Goal: Task Accomplishment & Management: Complete application form

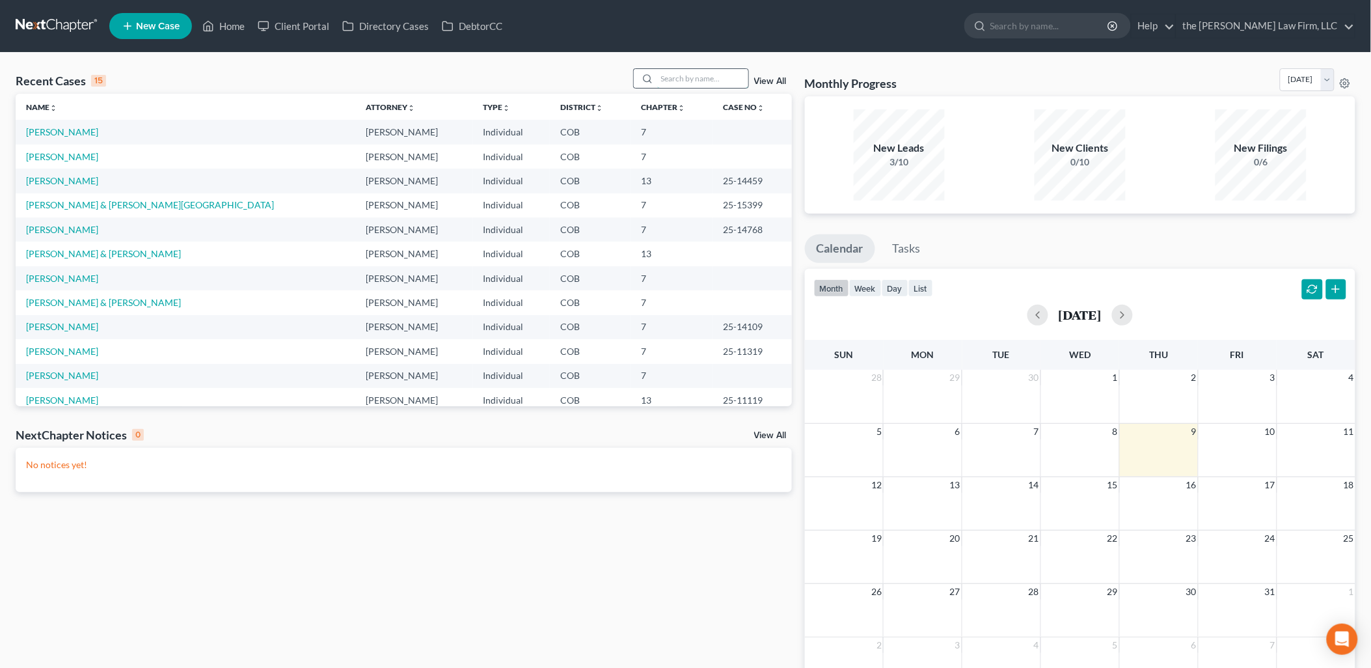
click at [692, 75] on input "search" at bounding box center [702, 78] width 91 height 19
type input "brumfield"
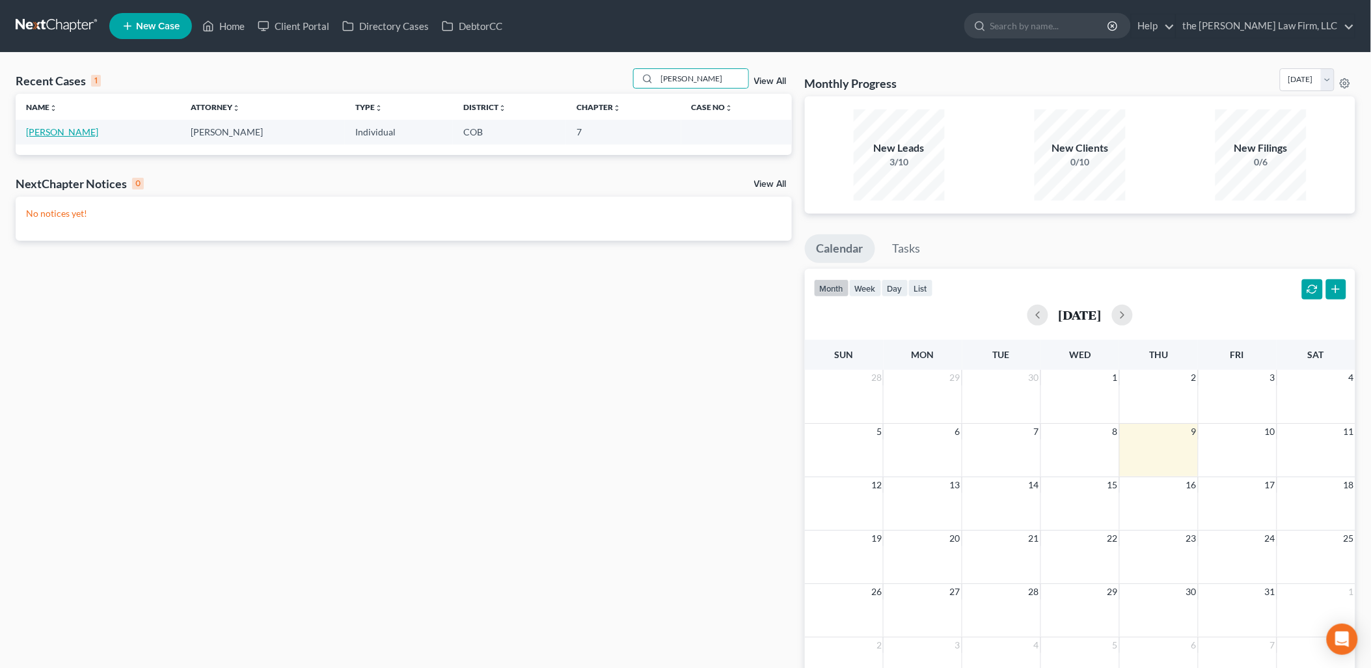
click at [62, 132] on link "[PERSON_NAME]" at bounding box center [62, 131] width 72 height 11
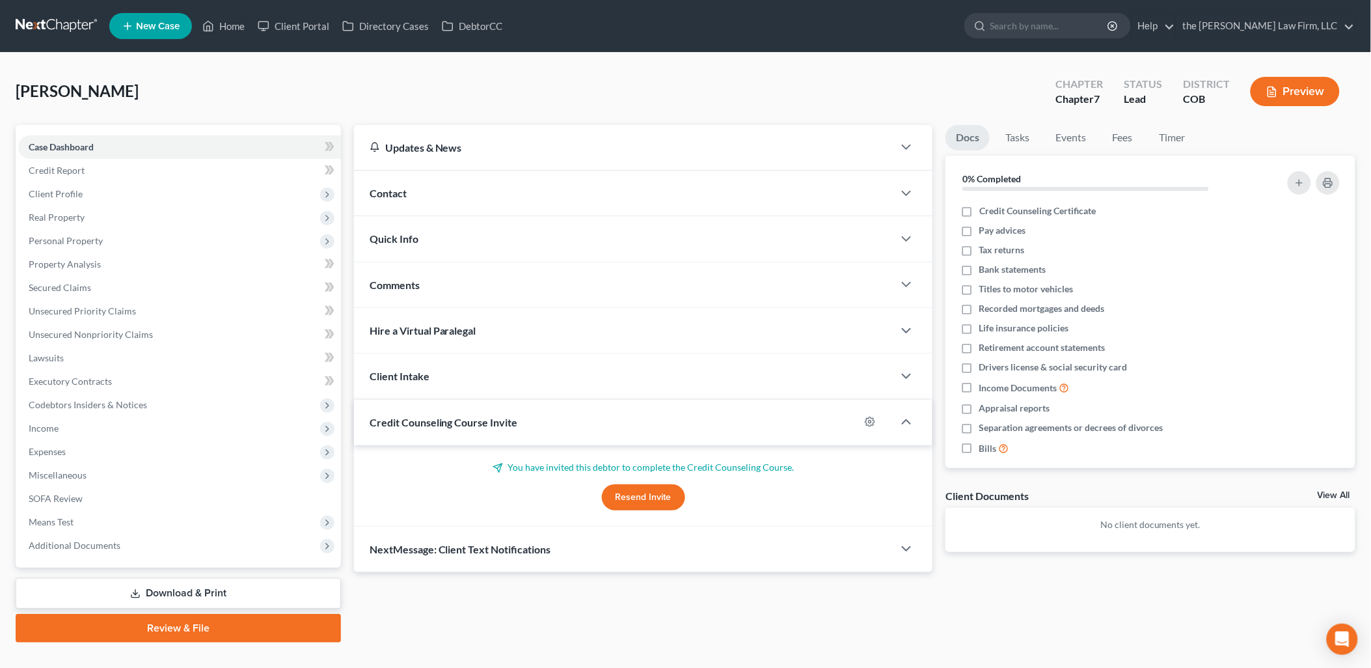
click at [495, 427] on span "Credit Counseling Course Invite" at bounding box center [444, 422] width 148 height 12
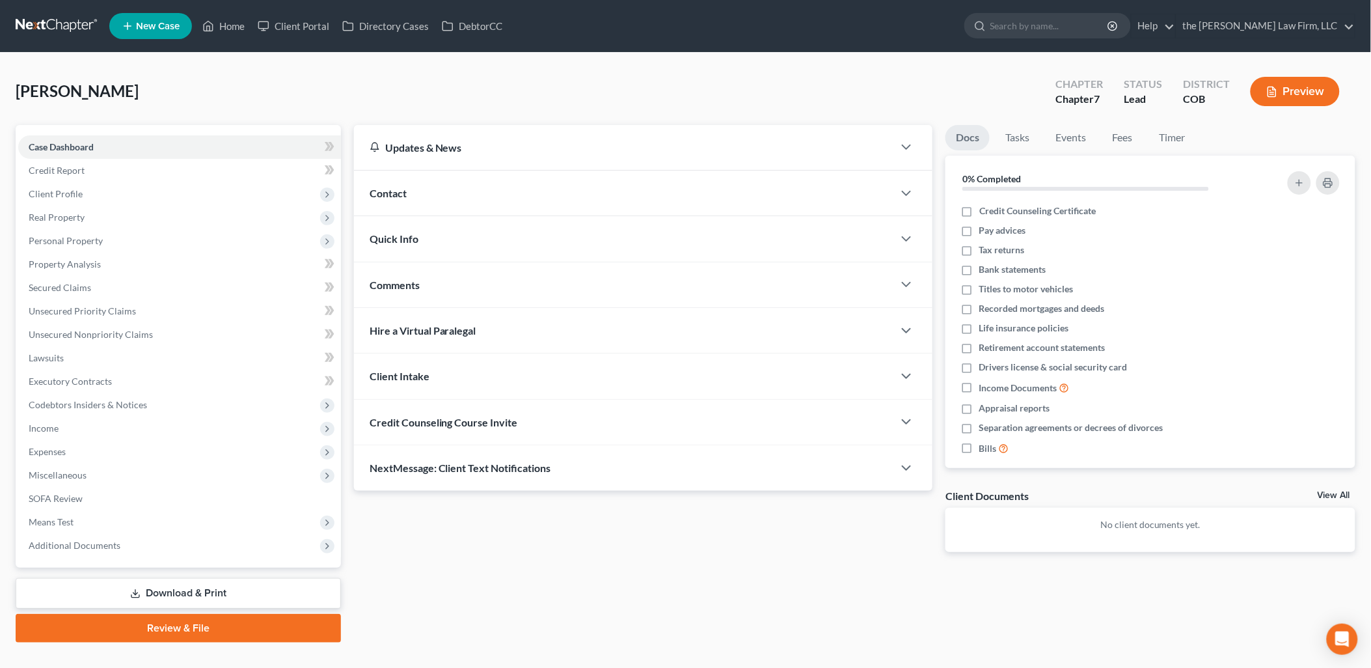
click at [556, 426] on div "Credit Counseling Course Invite" at bounding box center [624, 422] width 540 height 45
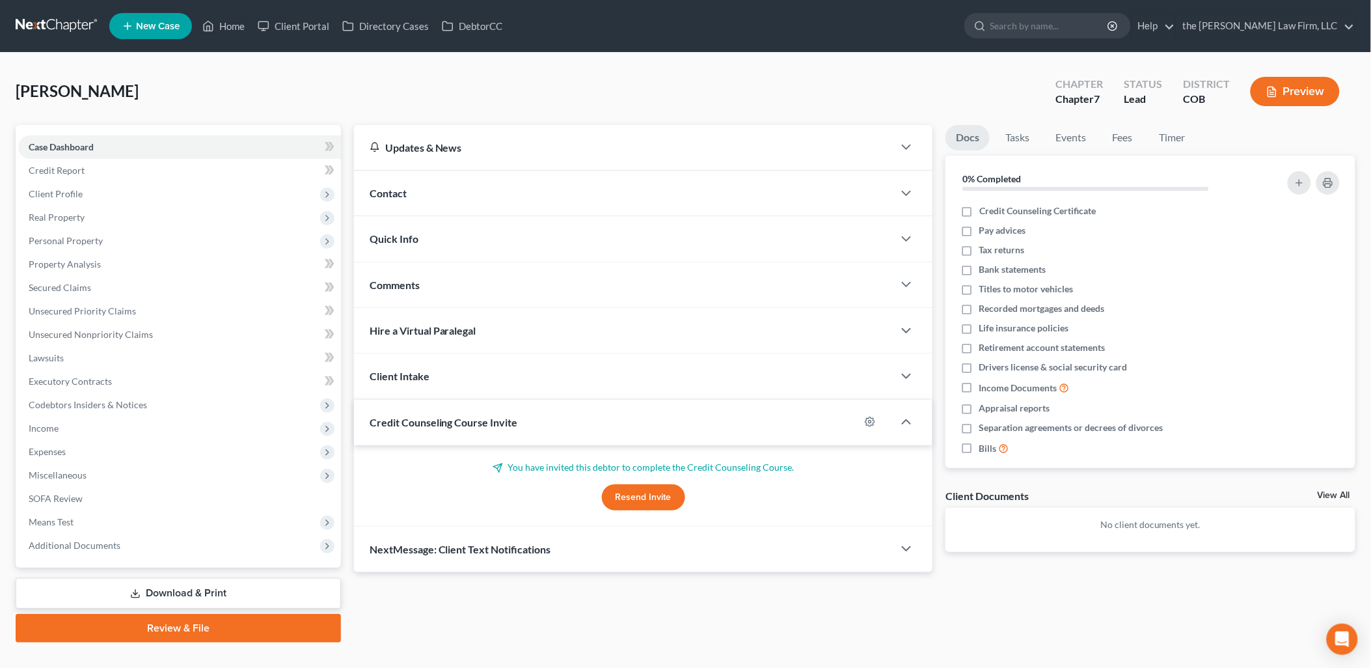
click at [623, 492] on button "Resend Invite" at bounding box center [643, 497] width 83 height 26
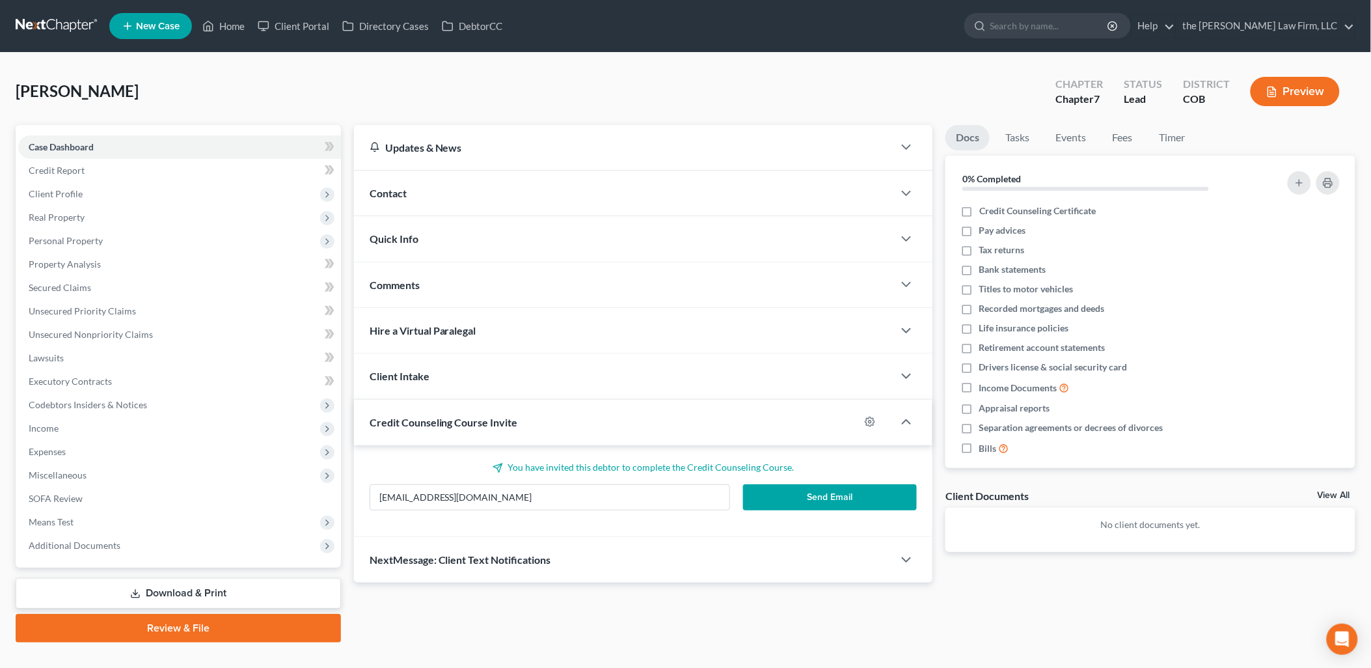
click at [838, 499] on button "Send Email" at bounding box center [830, 497] width 174 height 26
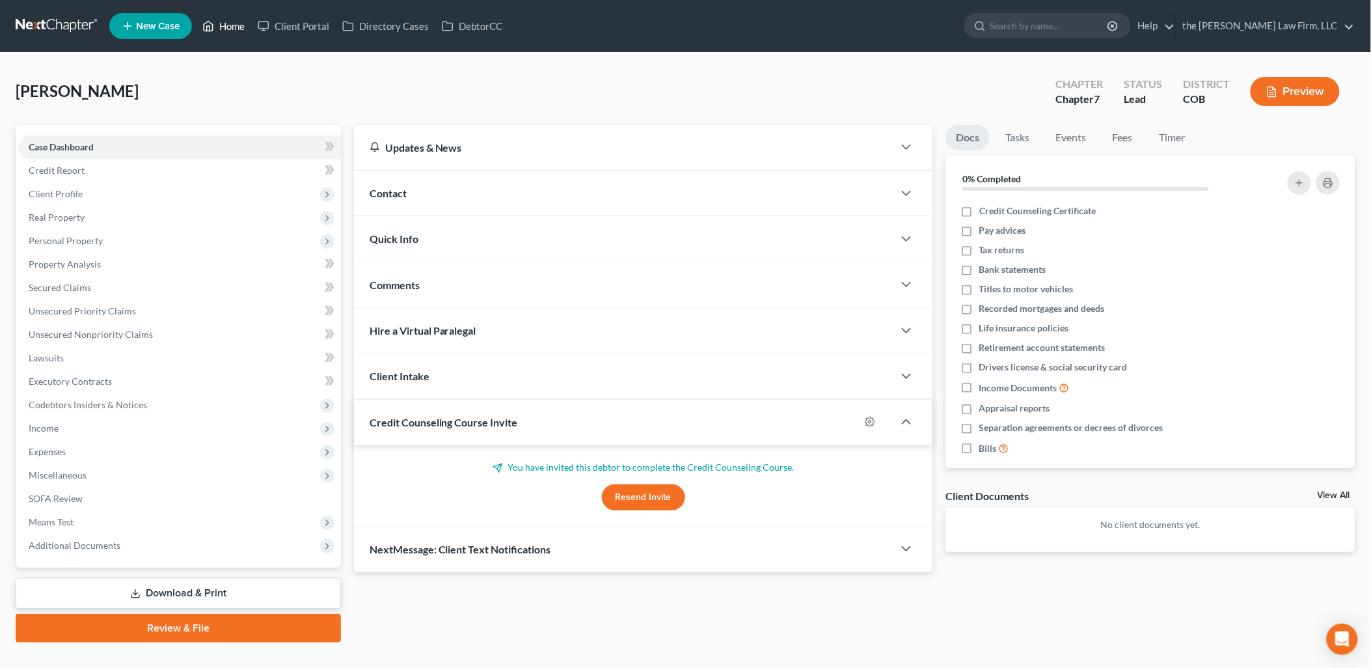
click at [206, 28] on icon at bounding box center [208, 26] width 12 height 16
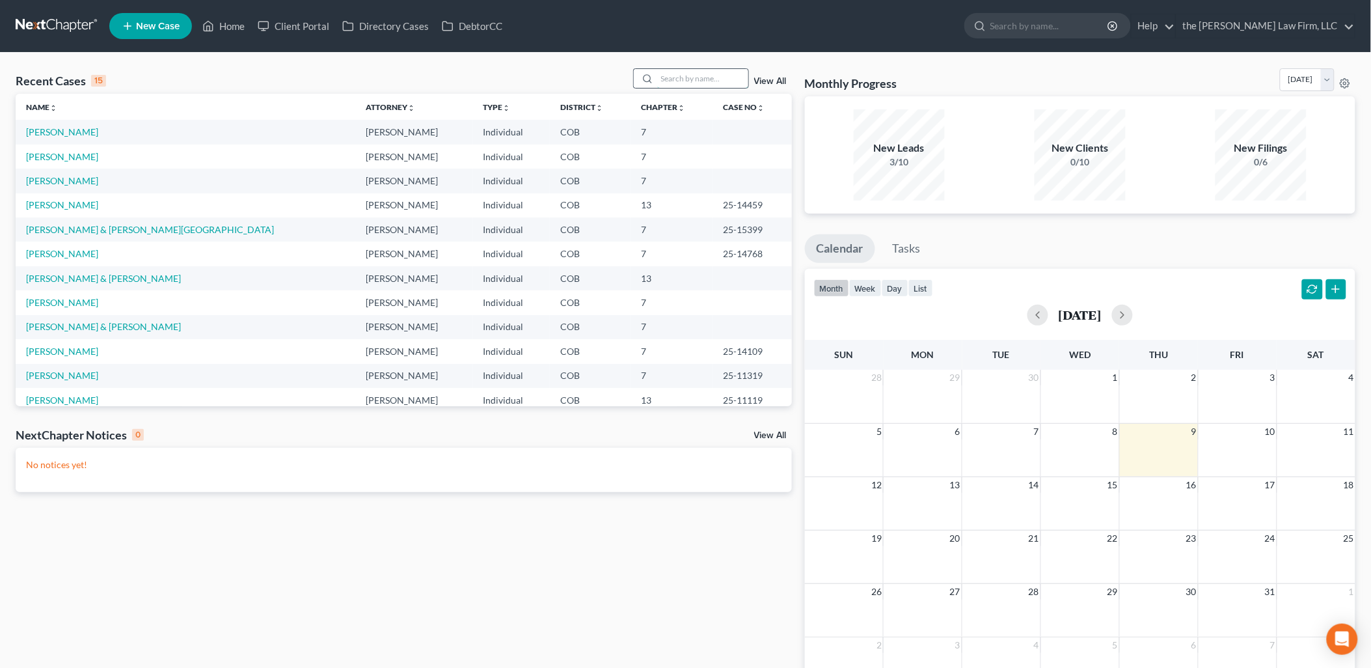
click at [716, 86] on input "search" at bounding box center [702, 78] width 91 height 19
type input "Ganz"
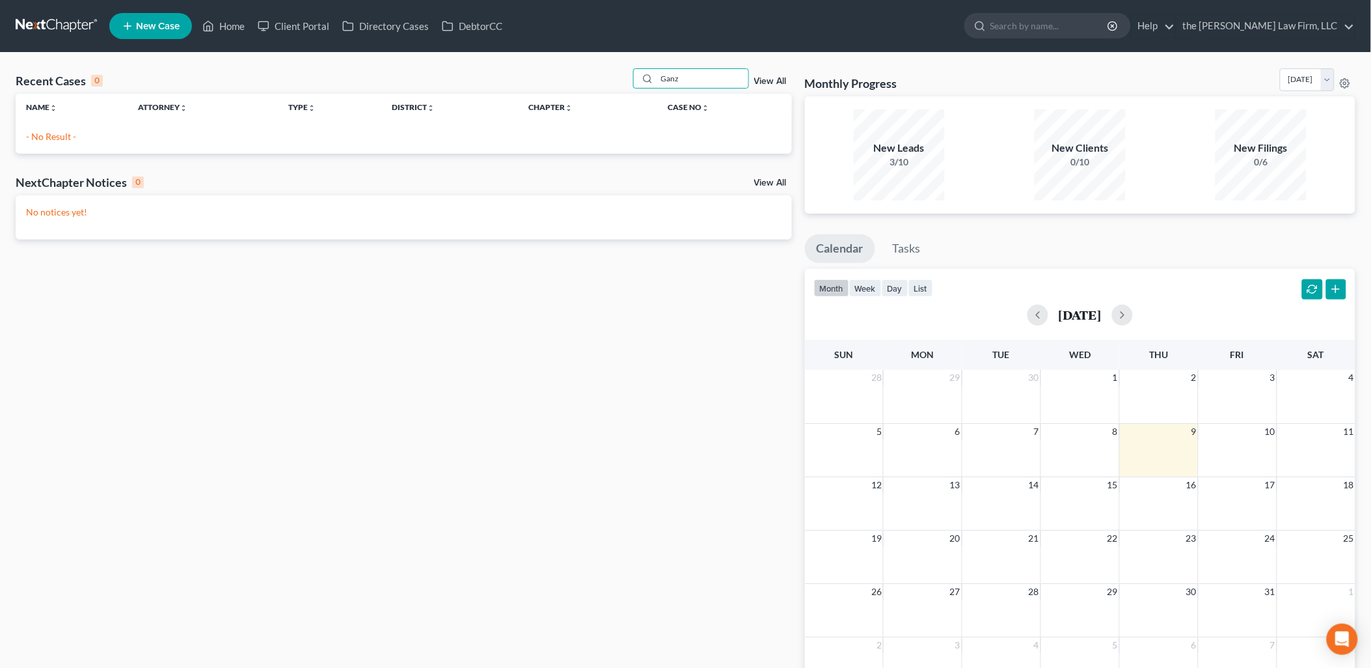
click at [134, 36] on link "New Case" at bounding box center [150, 26] width 83 height 26
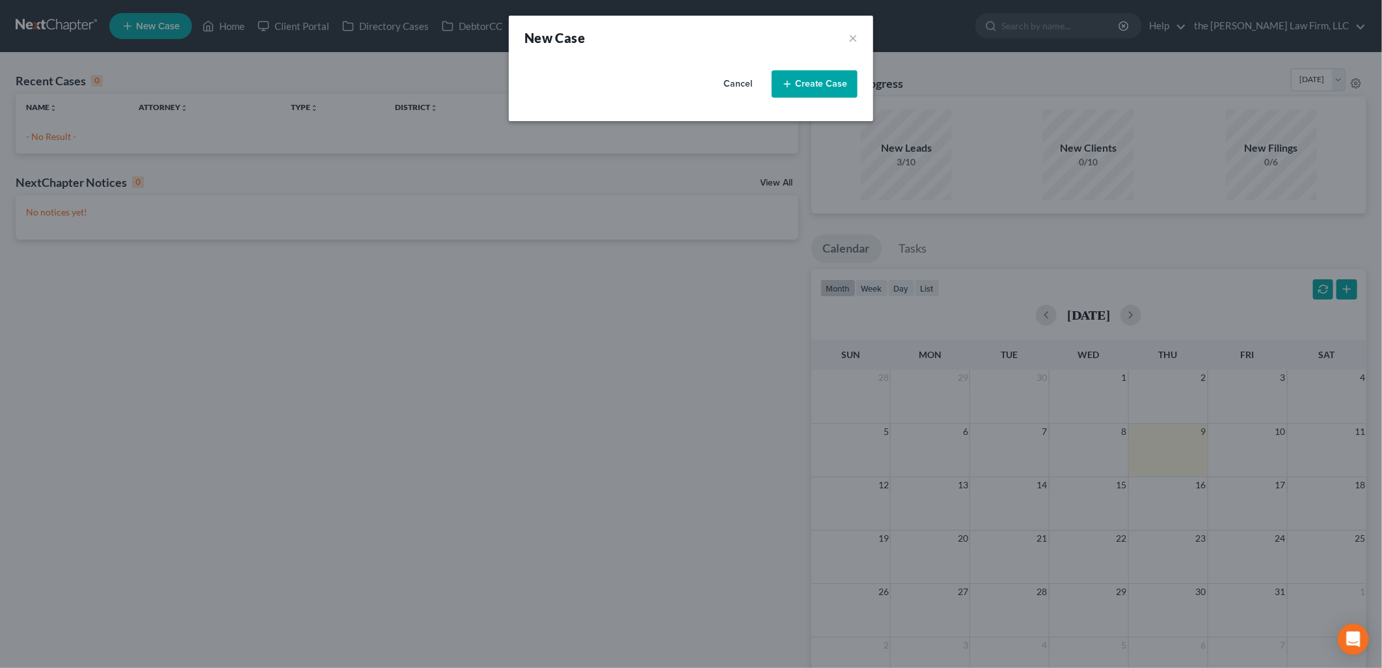
select select "11"
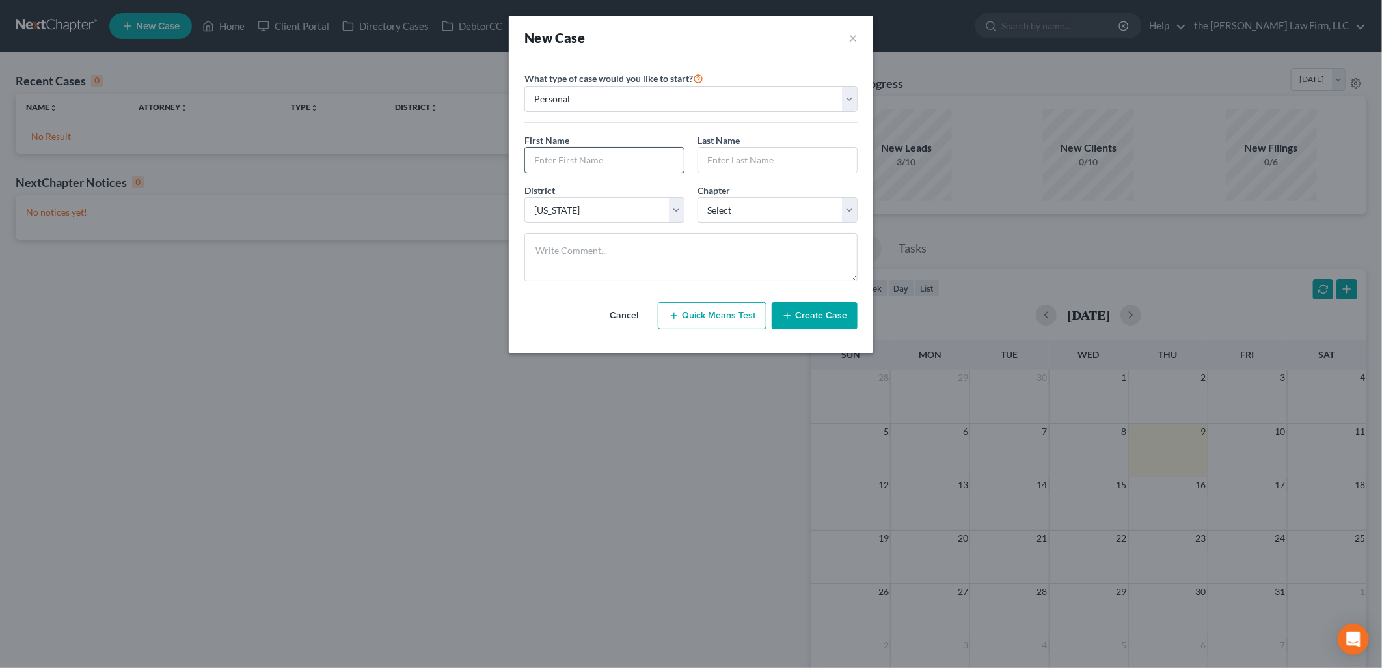
click at [615, 156] on input "text" at bounding box center [604, 160] width 159 height 25
type input "Rick"
type input "Ganz"
click at [761, 223] on select "Select 7 11 12 13" at bounding box center [778, 210] width 160 height 26
click at [698, 197] on select "Select 7 11 12 13" at bounding box center [778, 210] width 160 height 26
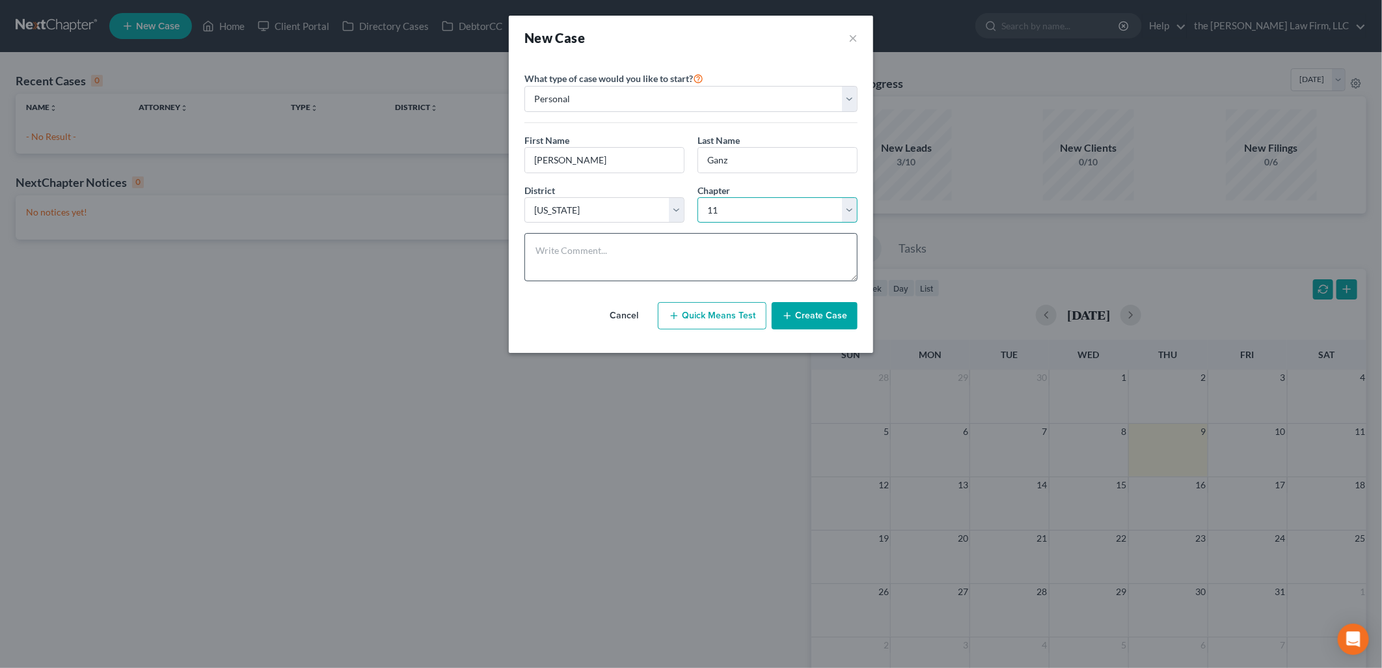
select select "0"
click at [797, 307] on button "Create Case" at bounding box center [815, 315] width 86 height 27
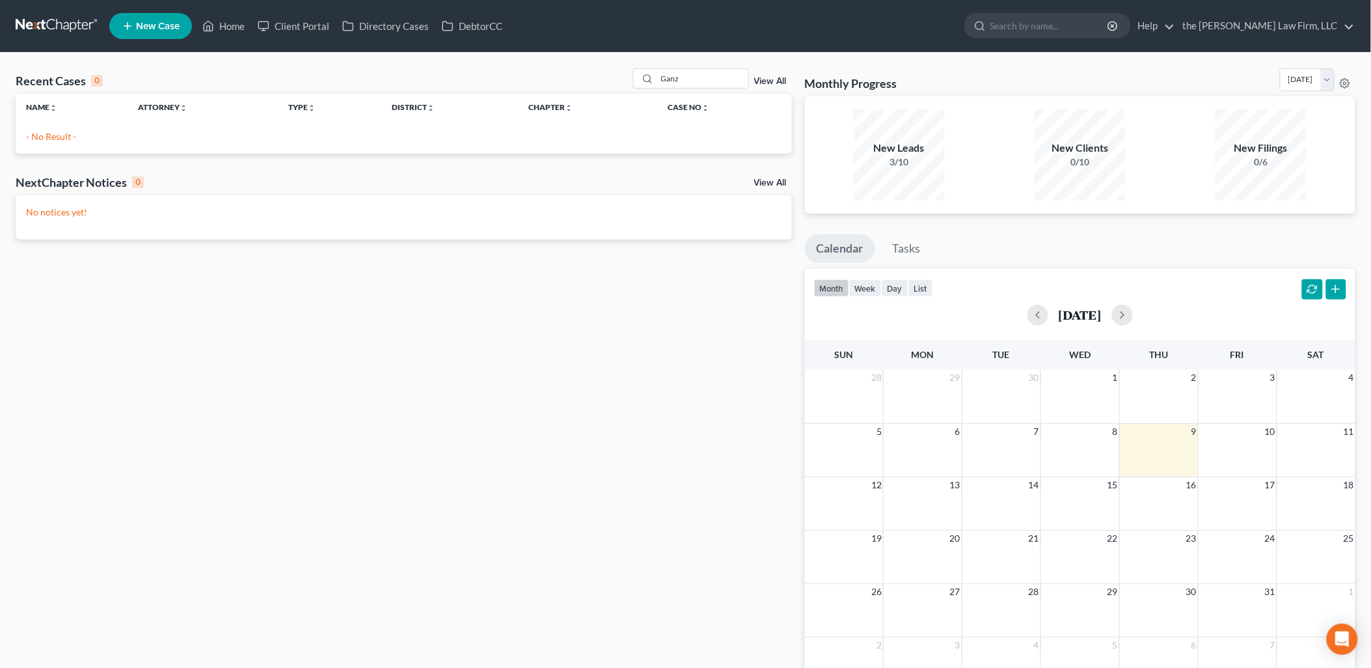
click at [154, 21] on span "New Case" at bounding box center [158, 26] width 44 height 10
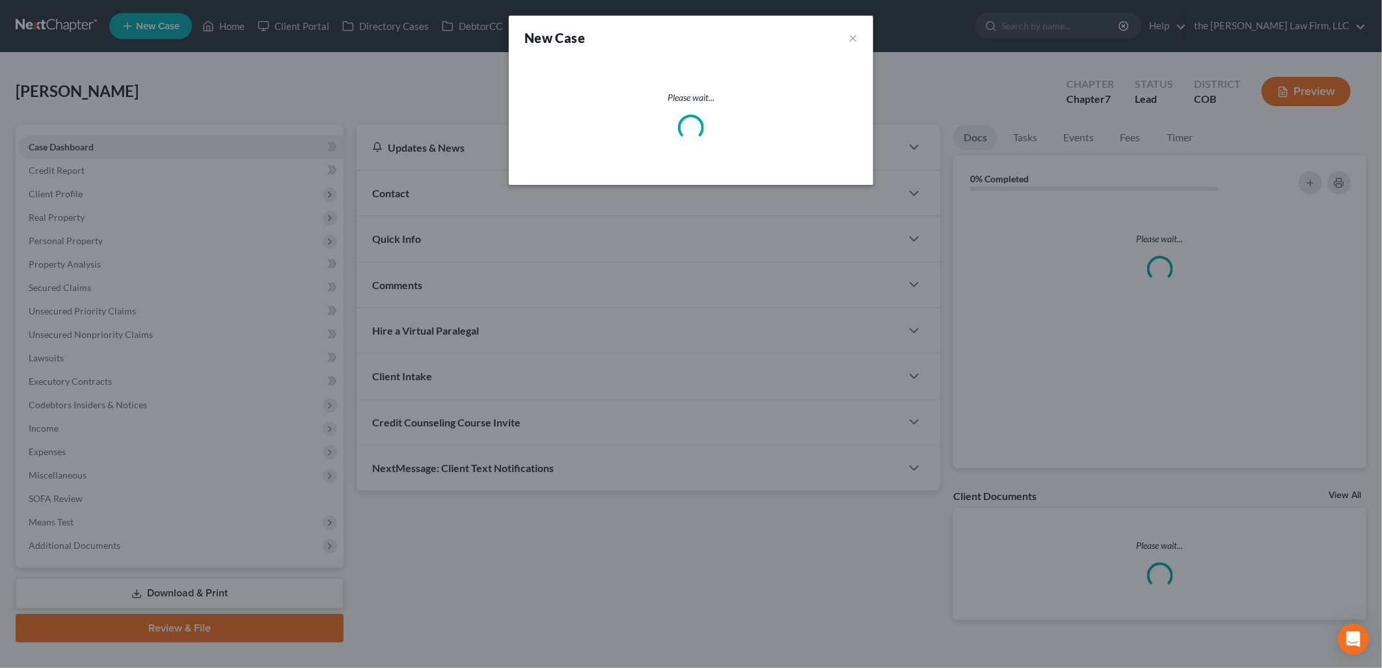
select select "11"
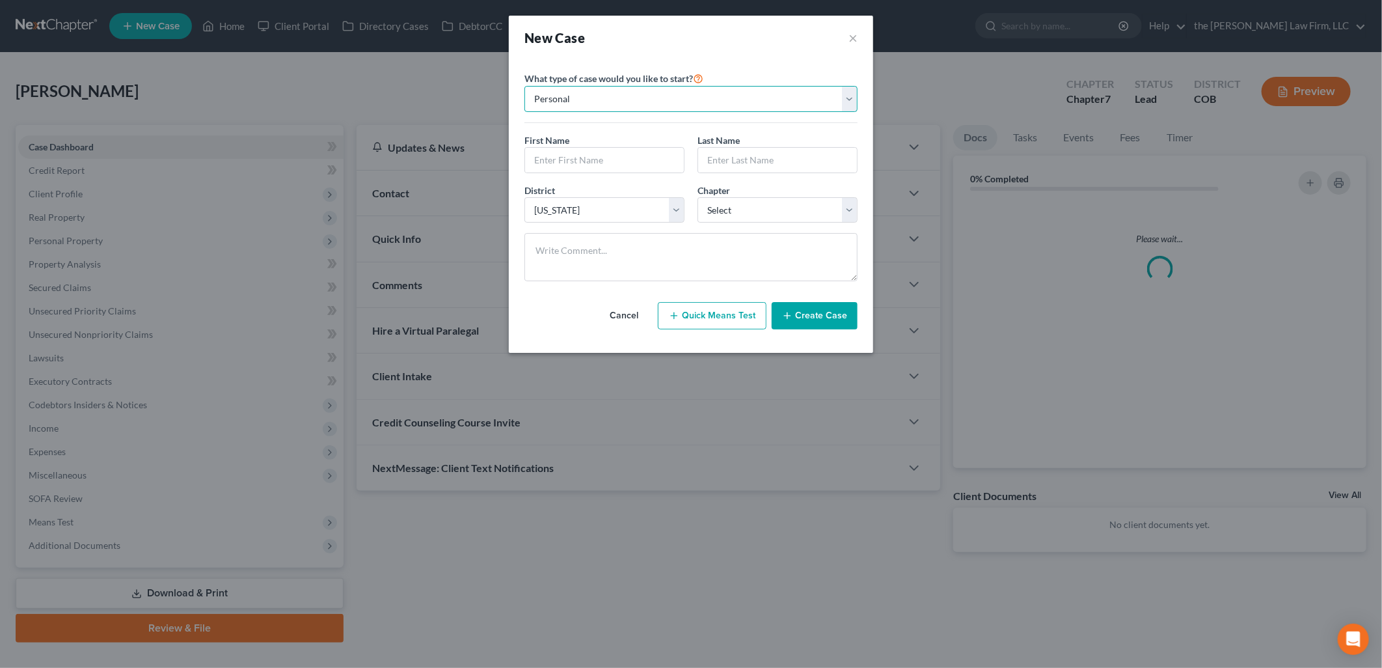
click at [632, 102] on select "Personal Business" at bounding box center [691, 99] width 333 height 26
click at [525, 86] on select "Personal Business" at bounding box center [691, 99] width 333 height 26
click at [588, 153] on input "text" at bounding box center [604, 160] width 159 height 25
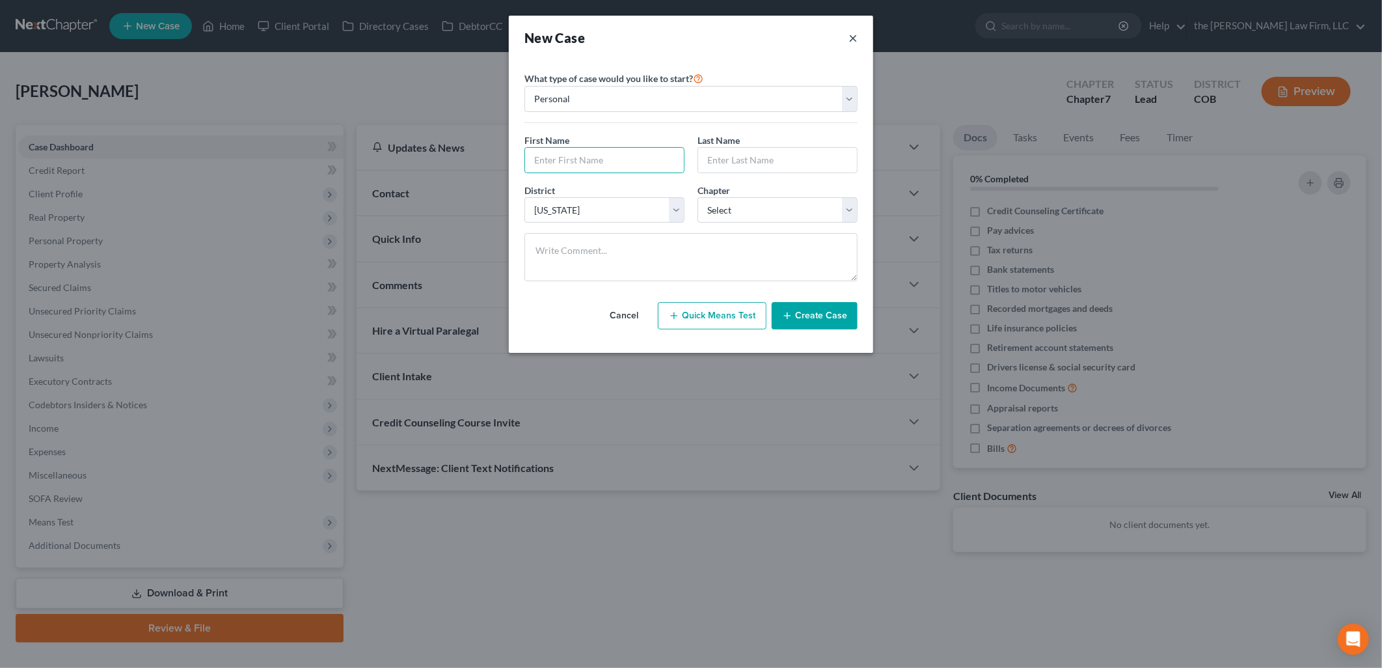
click at [849, 41] on button "×" at bounding box center [853, 38] width 9 height 18
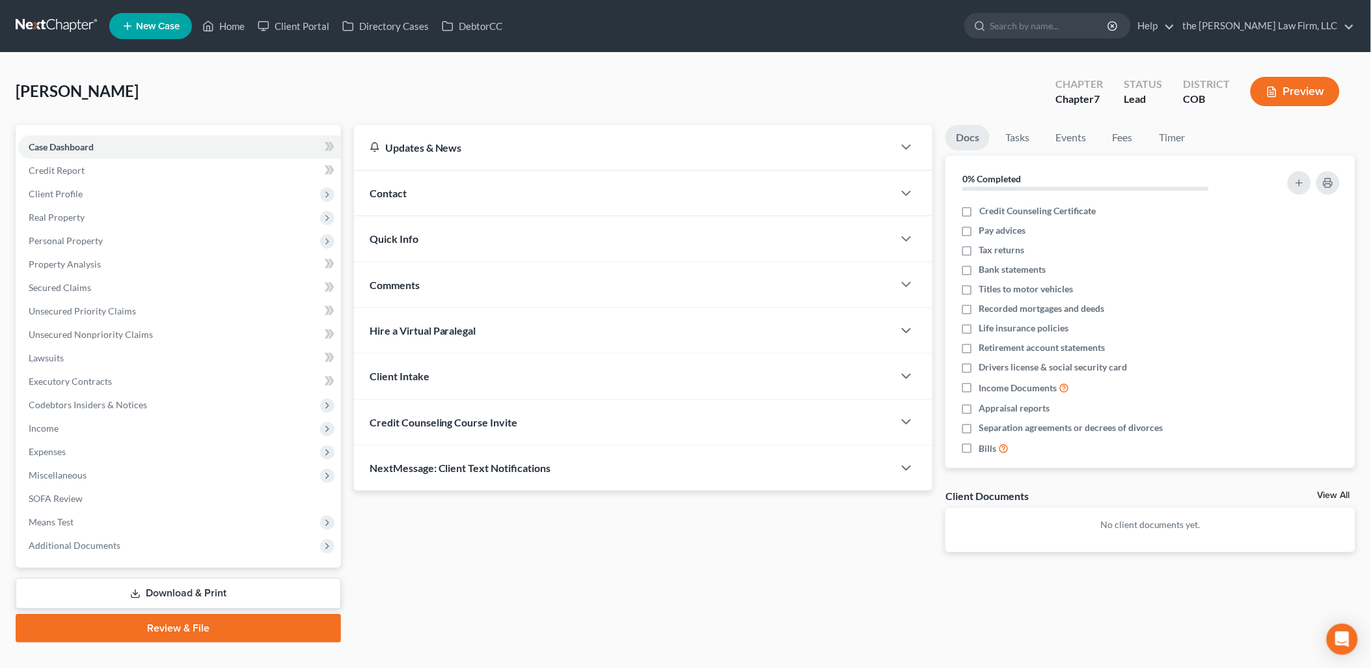
click at [482, 420] on span "Credit Counseling Course Invite" at bounding box center [444, 422] width 148 height 12
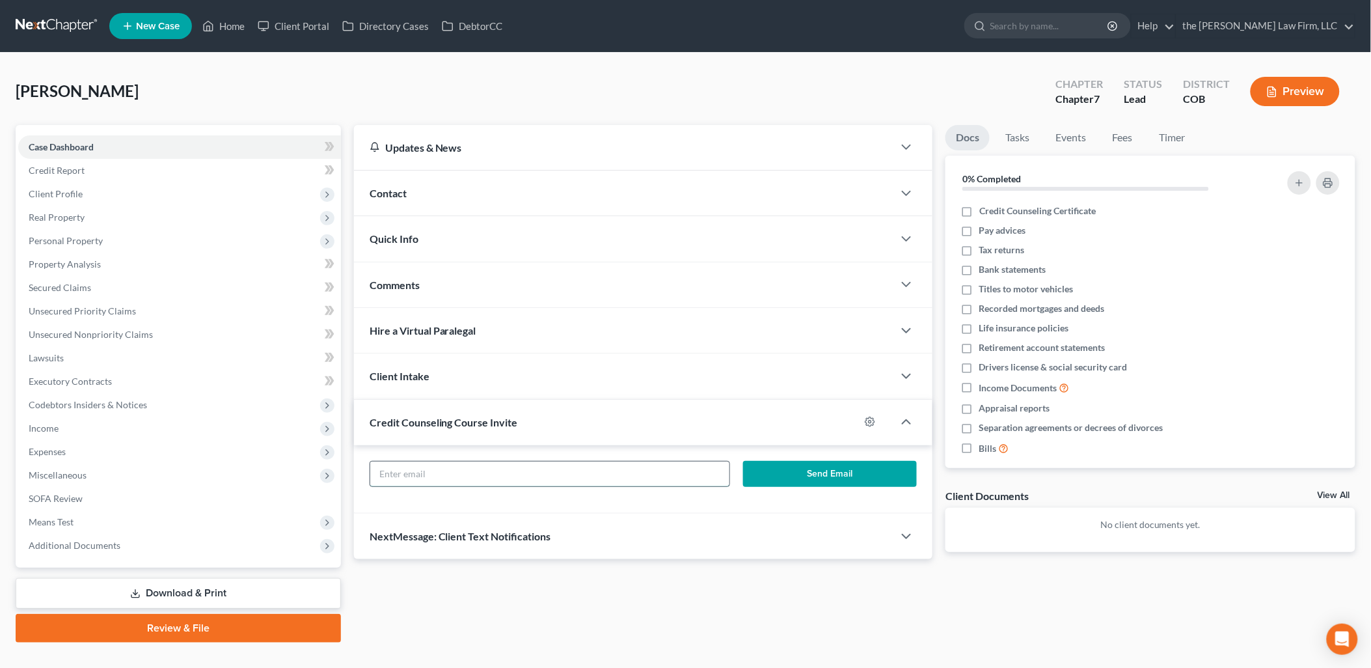
click at [603, 469] on input "text" at bounding box center [549, 473] width 359 height 25
type input "Directrick@gmail.com"
click at [841, 470] on button "Send Email" at bounding box center [830, 474] width 174 height 26
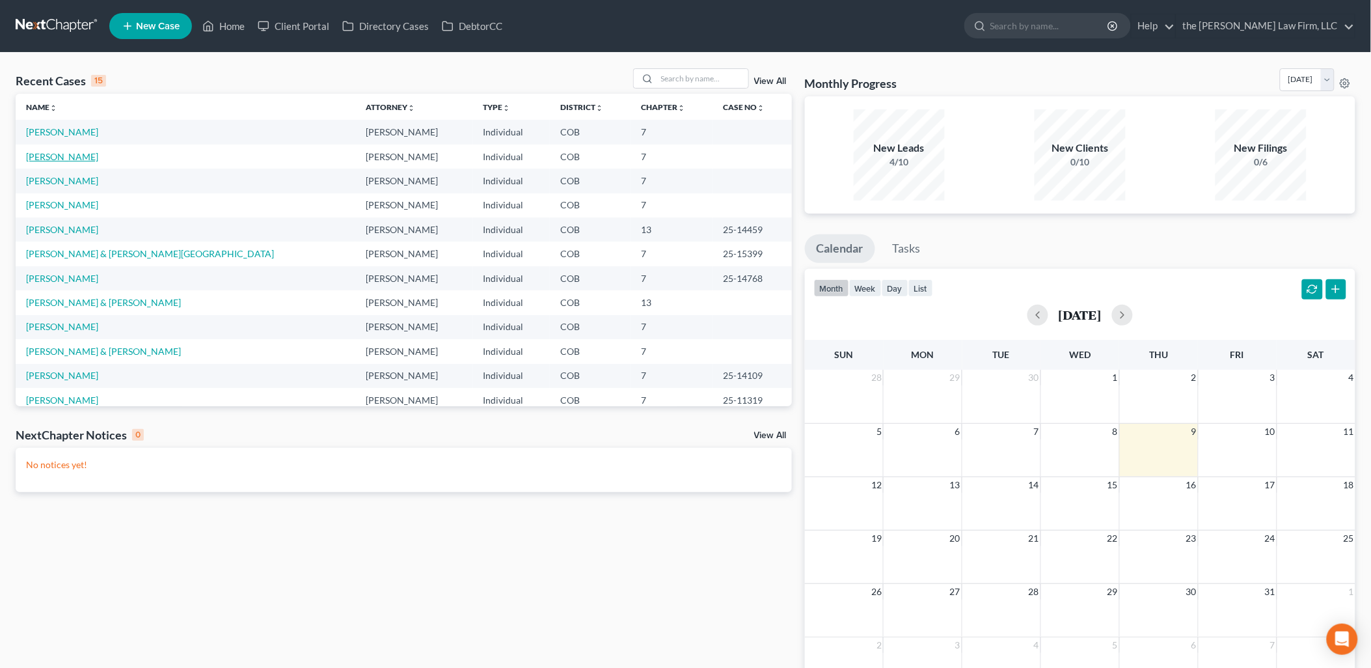
drag, startPoint x: 60, startPoint y: 153, endPoint x: 88, endPoint y: 152, distance: 28.0
click at [60, 153] on link "[PERSON_NAME]" at bounding box center [62, 156] width 72 height 11
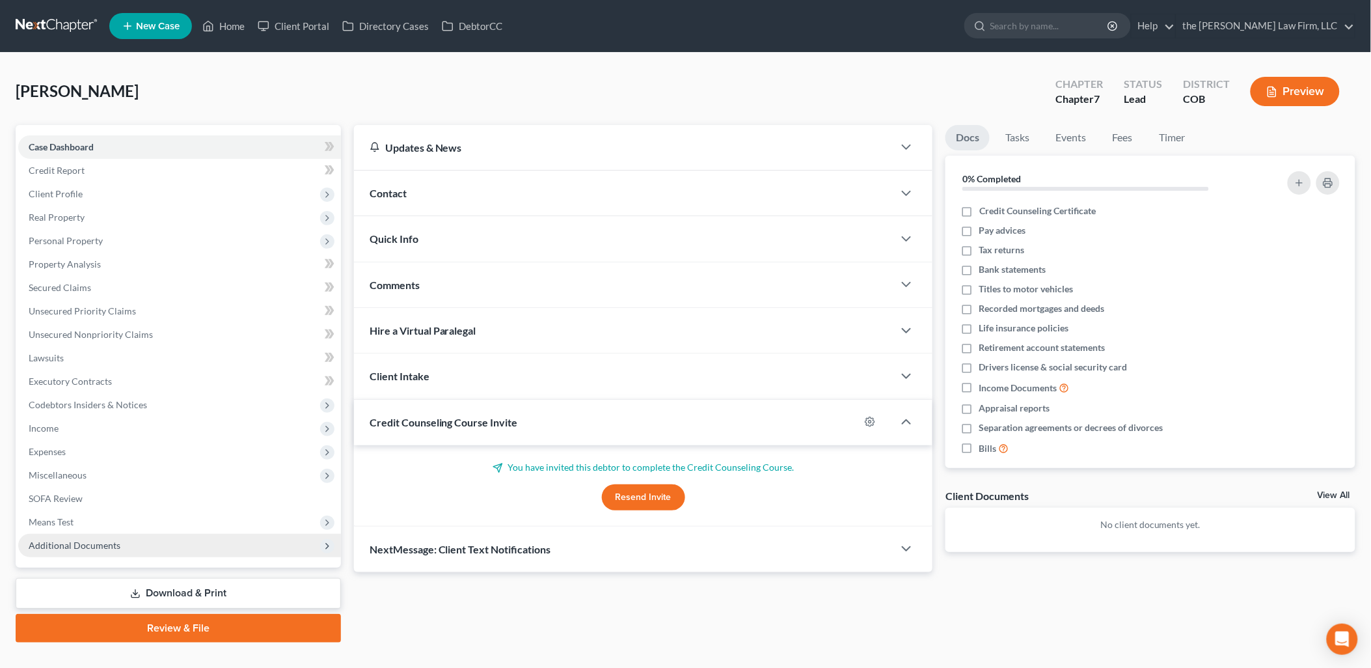
click at [122, 541] on span "Additional Documents" at bounding box center [179, 545] width 323 height 23
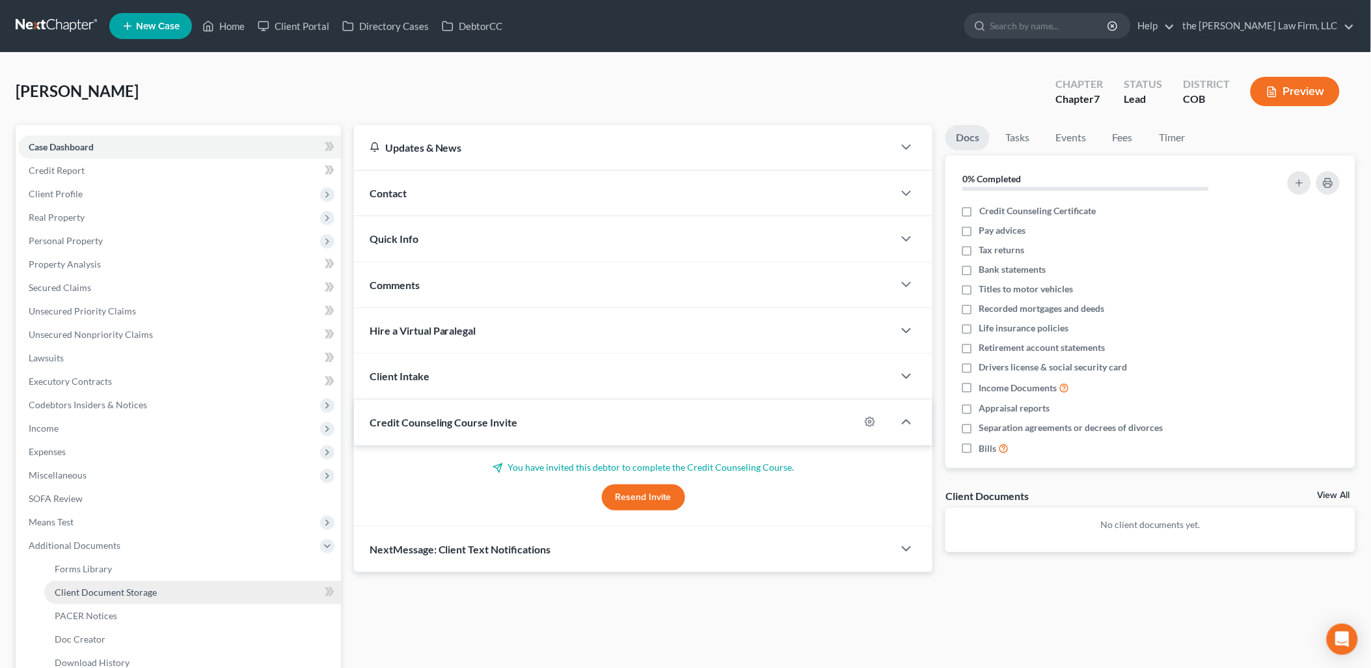
click at [148, 581] on link "Client Document Storage" at bounding box center [192, 592] width 297 height 23
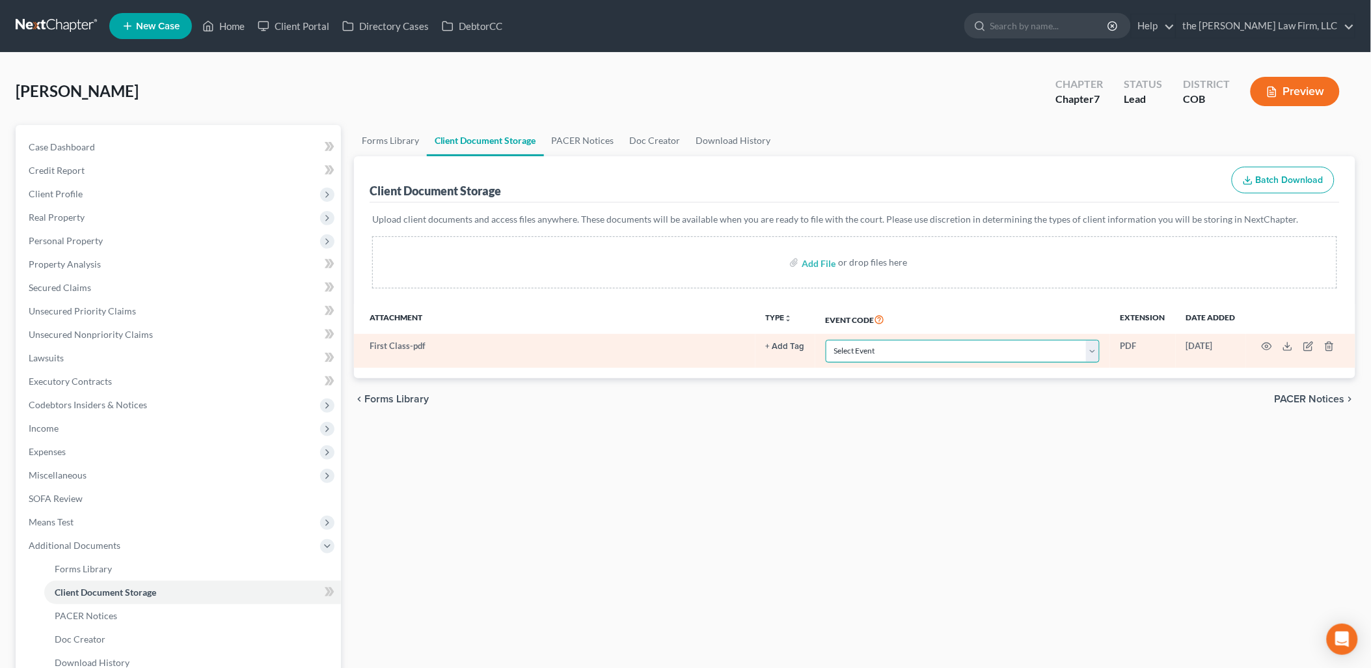
click at [920, 349] on select "Select Event 1009-1.1 Notice of Amendments 20 Largest Unsecured Creditors Amend…" at bounding box center [963, 351] width 274 height 23
select select "5"
click at [826, 340] on select "Select Event 1009-1.1 Notice of Amendments 20 Largest Unsecured Creditors Amend…" at bounding box center [963, 351] width 274 height 23
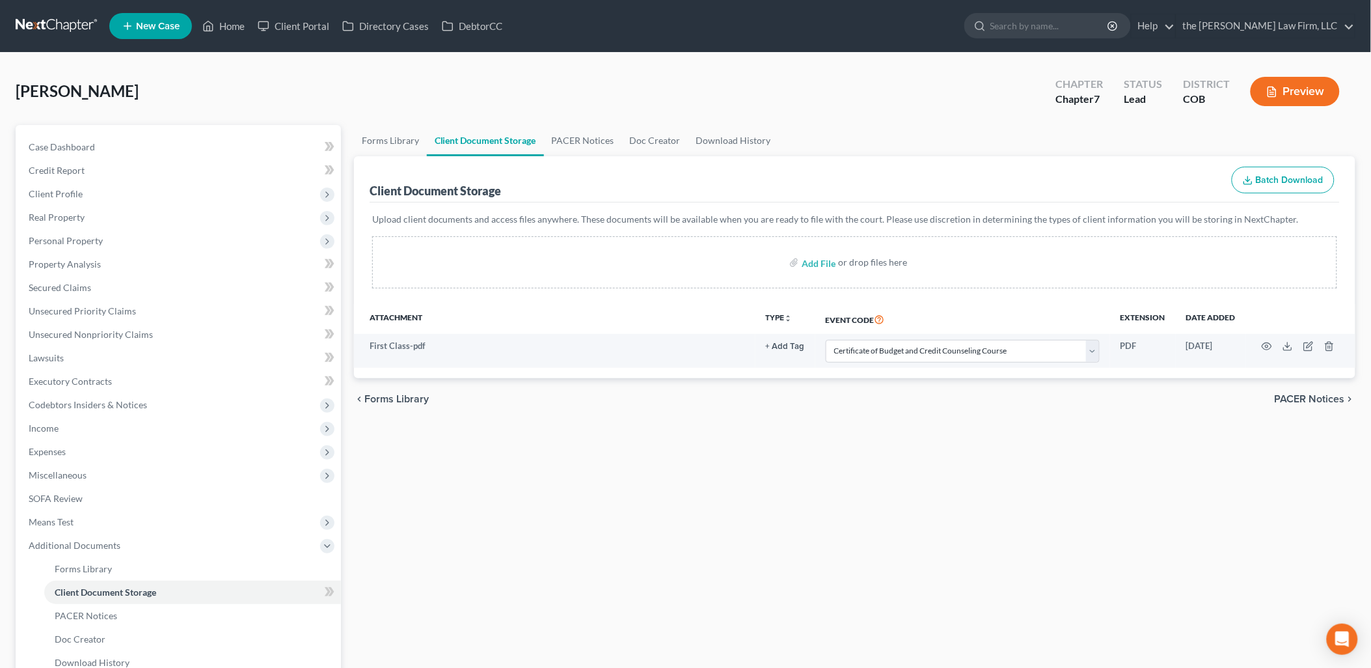
click at [1005, 528] on div "Forms Library Client Document Storage PACER Notices Doc Creator Download Histor…" at bounding box center [855, 442] width 1015 height 635
click at [1331, 402] on span "PACER Notices" at bounding box center [1310, 399] width 70 height 10
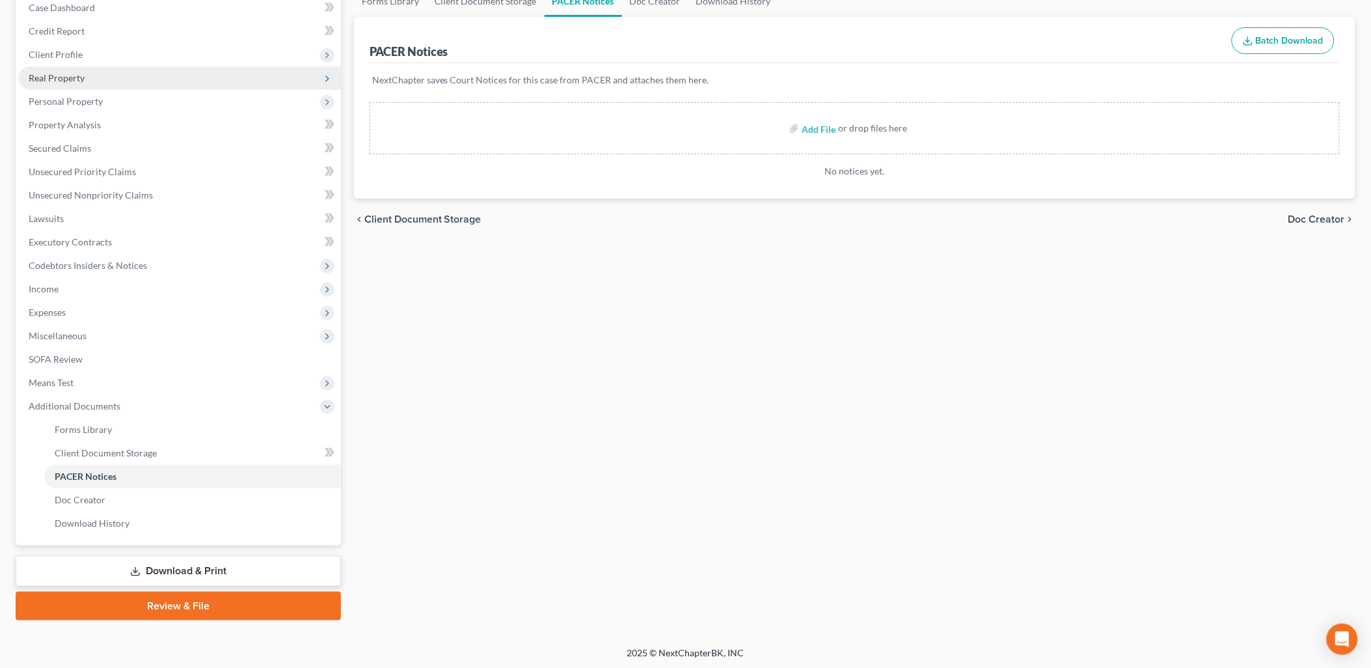
scroll to position [67, 0]
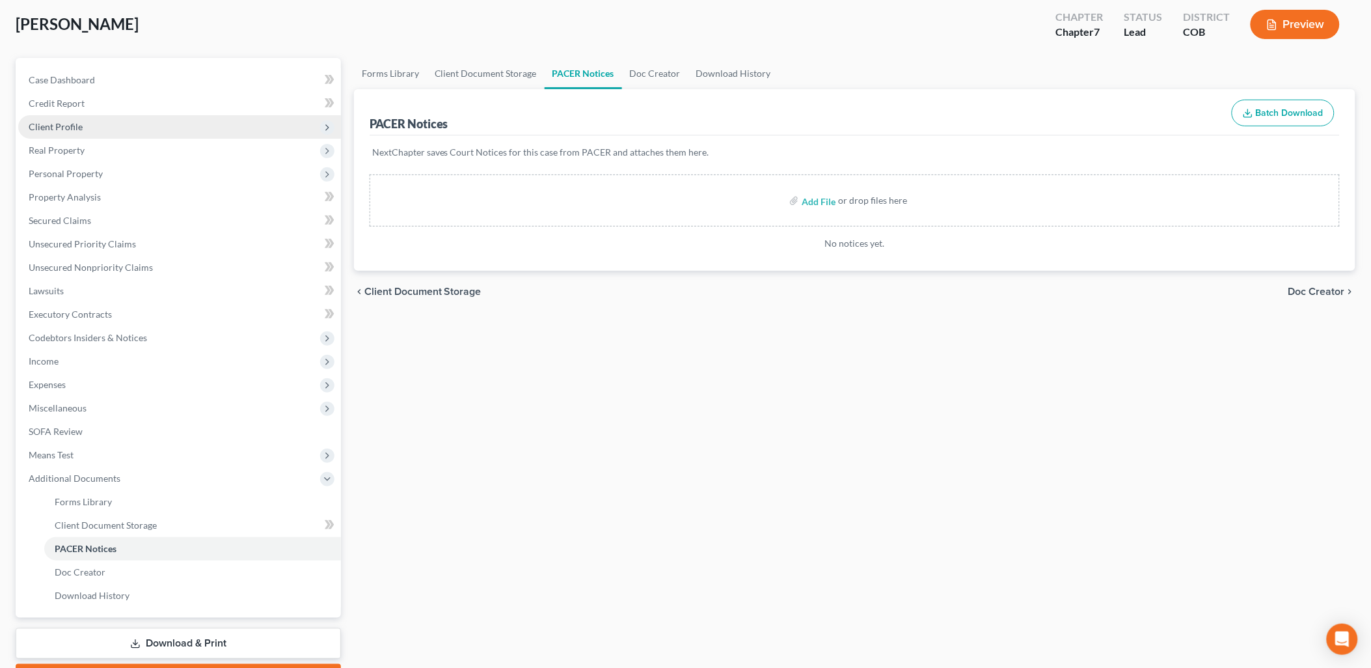
click at [73, 130] on span "Client Profile" at bounding box center [56, 126] width 54 height 11
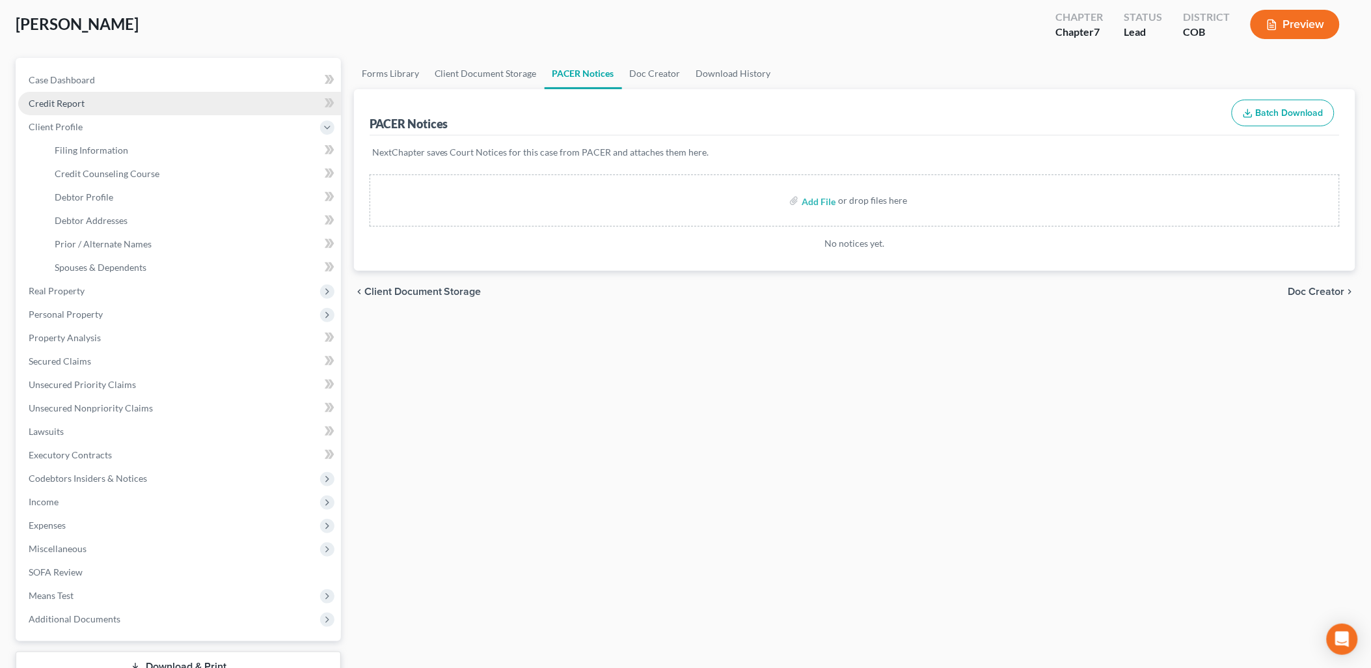
click at [75, 107] on span "Credit Report" at bounding box center [57, 103] width 56 height 11
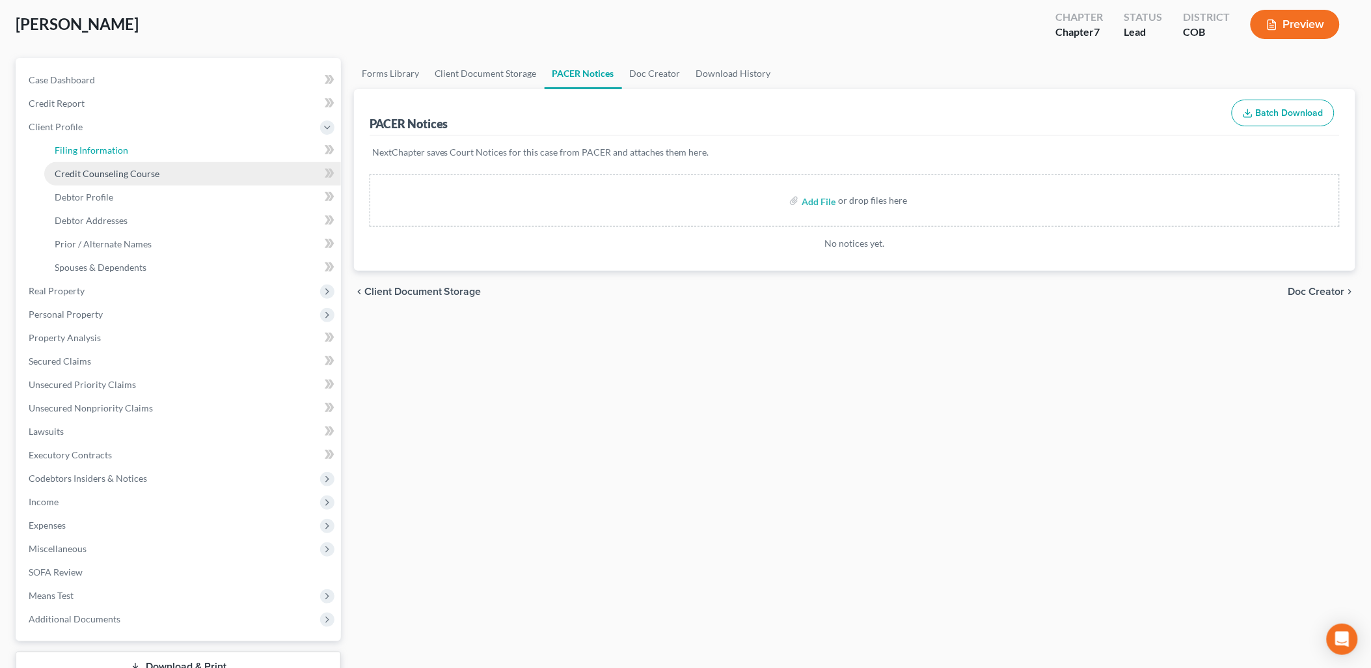
drag, startPoint x: 88, startPoint y: 148, endPoint x: 167, endPoint y: 166, distance: 81.3
click at [89, 148] on span "Filing Information" at bounding box center [92, 149] width 74 height 11
select select "1"
select select "0"
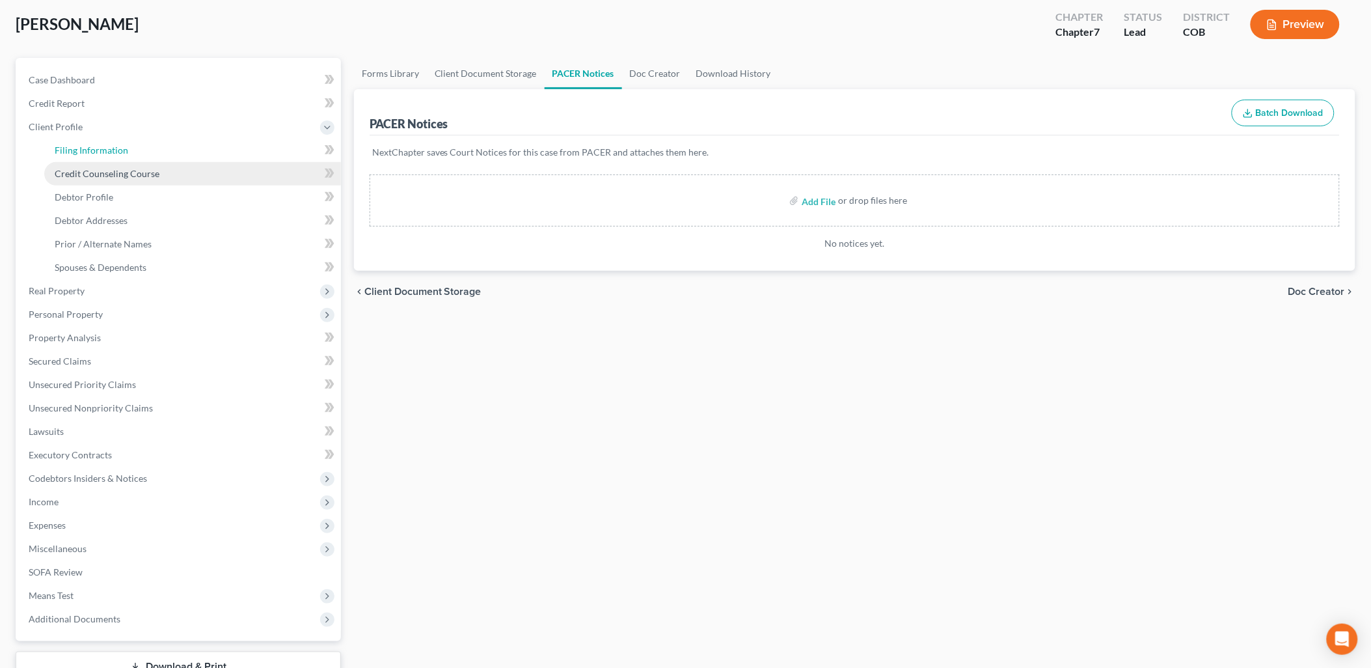
select select "5"
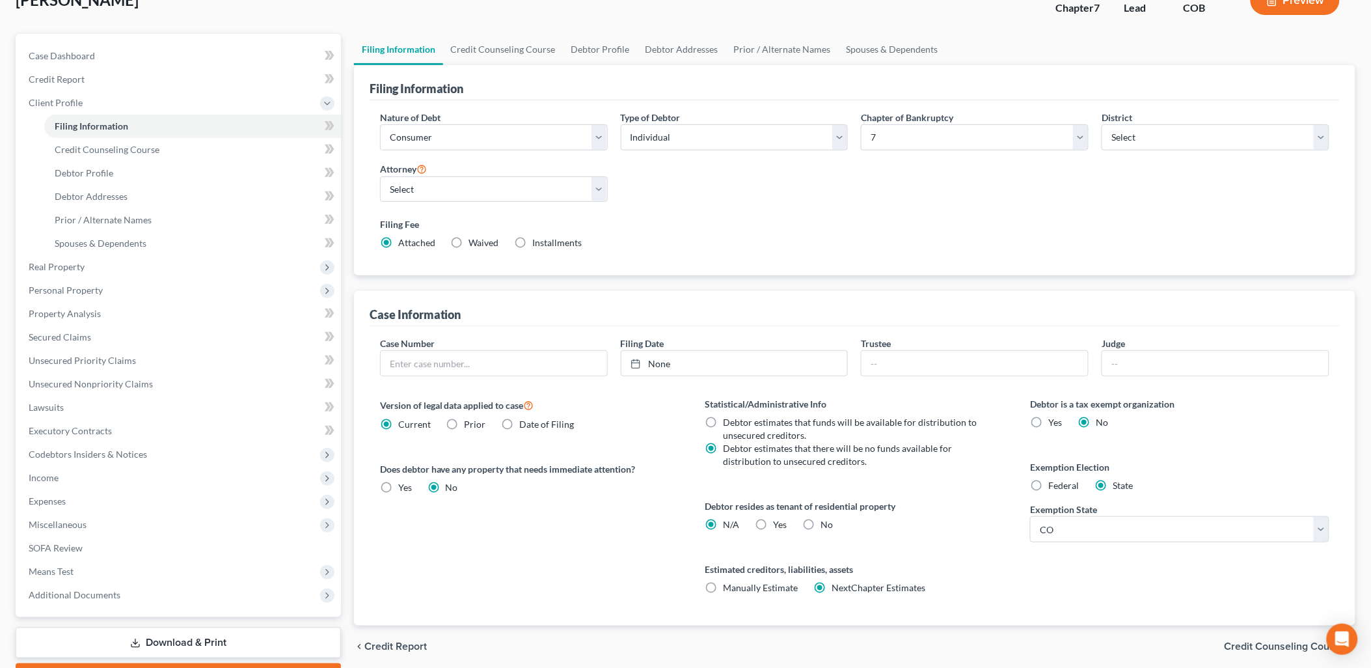
scroll to position [163, 0]
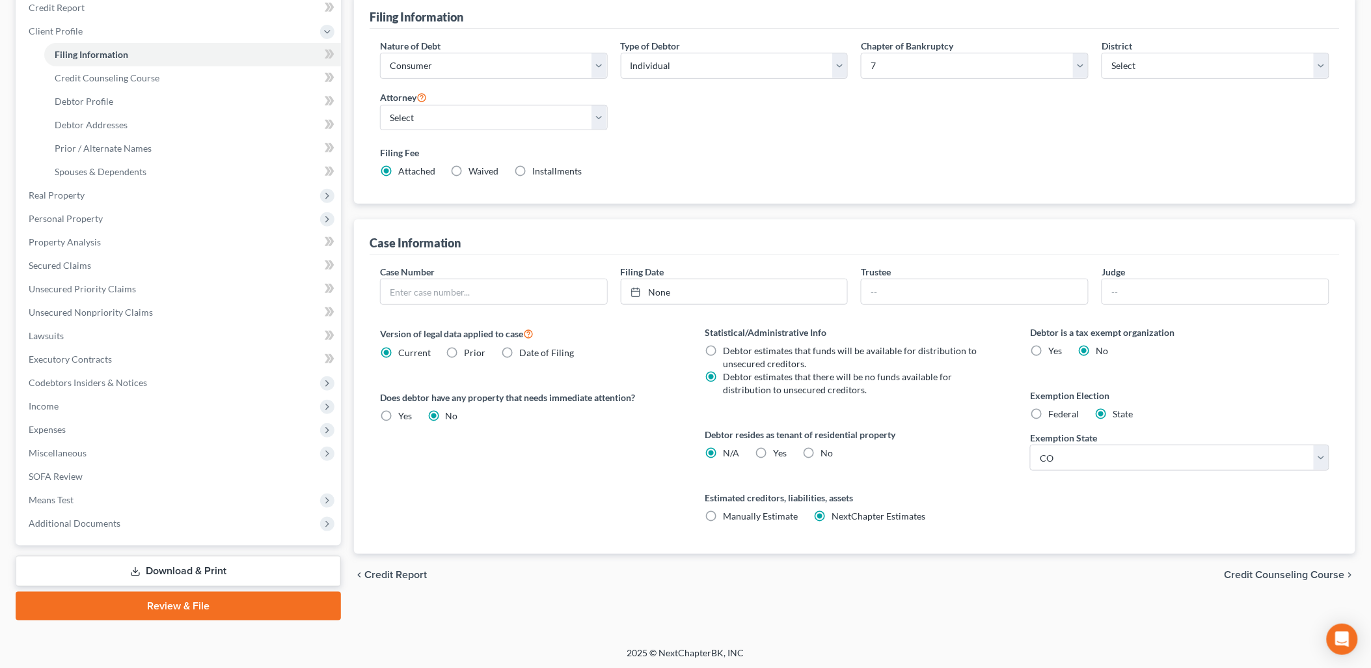
click at [774, 458] on label "Yes Yes" at bounding box center [781, 452] width 14 height 13
click at [779, 455] on input "Yes Yes" at bounding box center [783, 450] width 8 height 8
radio input "true"
radio input "false"
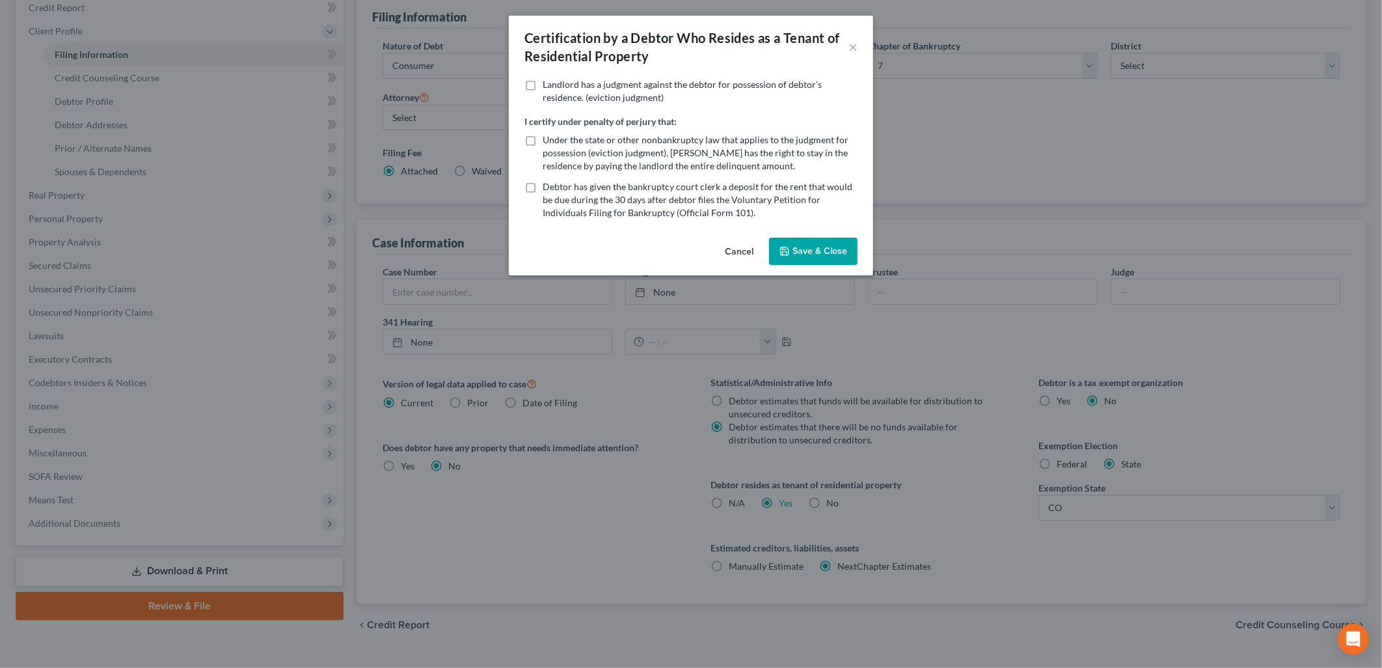
click at [810, 246] on button "Save & Close" at bounding box center [813, 251] width 89 height 27
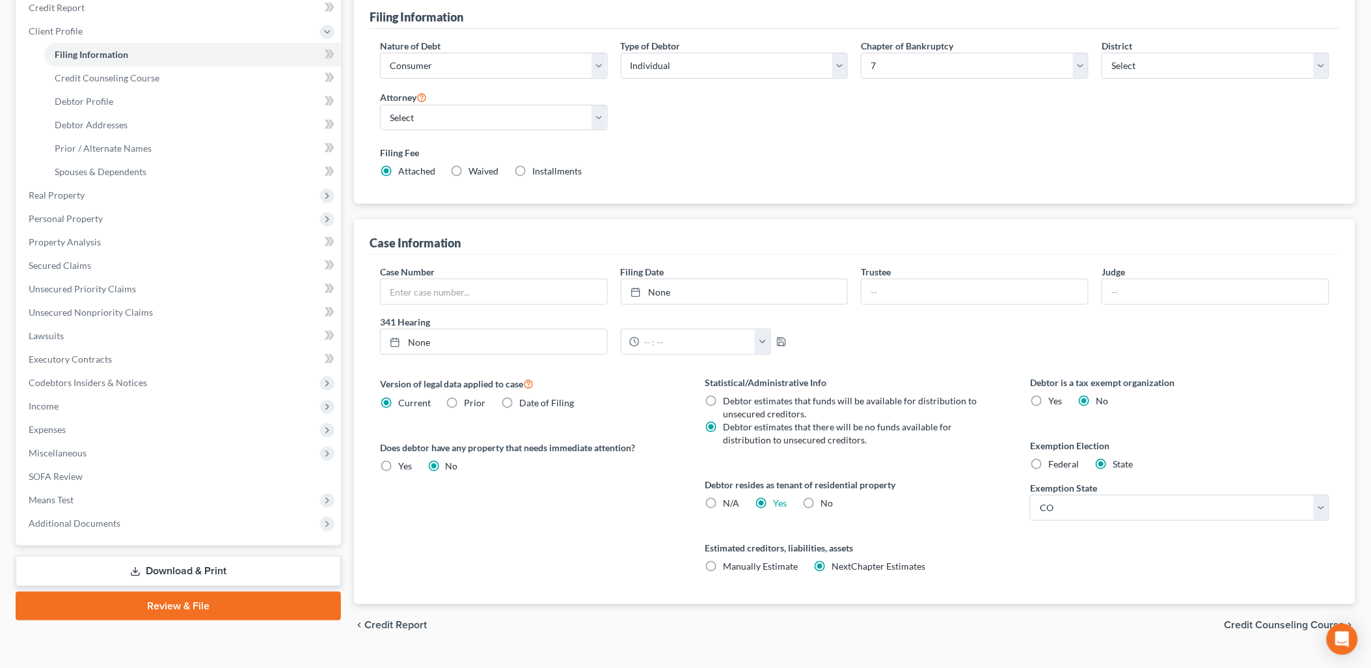
scroll to position [18, 0]
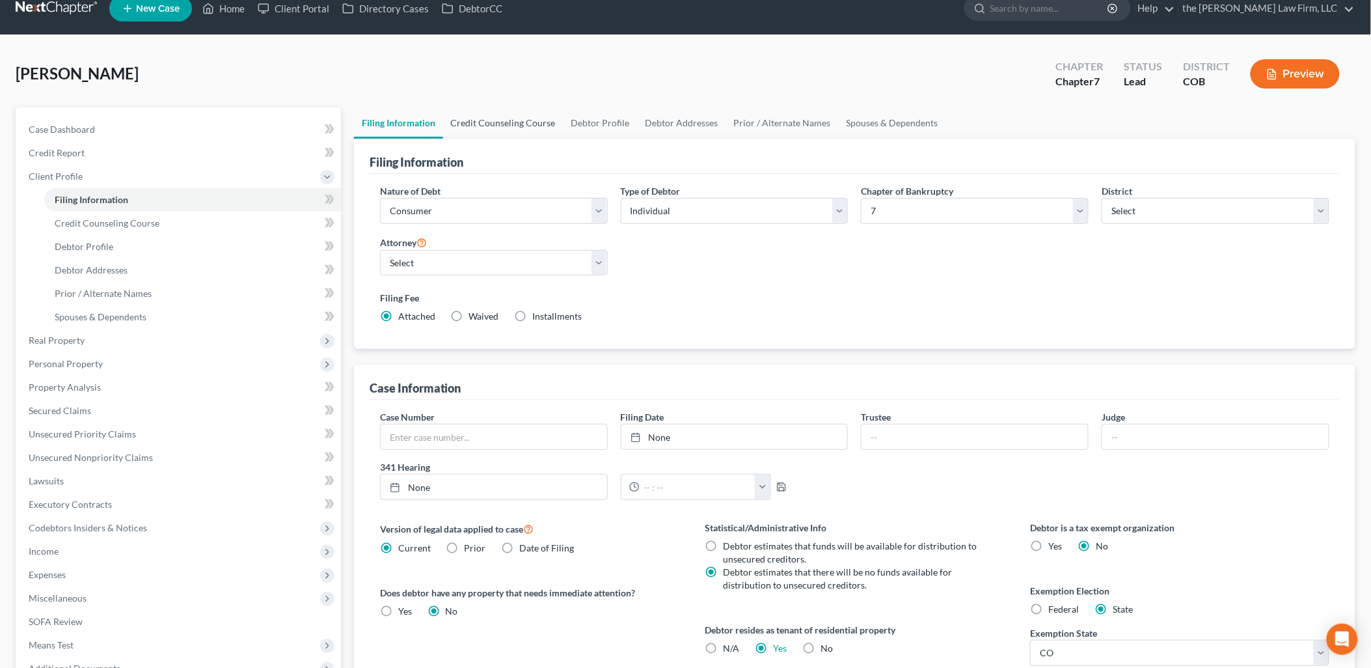
click at [517, 126] on link "Credit Counseling Course" at bounding box center [503, 122] width 120 height 31
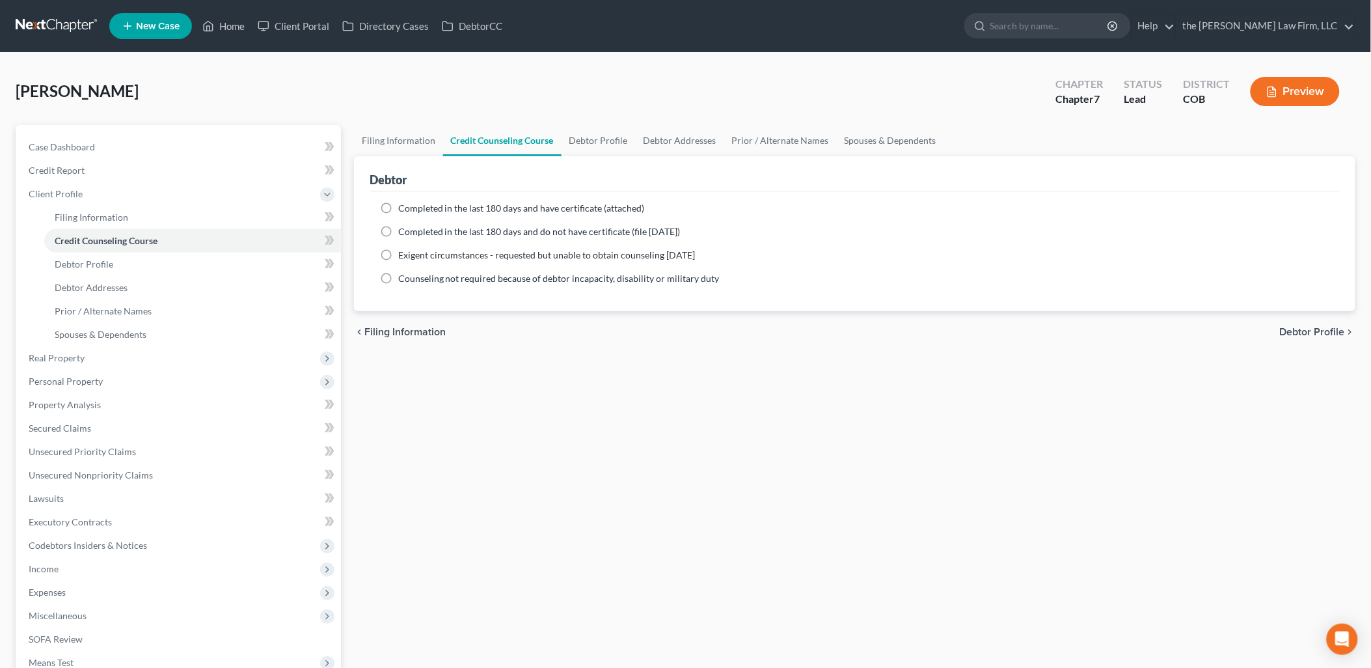
click at [543, 213] on label "Completed in the last 180 days and have certificate (attached)" at bounding box center [521, 208] width 247 height 13
click at [412, 210] on input "Completed in the last 180 days and have certificate (attached)" at bounding box center [408, 206] width 8 height 8
radio input "true"
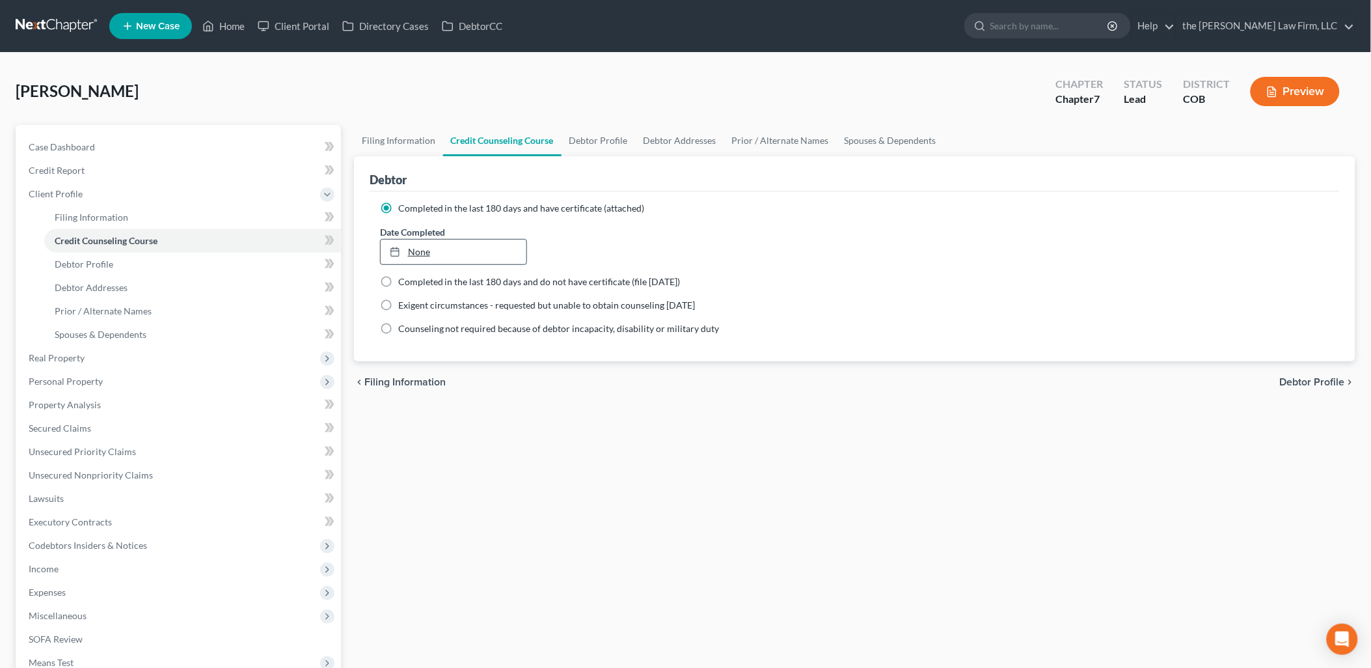
click at [452, 242] on link "None" at bounding box center [454, 252] width 146 height 25
type input "[DATE]"
drag, startPoint x: 577, startPoint y: 150, endPoint x: 601, endPoint y: 148, distance: 24.1
click at [577, 148] on link "Debtor Profile" at bounding box center [599, 140] width 74 height 31
select select "0"
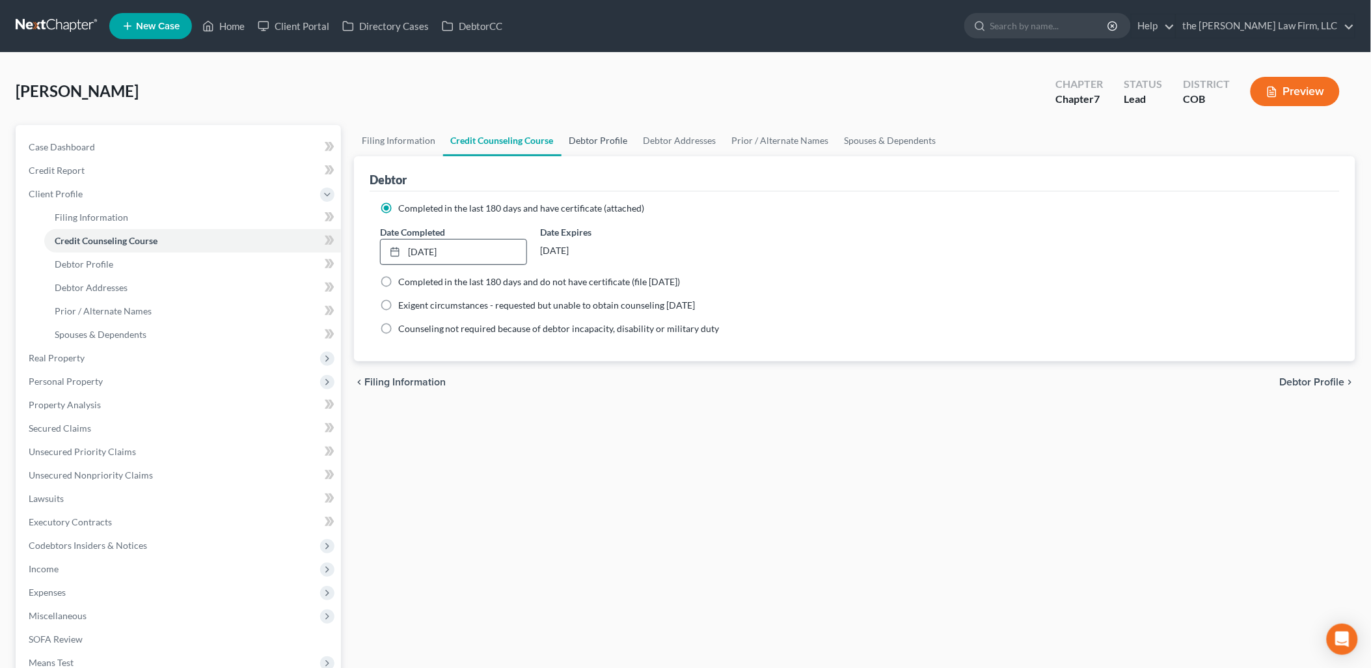
select select "2"
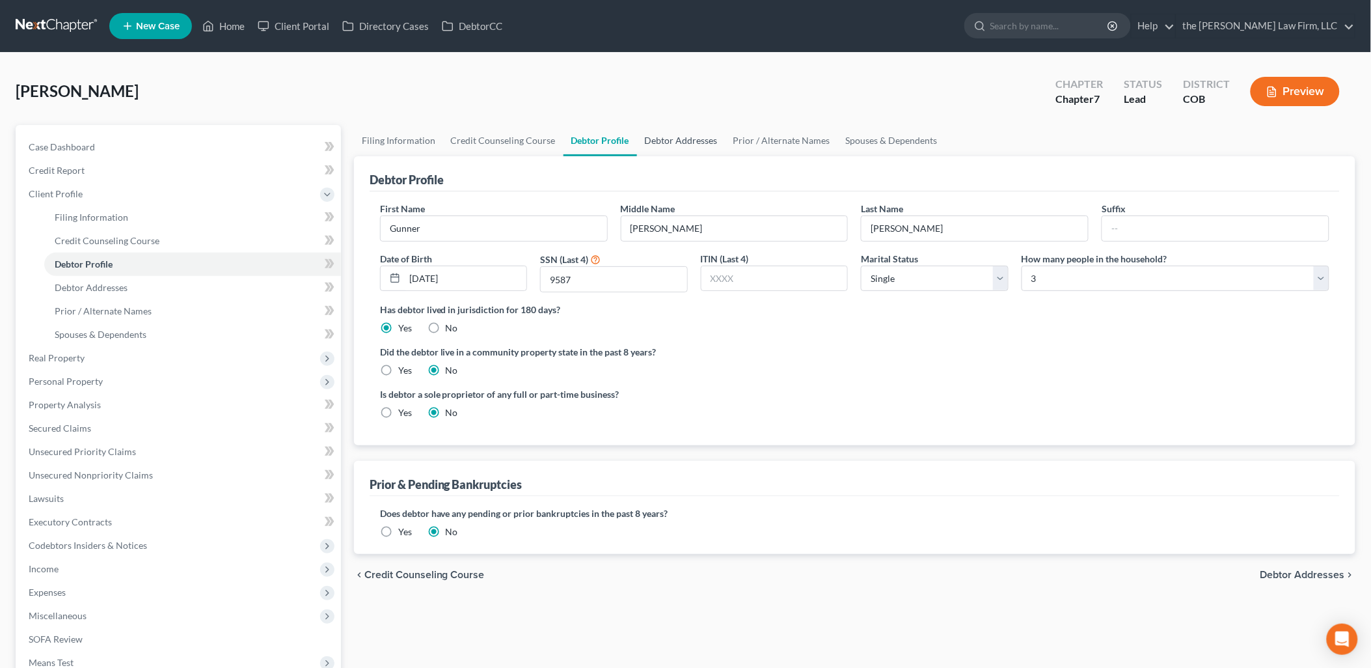
click at [690, 141] on link "Debtor Addresses" at bounding box center [681, 140] width 89 height 31
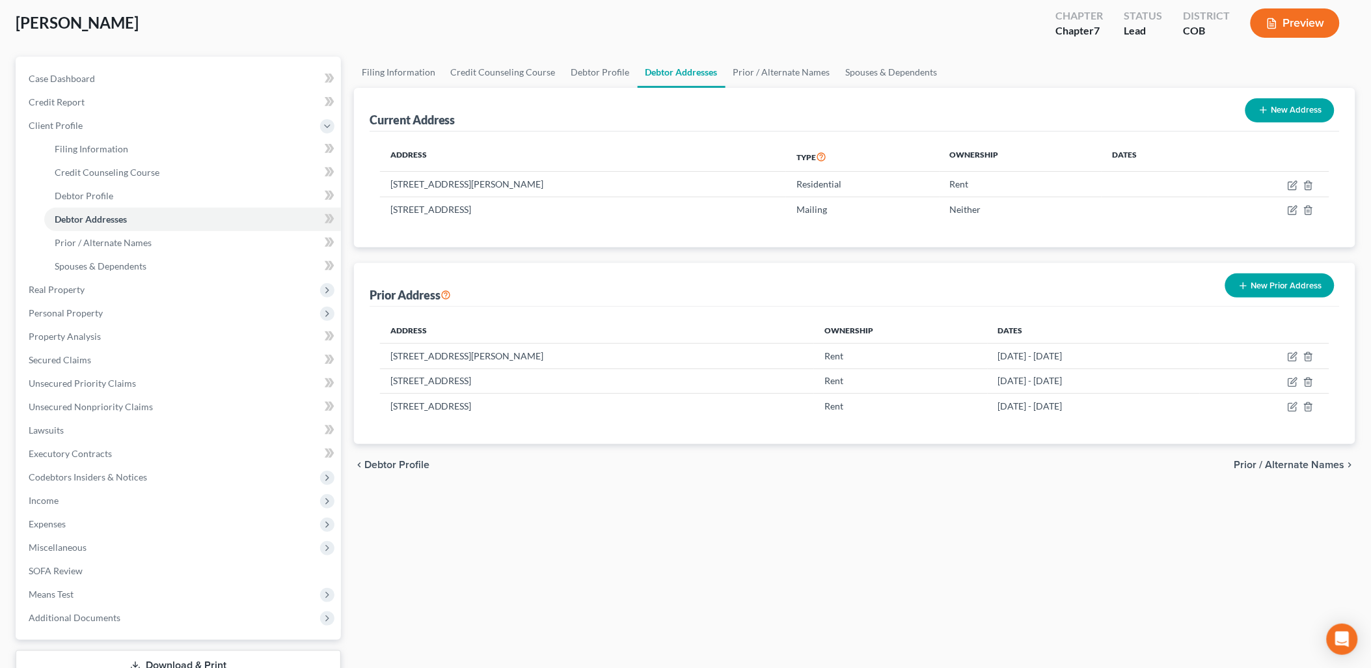
scroll to position [163, 0]
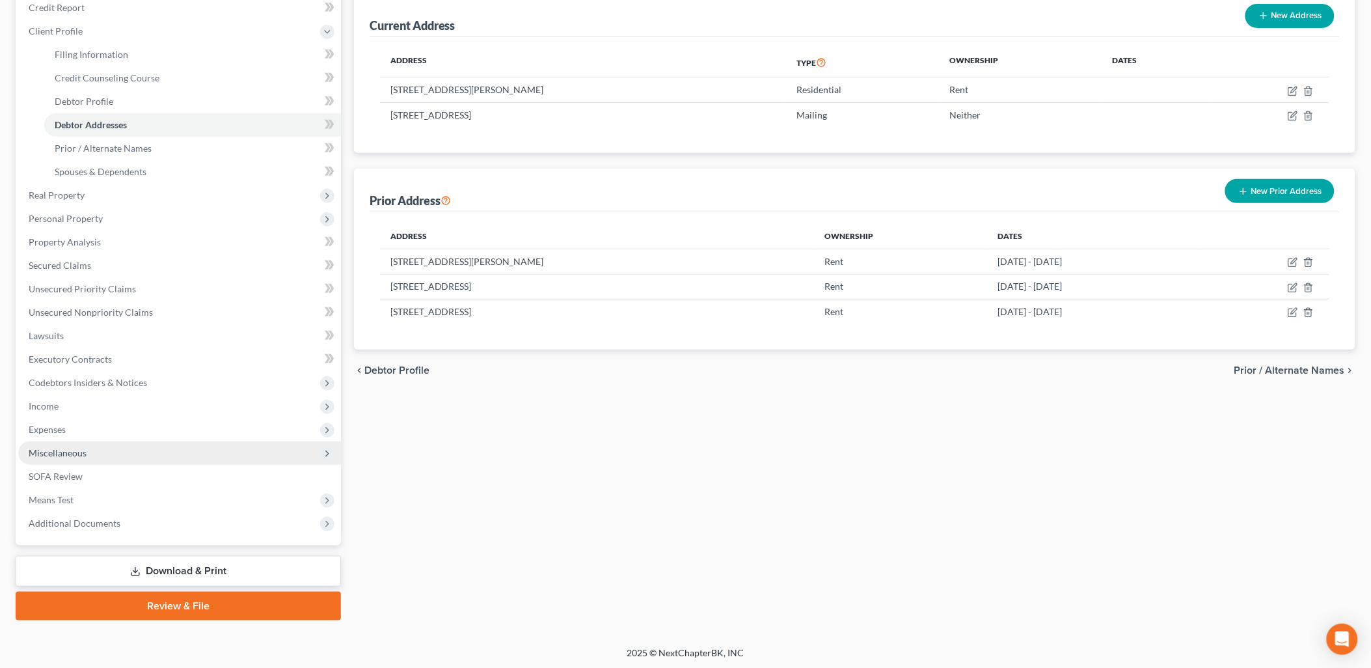
click at [70, 457] on span "Miscellaneous" at bounding box center [179, 452] width 323 height 23
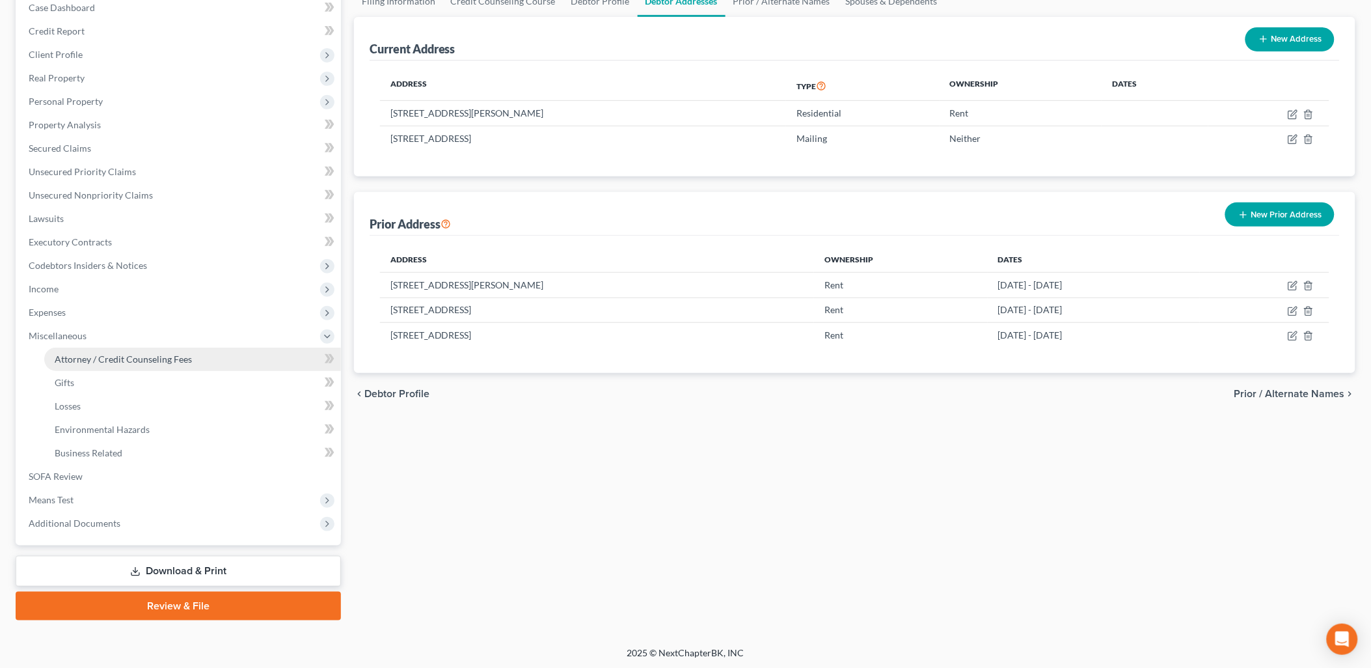
click at [151, 367] on link "Attorney / Credit Counseling Fees" at bounding box center [192, 359] width 297 height 23
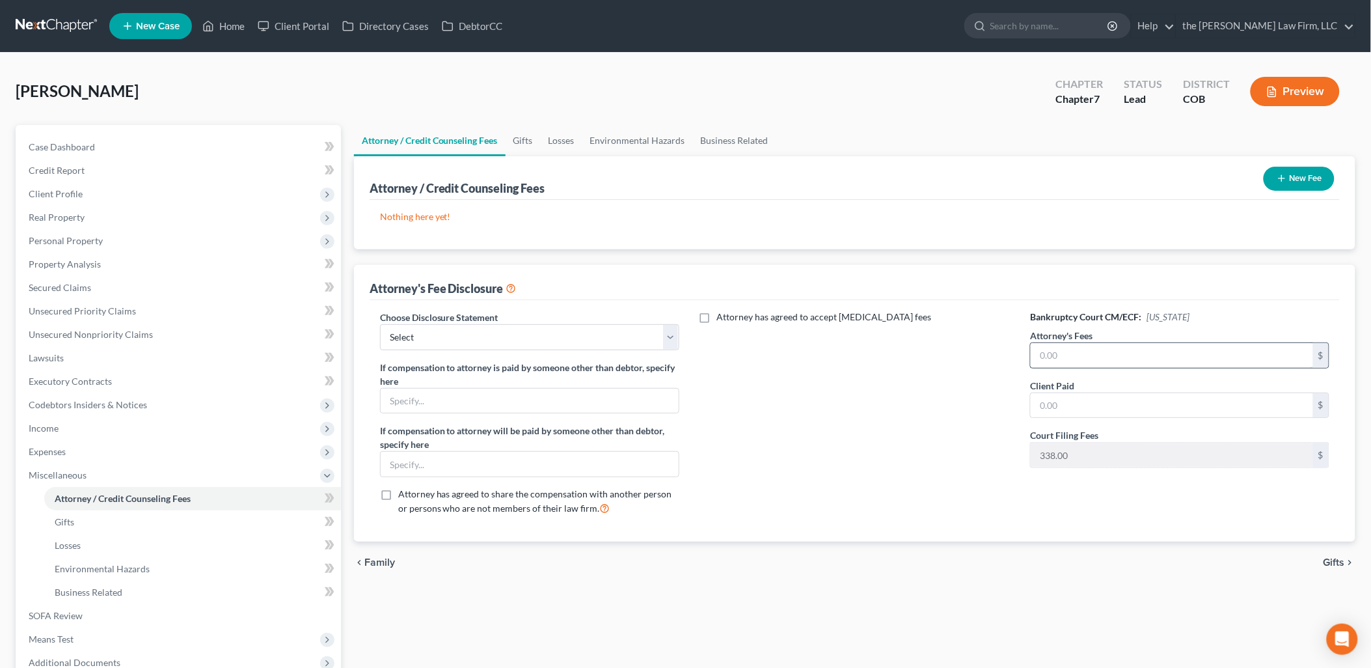
click at [1307, 364] on input "text" at bounding box center [1172, 355] width 282 height 25
drag, startPoint x: 547, startPoint y: 327, endPoint x: 511, endPoint y: 345, distance: 40.5
click at [547, 327] on select "Select Disclosures of Compensation of Attorney for Debtor" at bounding box center [529, 337] width 299 height 26
select select "0"
click at [380, 324] on select "Select Disclosures of Compensation of Attorney for Debtor" at bounding box center [529, 337] width 299 height 26
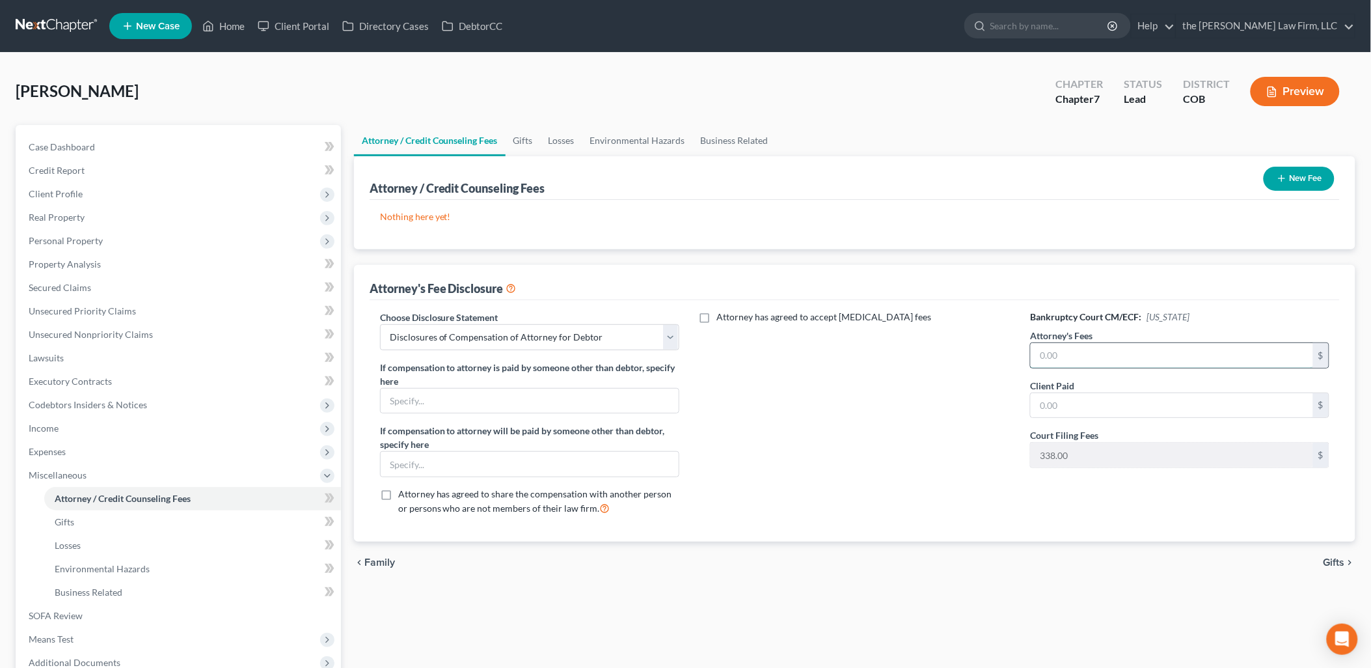
click at [1127, 353] on input "text" at bounding box center [1172, 355] width 282 height 25
click at [1088, 349] on input "text" at bounding box center [1172, 355] width 282 height 25
type input "2"
type input "1,162"
click at [1072, 394] on input "text" at bounding box center [1172, 405] width 282 height 25
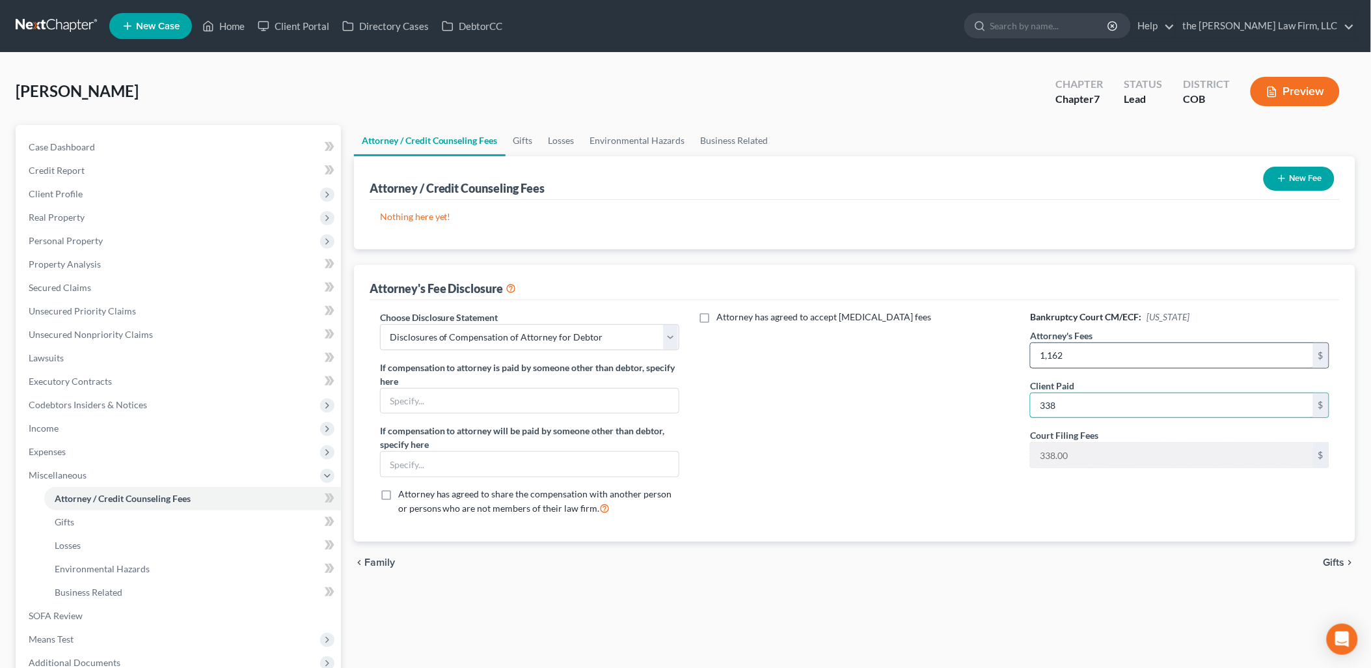
type input "338"
click at [1052, 355] on input "1,162" at bounding box center [1172, 355] width 282 height 25
type input "1,662"
click at [1306, 224] on div "Nothing here yet! Attorney / Credit Counselor Fees" at bounding box center [855, 224] width 970 height 49
click at [1318, 183] on button "New Fee" at bounding box center [1299, 179] width 71 height 24
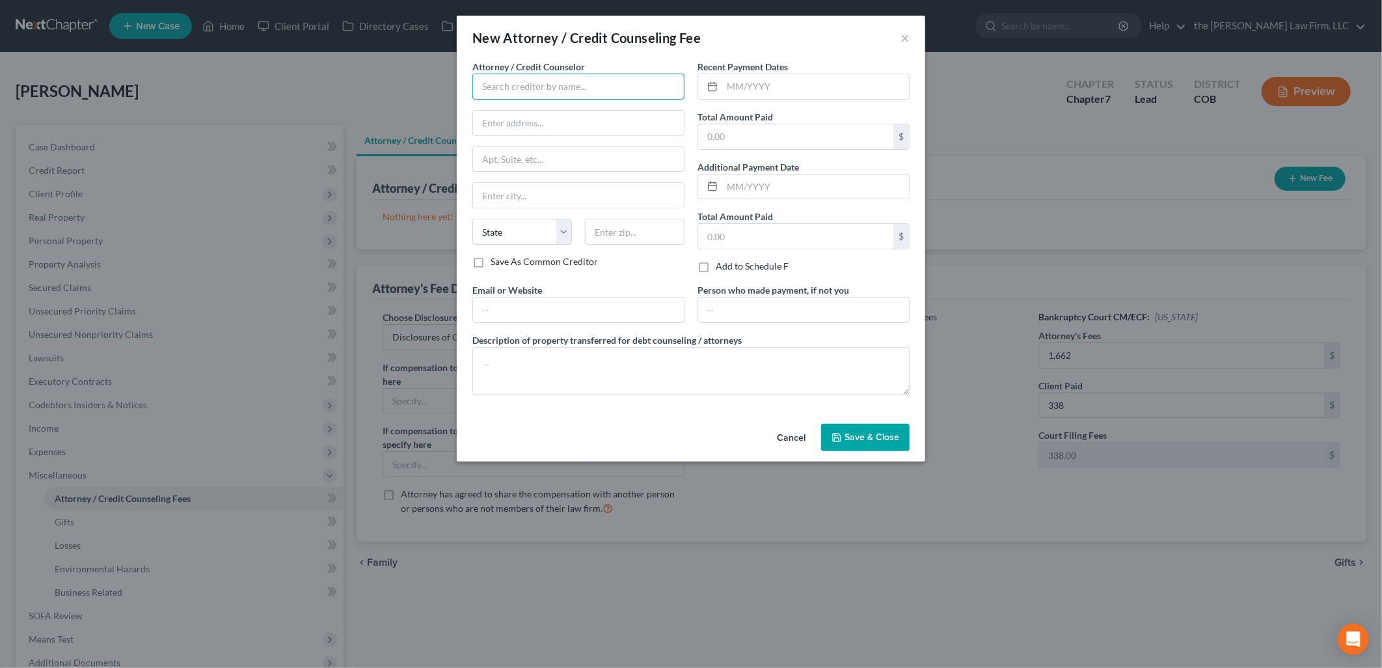
drag, startPoint x: 573, startPoint y: 79, endPoint x: 580, endPoint y: 94, distance: 15.7
click at [573, 79] on input "text" at bounding box center [578, 87] width 212 height 26
type input "The [PERSON_NAME] Law Firm, LLC"
type input "[STREET_ADDRESS]"
type input "Suite 201A"
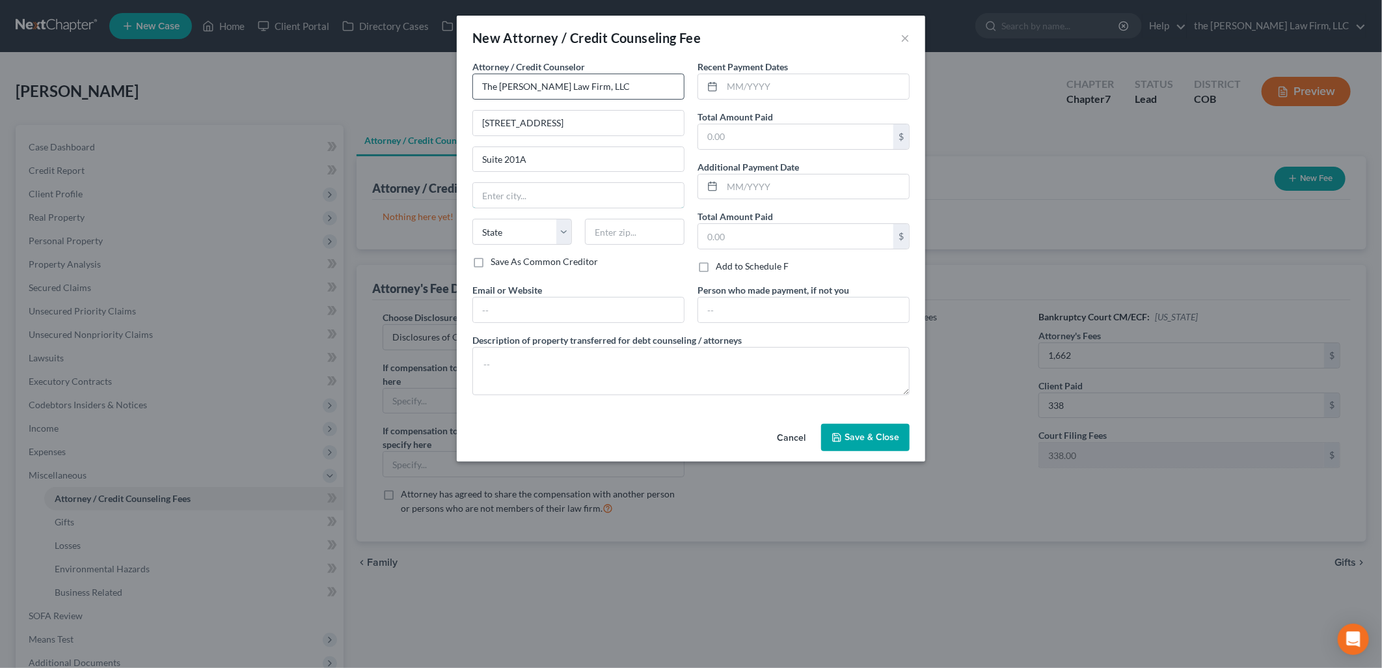
type input "[PERSON_NAME]"
select select "5"
type input "80134"
type input "[DATE], [DATE]"
type input "2400"
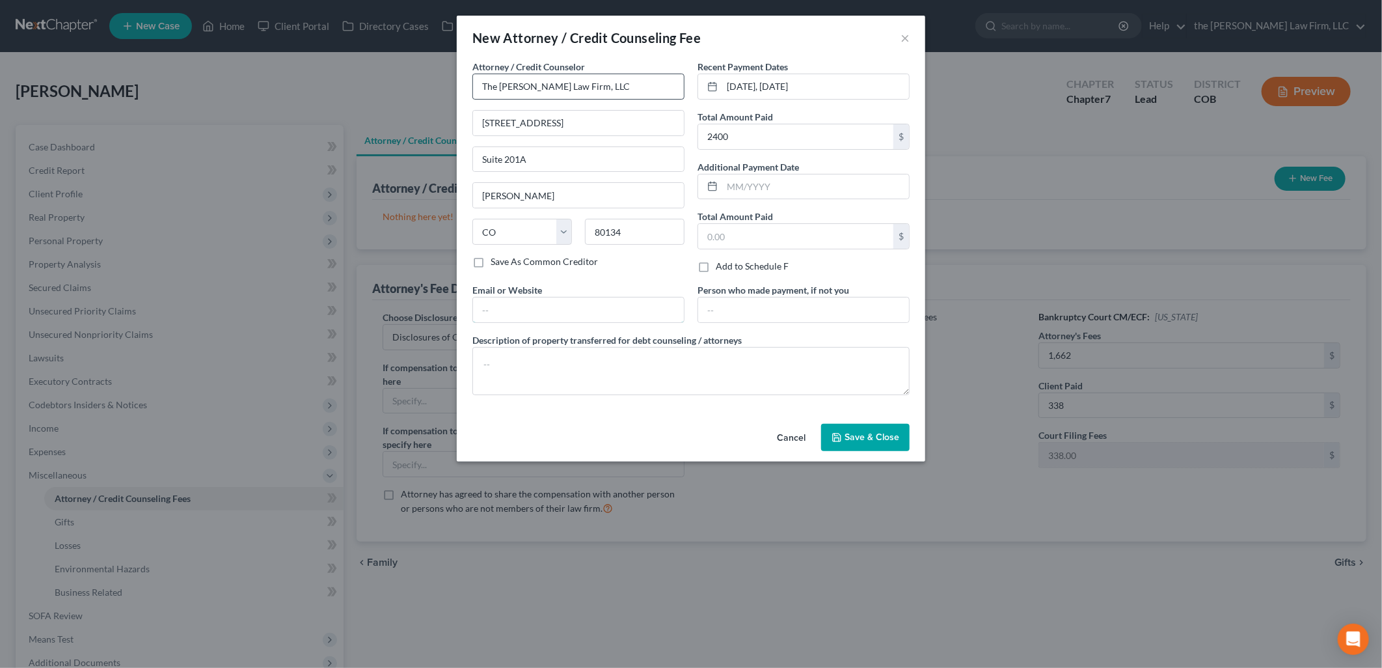
type input "[PERSON_NAME][EMAIL_ADDRESS][PERSON_NAME][DOMAIN_NAME]"
click at [758, 146] on input "2400" at bounding box center [795, 136] width 195 height 25
type input "2,000"
drag, startPoint x: 851, startPoint y: 93, endPoint x: 668, endPoint y: 92, distance: 182.9
click at [668, 92] on div "Attorney / Credit Counselor * The [PERSON_NAME] Law Firm, LLC [STREET_ADDRESS][…" at bounding box center [691, 233] width 450 height 346
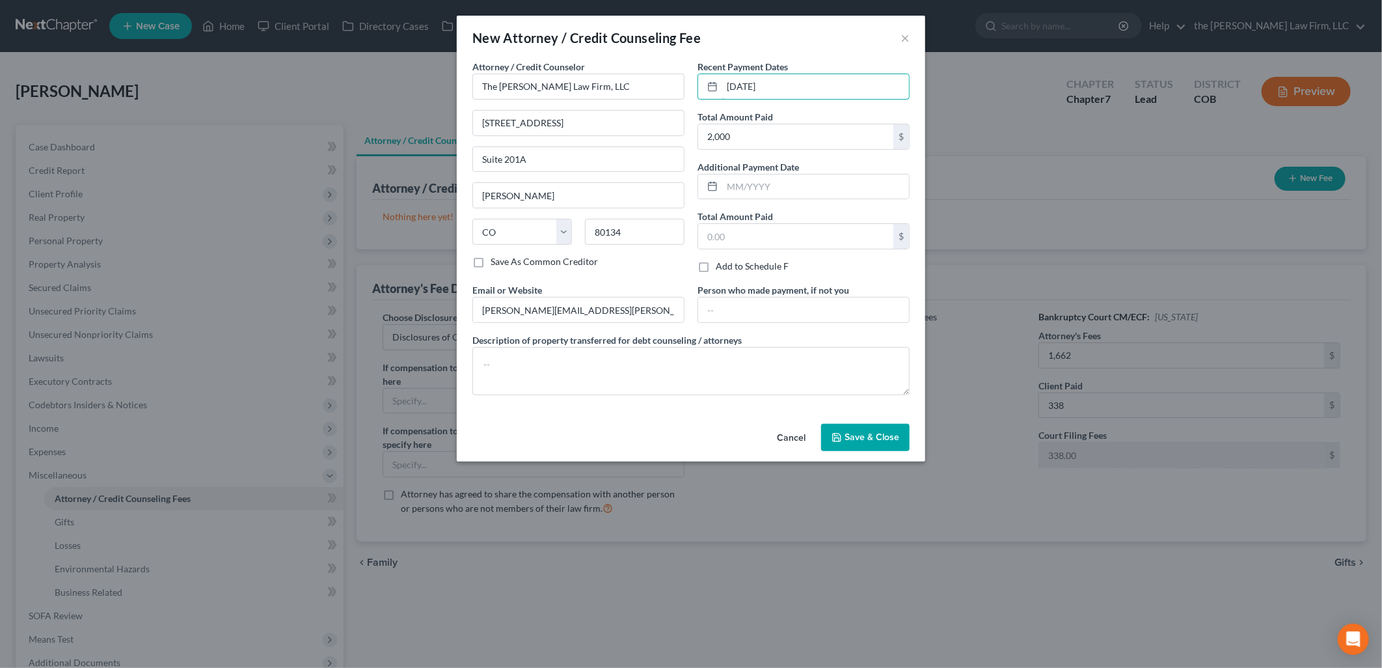
type input "[DATE]"
click at [856, 443] on span "Save & Close" at bounding box center [872, 436] width 55 height 11
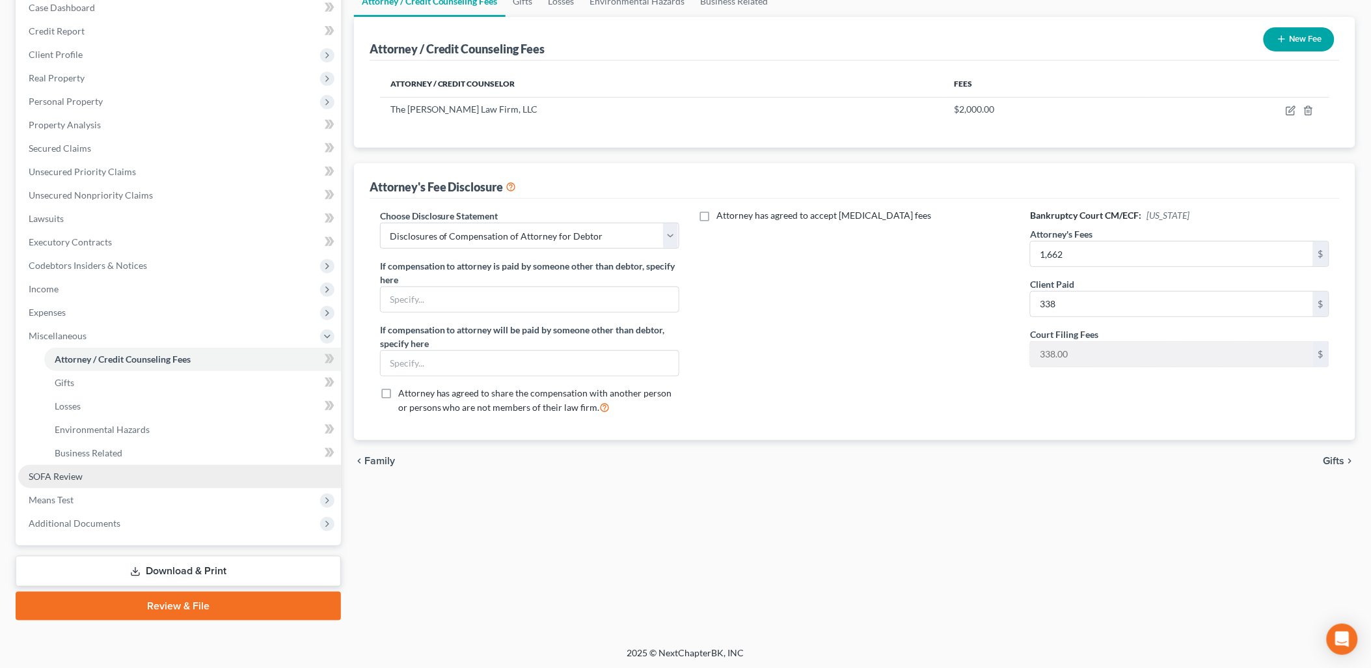
click at [81, 473] on span "SOFA Review" at bounding box center [56, 476] width 54 height 11
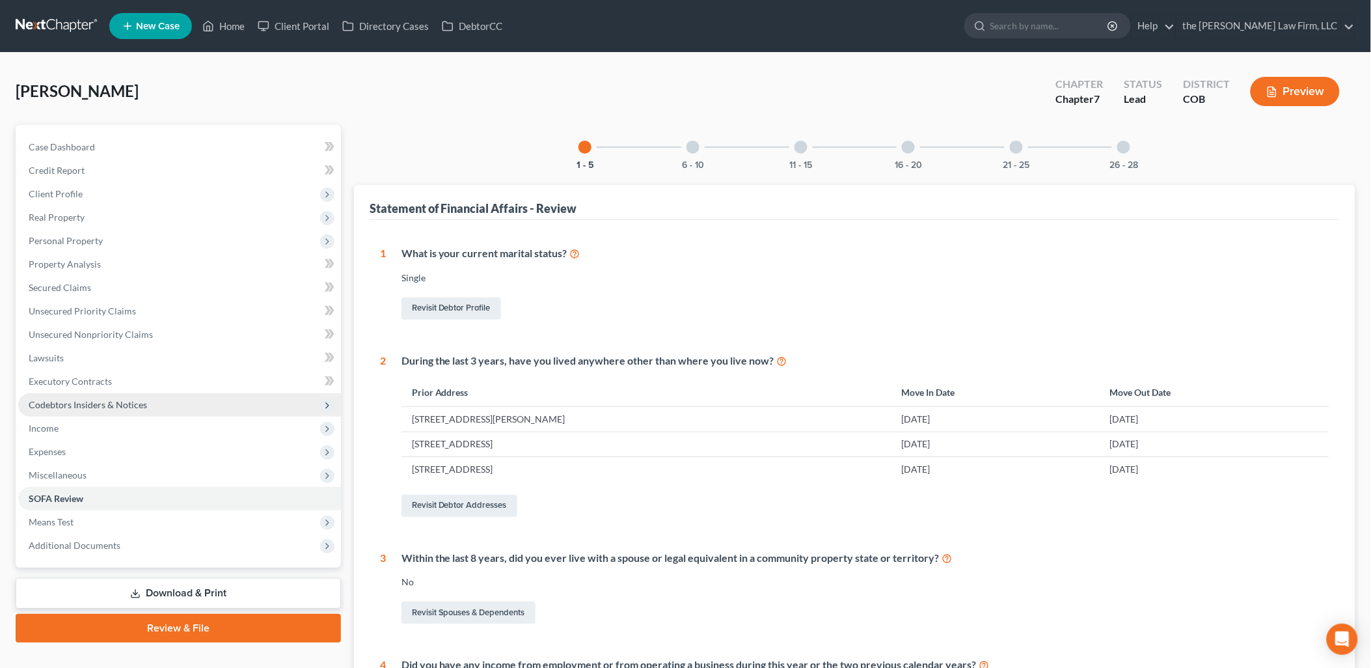
drag, startPoint x: 103, startPoint y: 395, endPoint x: 102, endPoint y: 383, distance: 12.4
click at [102, 395] on span "Codebtors Insiders & Notices" at bounding box center [179, 404] width 323 height 23
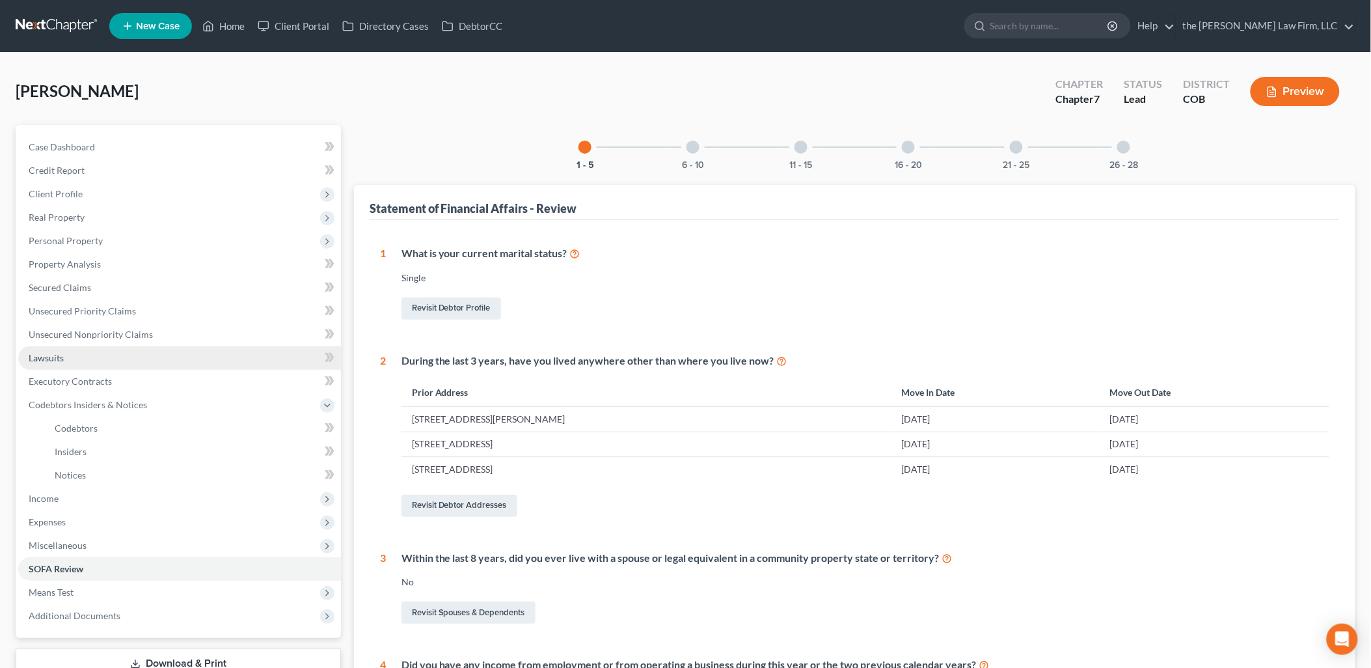
click at [99, 361] on link "Lawsuits" at bounding box center [179, 357] width 323 height 23
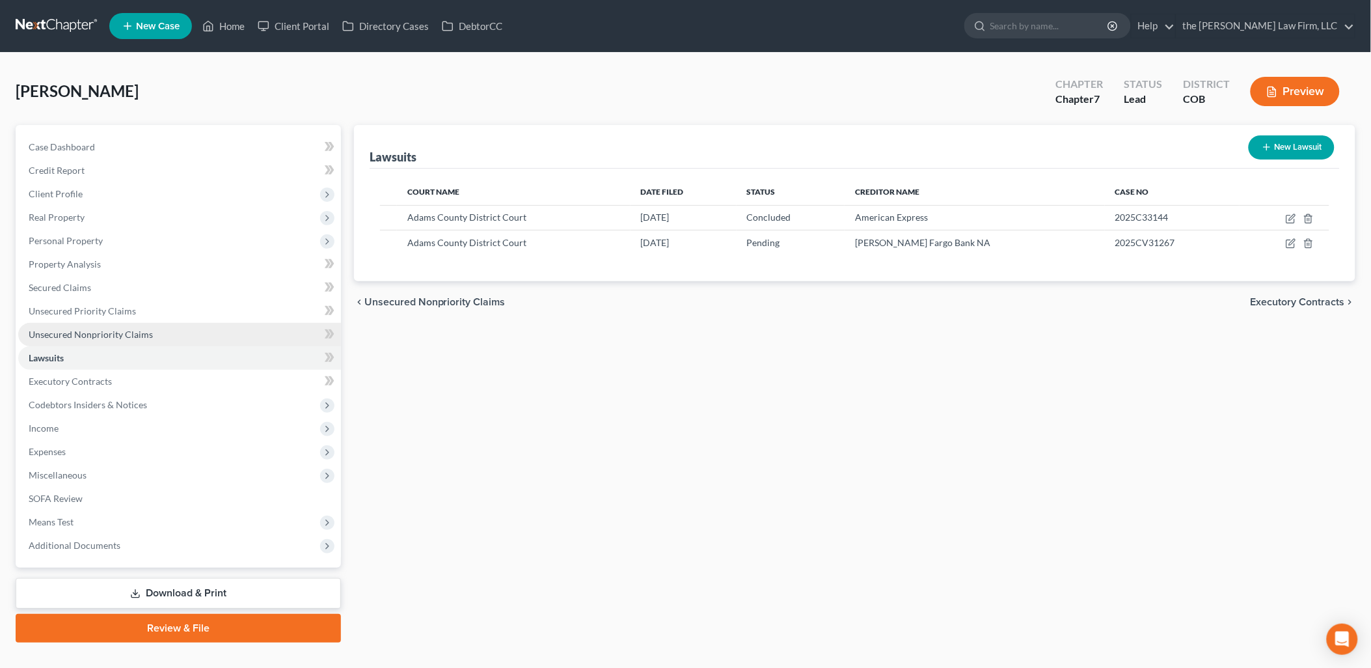
click at [127, 331] on span "Unsecured Nonpriority Claims" at bounding box center [91, 334] width 124 height 11
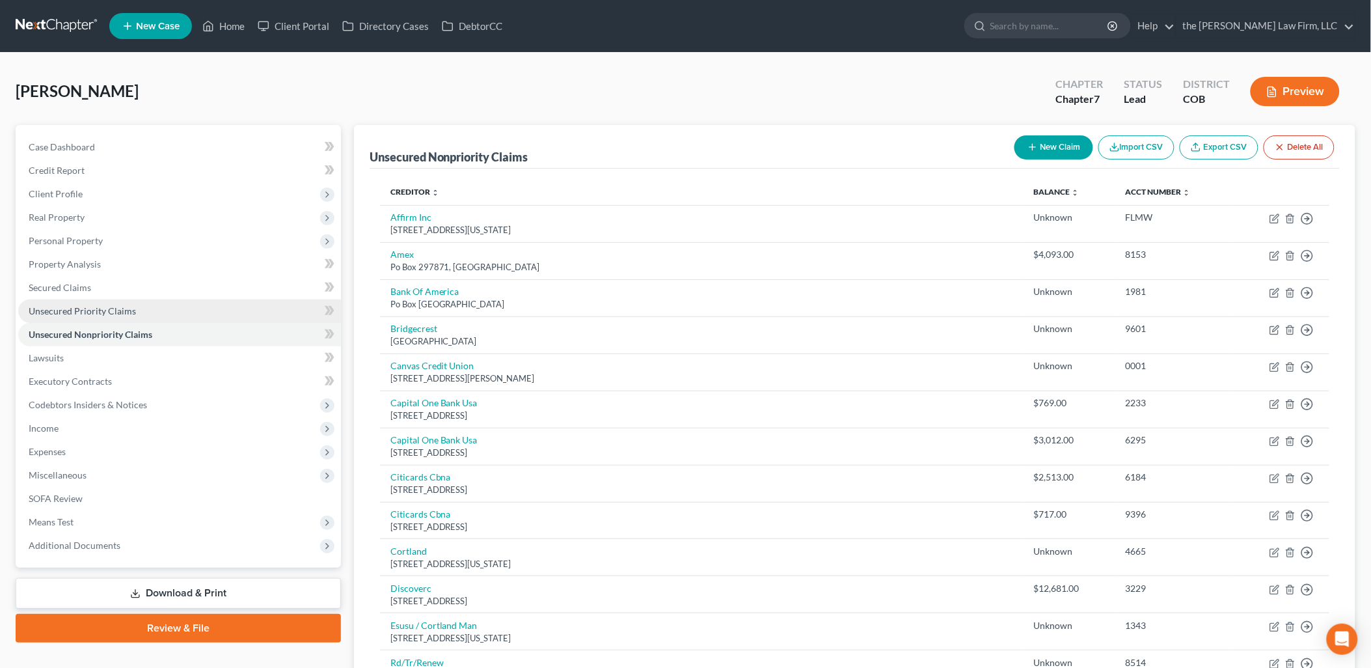
click at [124, 316] on link "Unsecured Priority Claims" at bounding box center [179, 310] width 323 height 23
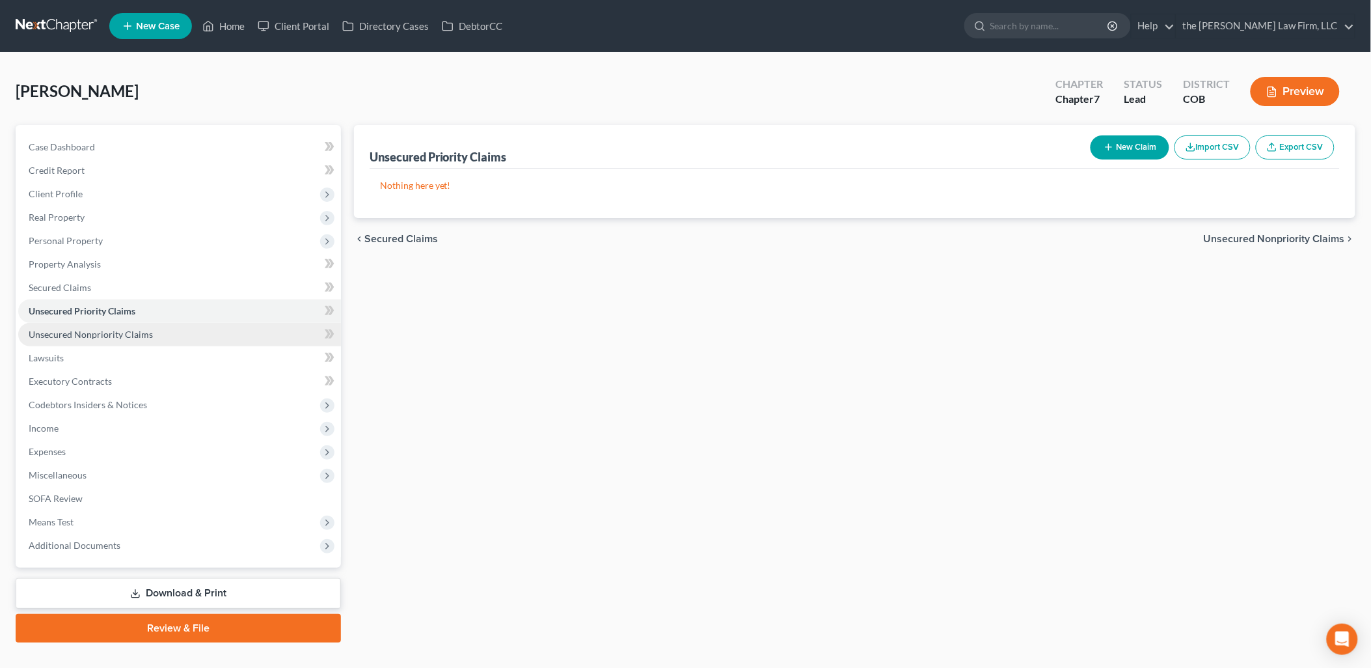
drag, startPoint x: 105, startPoint y: 329, endPoint x: 279, endPoint y: 333, distance: 173.2
click at [106, 329] on span "Unsecured Nonpriority Claims" at bounding box center [91, 334] width 124 height 11
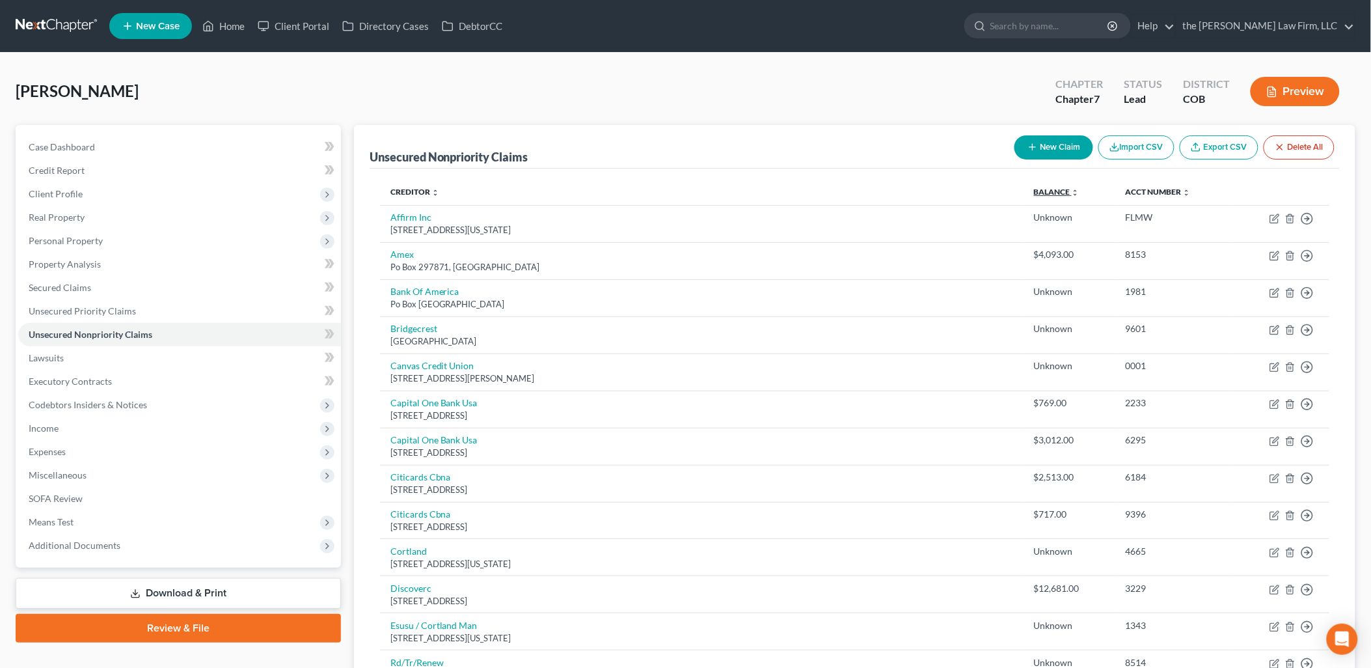
click at [1034, 192] on link "Balance expand_more expand_less unfold_more" at bounding box center [1057, 192] width 46 height 10
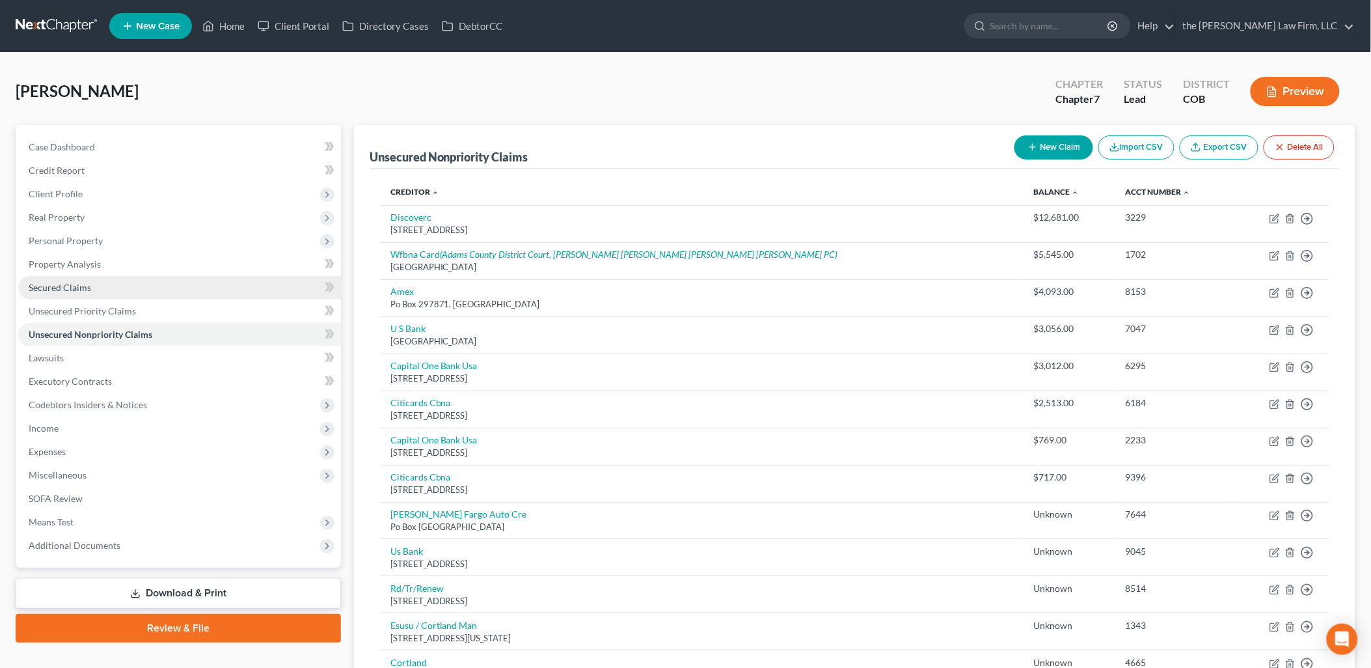
click at [41, 283] on span "Secured Claims" at bounding box center [60, 287] width 62 height 11
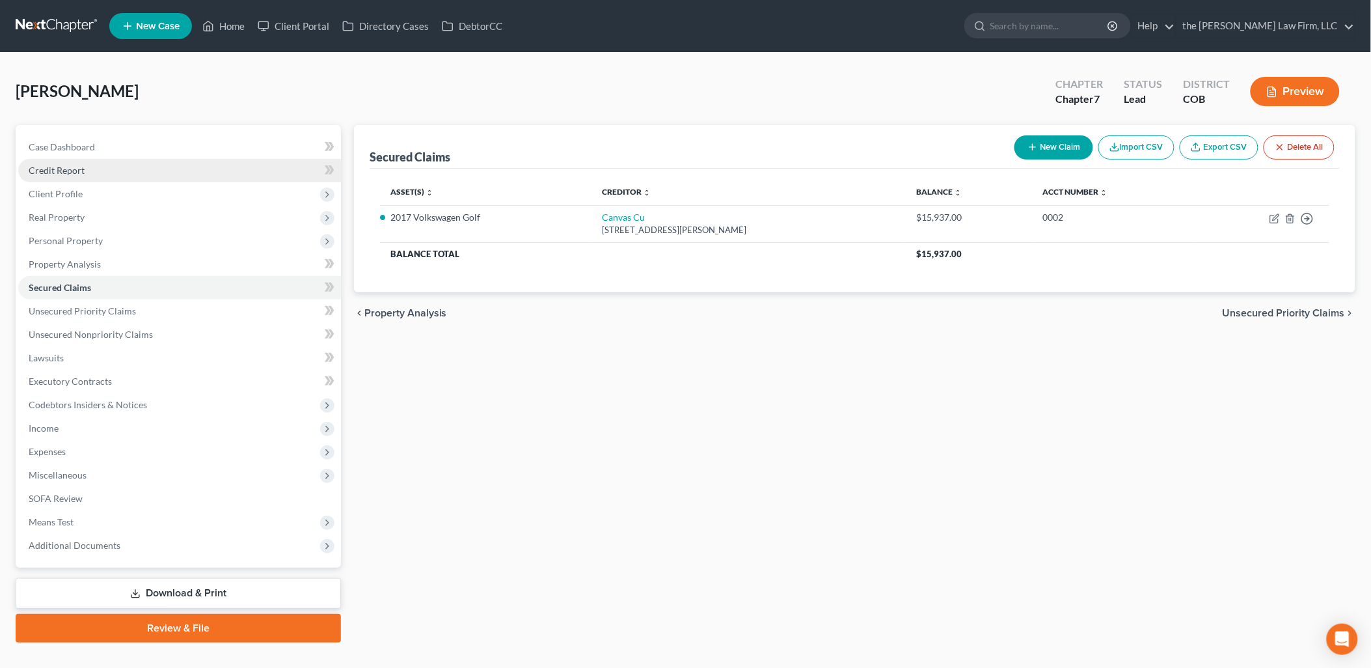
click at [98, 167] on link "Credit Report" at bounding box center [179, 170] width 323 height 23
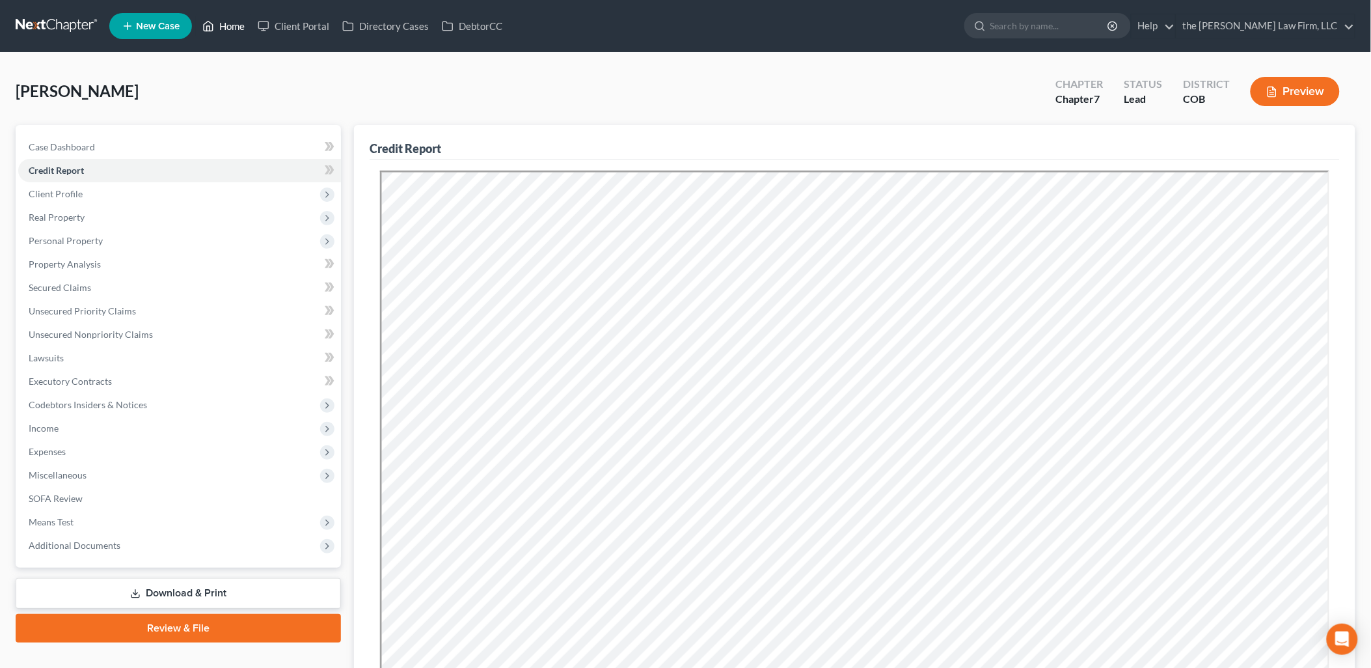
click at [231, 25] on link "Home" at bounding box center [223, 25] width 55 height 23
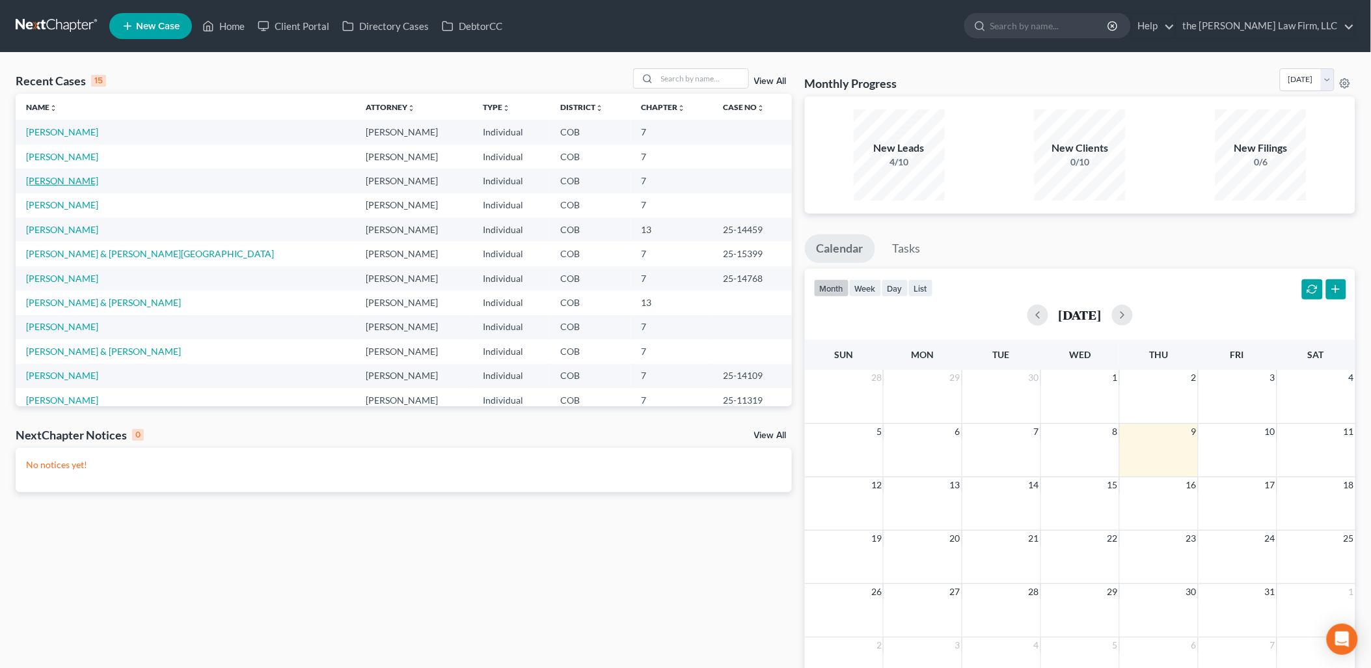
drag, startPoint x: 42, startPoint y: 182, endPoint x: 57, endPoint y: 184, distance: 15.7
click at [42, 182] on link "[PERSON_NAME]" at bounding box center [62, 180] width 72 height 11
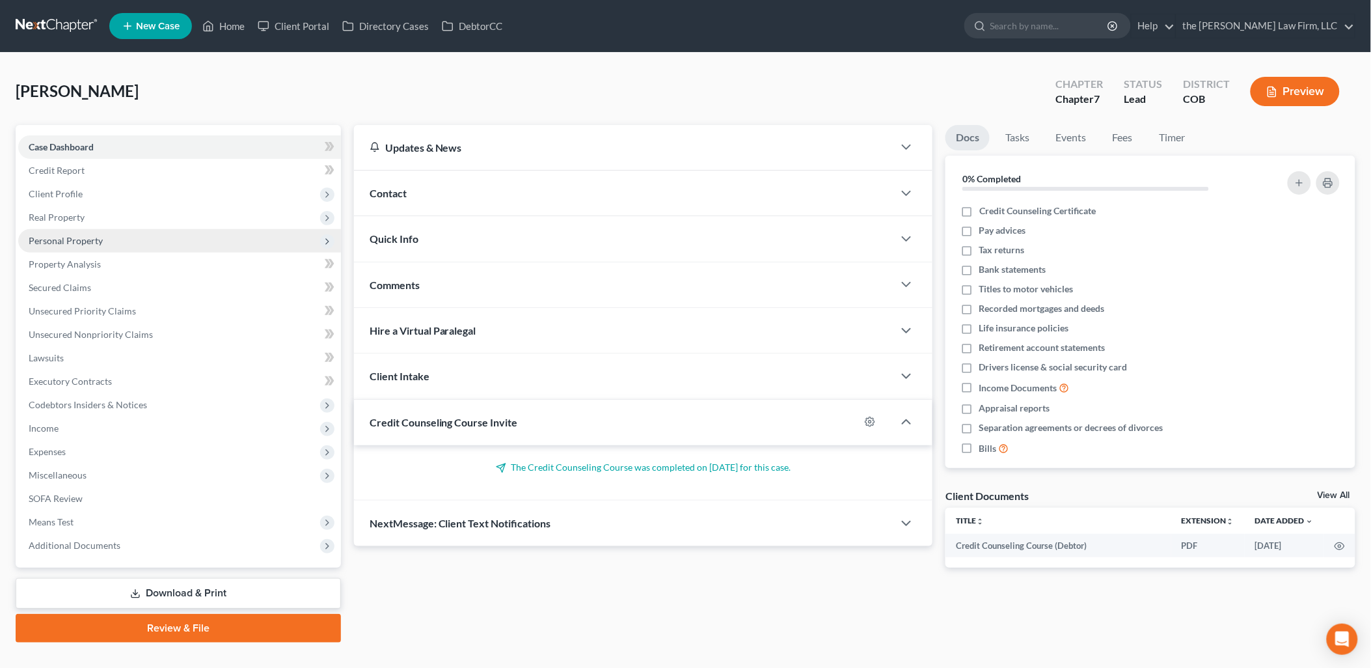
click at [89, 239] on span "Personal Property" at bounding box center [66, 240] width 74 height 11
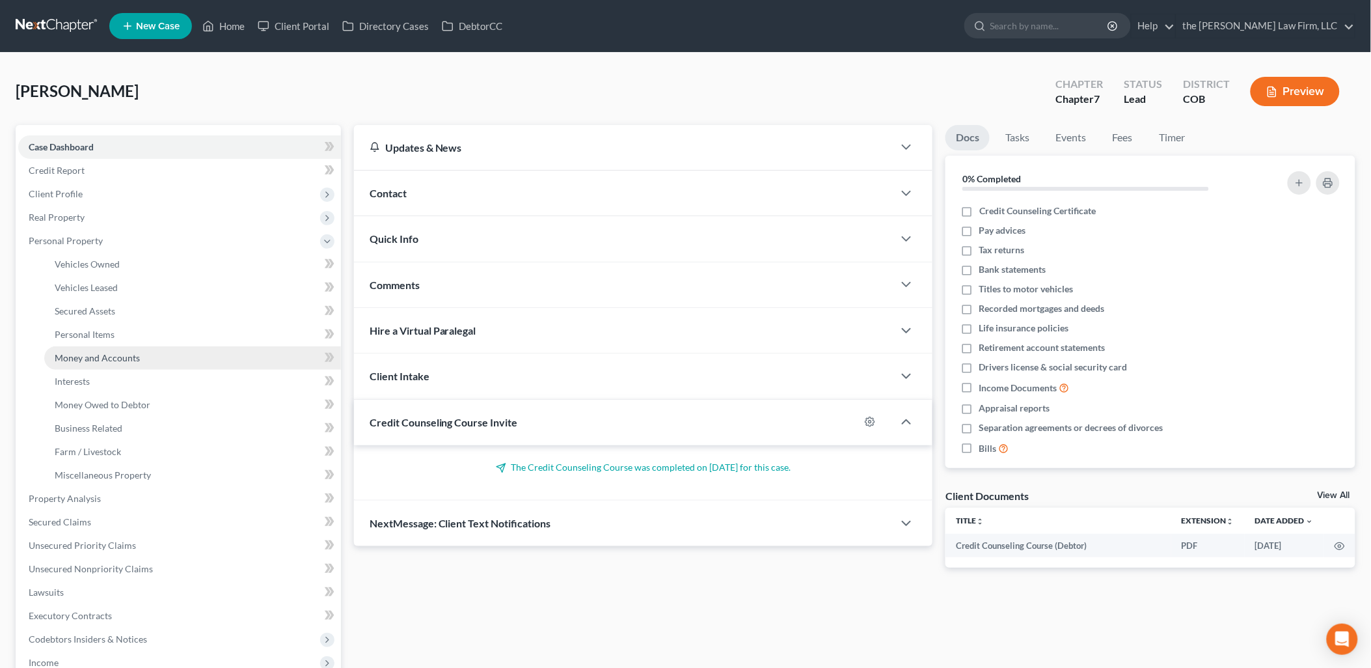
click at [95, 363] on link "Money and Accounts" at bounding box center [192, 357] width 297 height 23
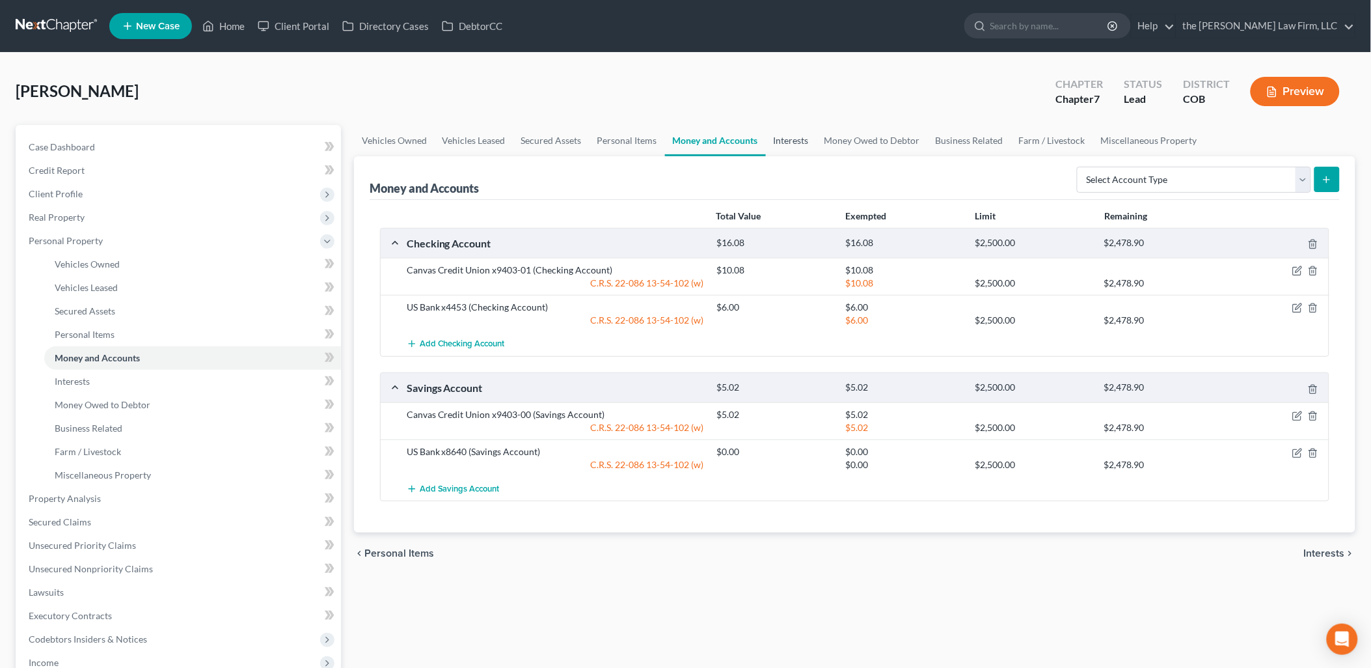
click at [781, 140] on link "Interests" at bounding box center [791, 140] width 51 height 31
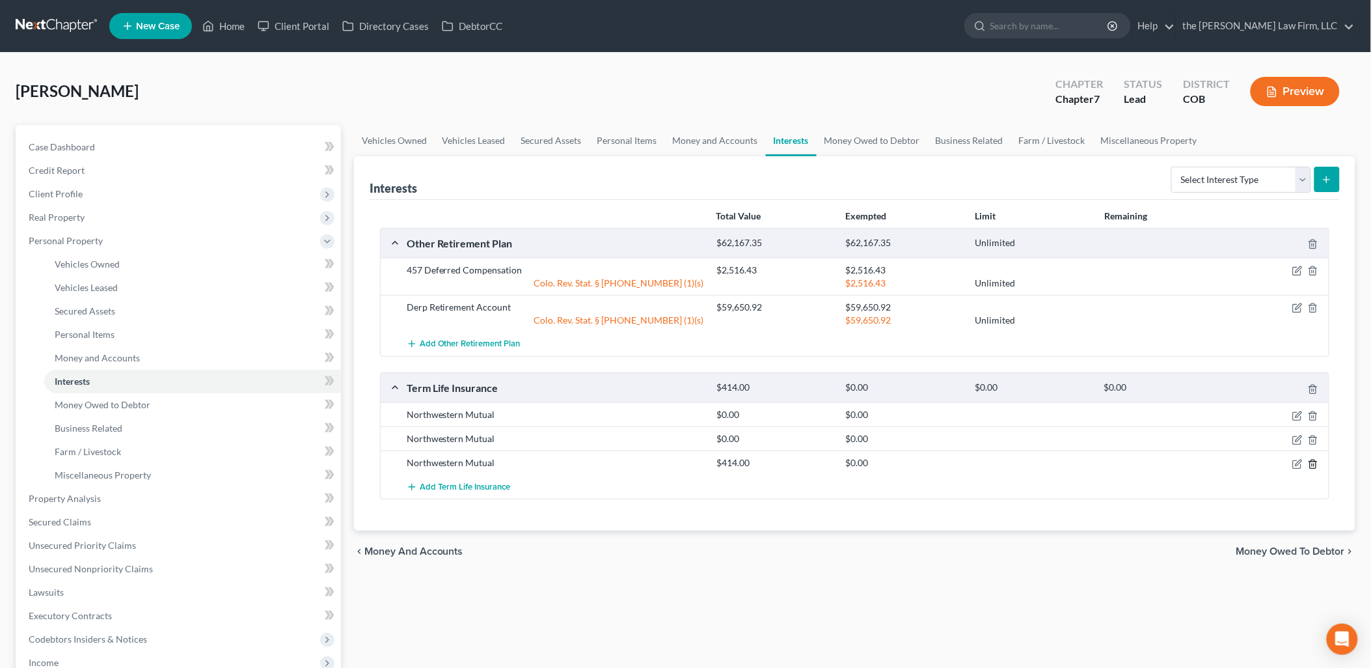
click at [1316, 465] on icon "button" at bounding box center [1313, 464] width 10 height 10
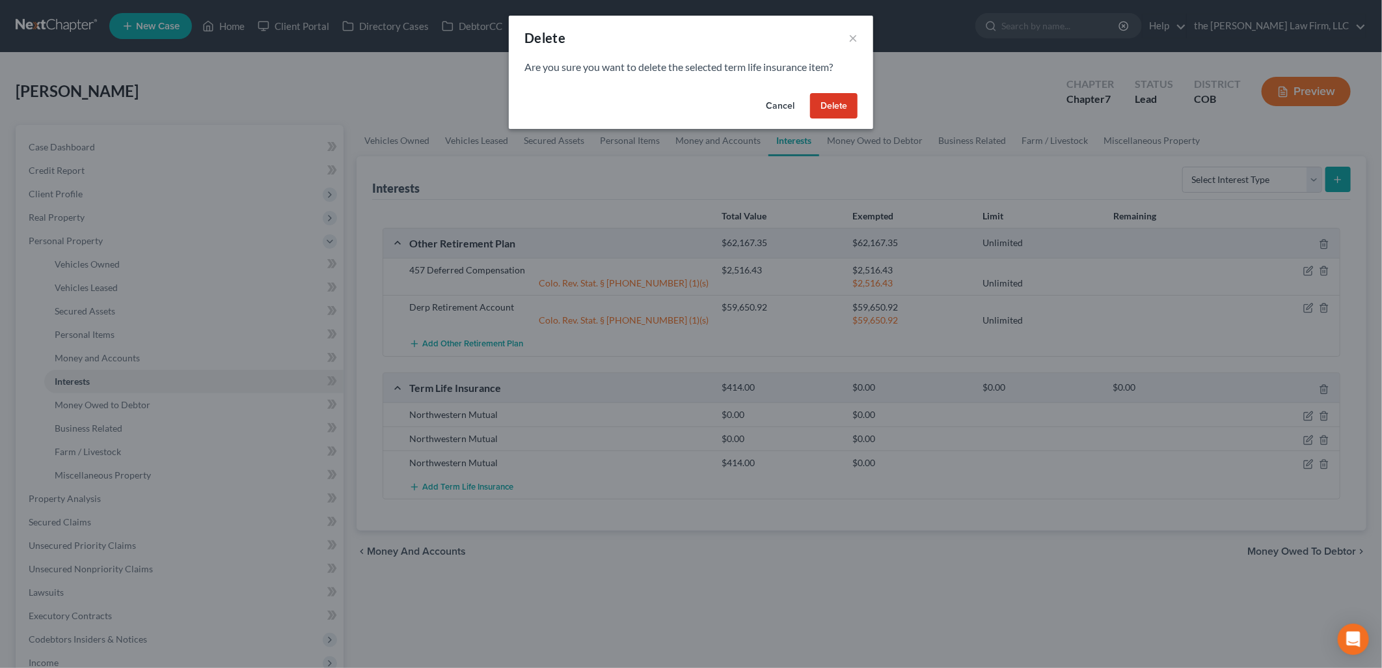
click at [827, 105] on button "Delete" at bounding box center [834, 106] width 48 height 26
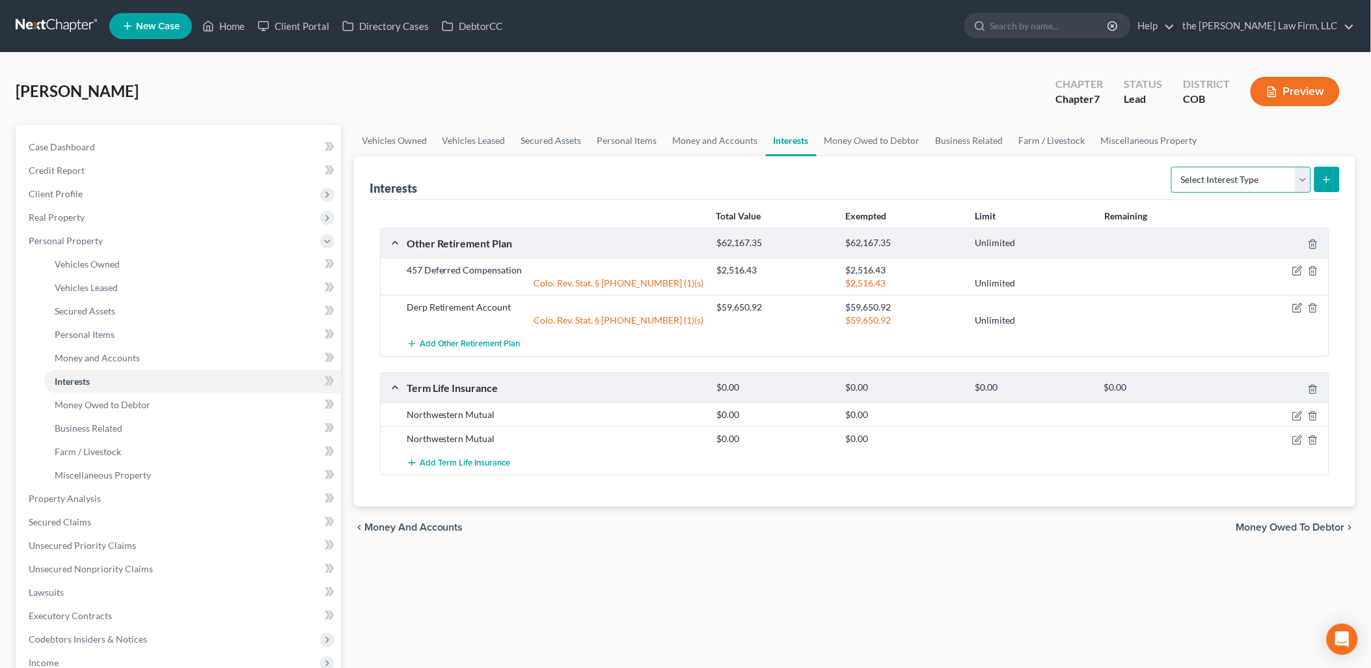
click at [1213, 174] on select "Select Interest Type 401K Annuity Bond Education IRA Government Bond Government…" at bounding box center [1241, 180] width 140 height 26
click at [735, 141] on link "Money and Accounts" at bounding box center [715, 140] width 101 height 31
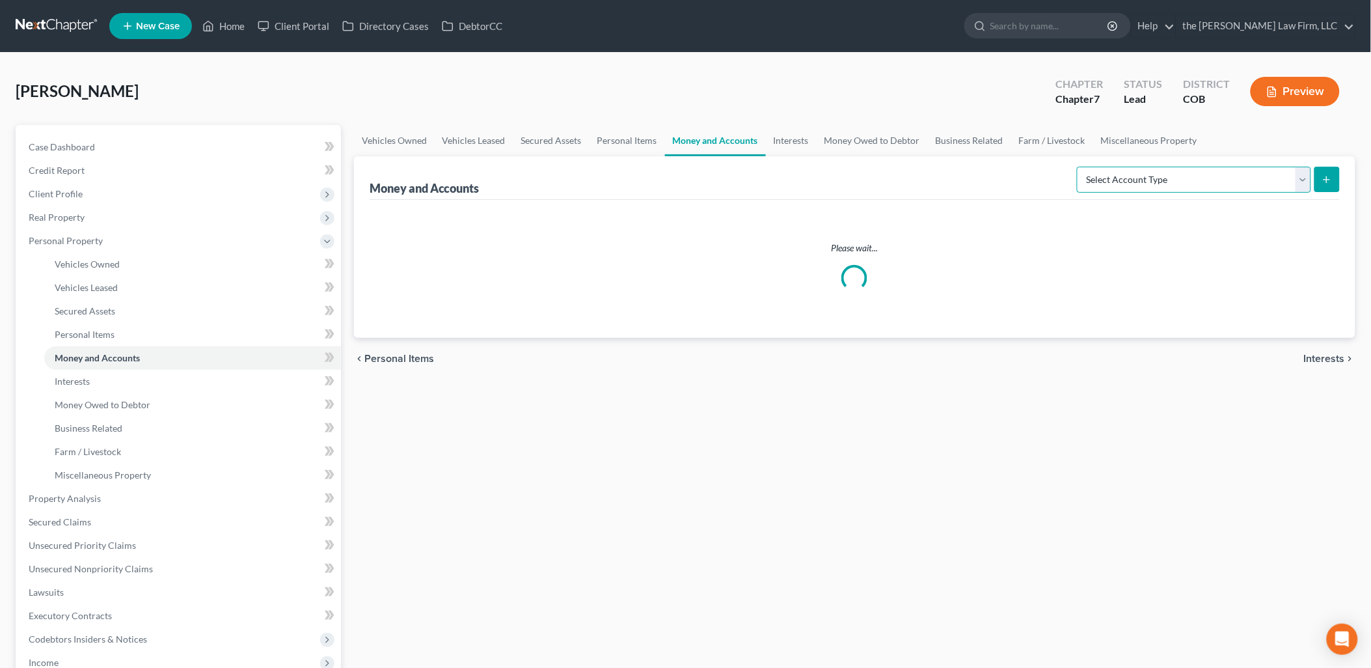
click at [1269, 180] on select "Select Account Type Brokerage Cash on Hand Certificates of Deposit Checking Acc…" at bounding box center [1194, 180] width 234 height 26
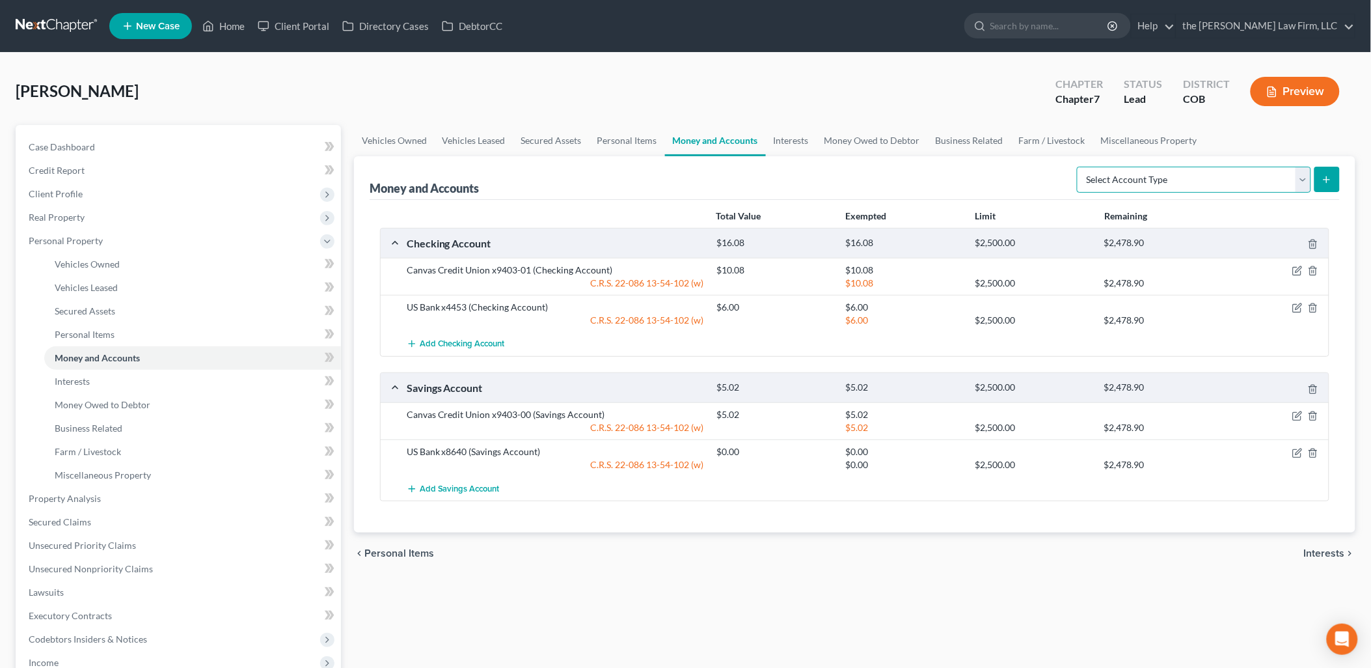
select select "money_market"
click at [1080, 167] on select "Select Account Type Brokerage Cash on Hand Certificates of Deposit Checking Acc…" at bounding box center [1194, 180] width 234 height 26
click at [1329, 174] on icon "submit" at bounding box center [1327, 179] width 10 height 10
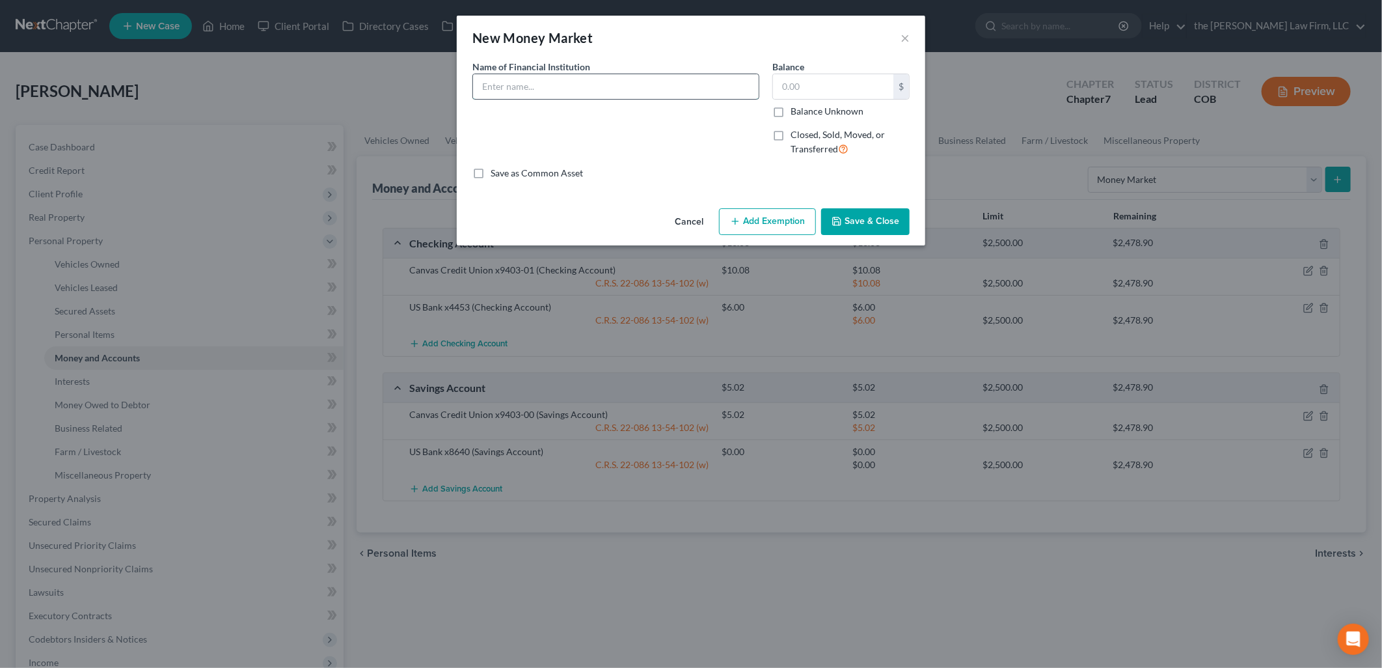
click at [526, 94] on input "text" at bounding box center [616, 86] width 286 height 25
click at [702, 83] on input "Northwestern Mutual Money Marker" at bounding box center [616, 86] width 286 height 25
type input "Northwestern Mutual Money Market"
type input "328.01"
click at [766, 222] on button "Add Exemption" at bounding box center [767, 221] width 97 height 27
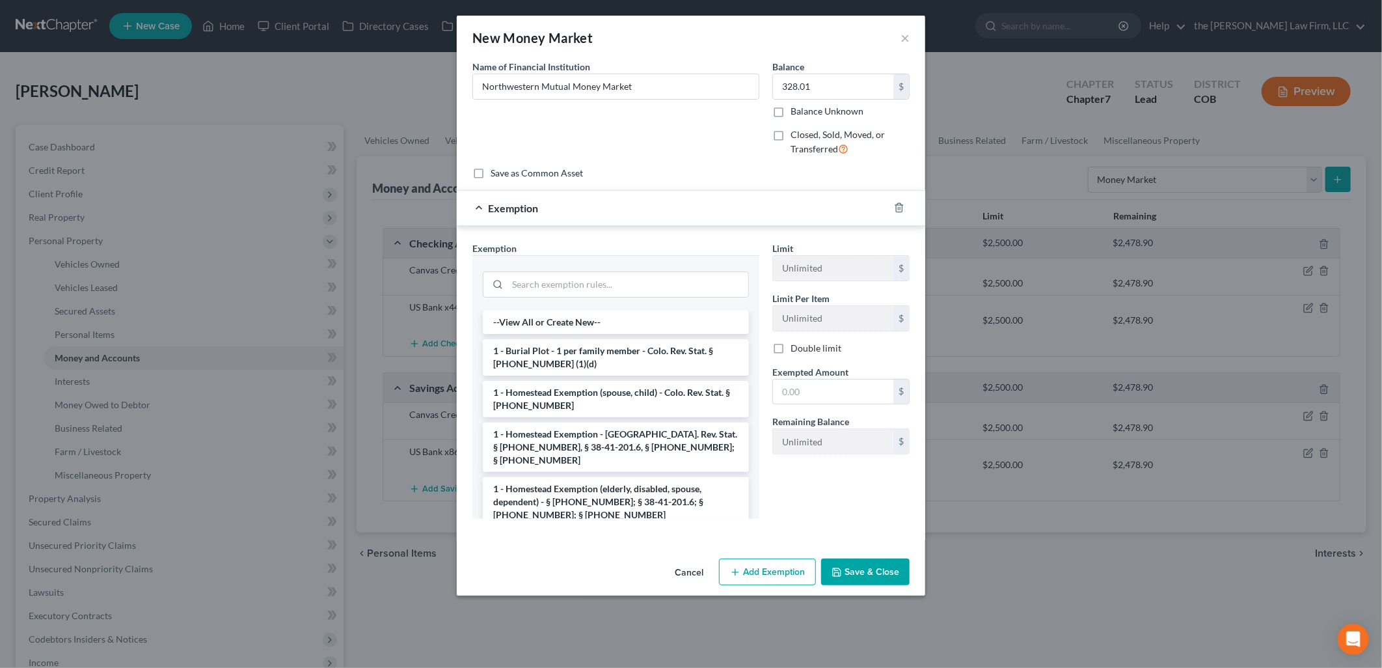
click at [859, 562] on button "Save & Close" at bounding box center [865, 571] width 89 height 27
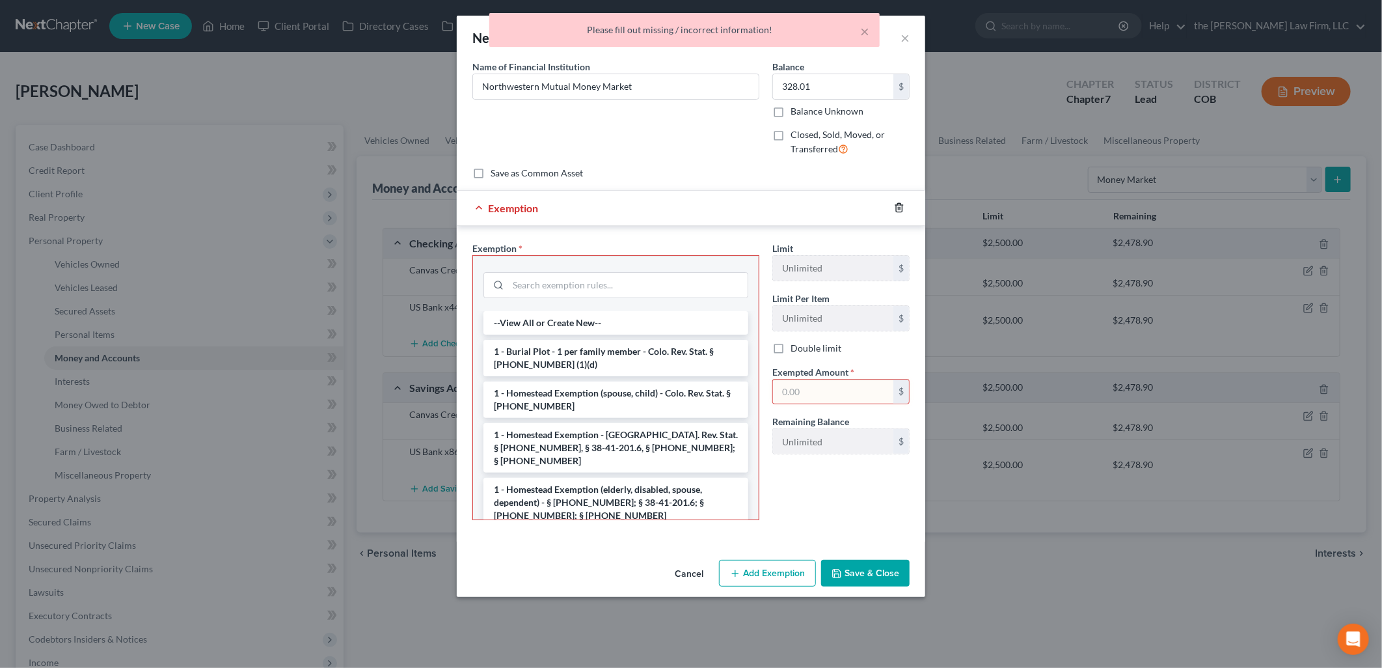
click at [900, 209] on line "button" at bounding box center [900, 209] width 0 height 3
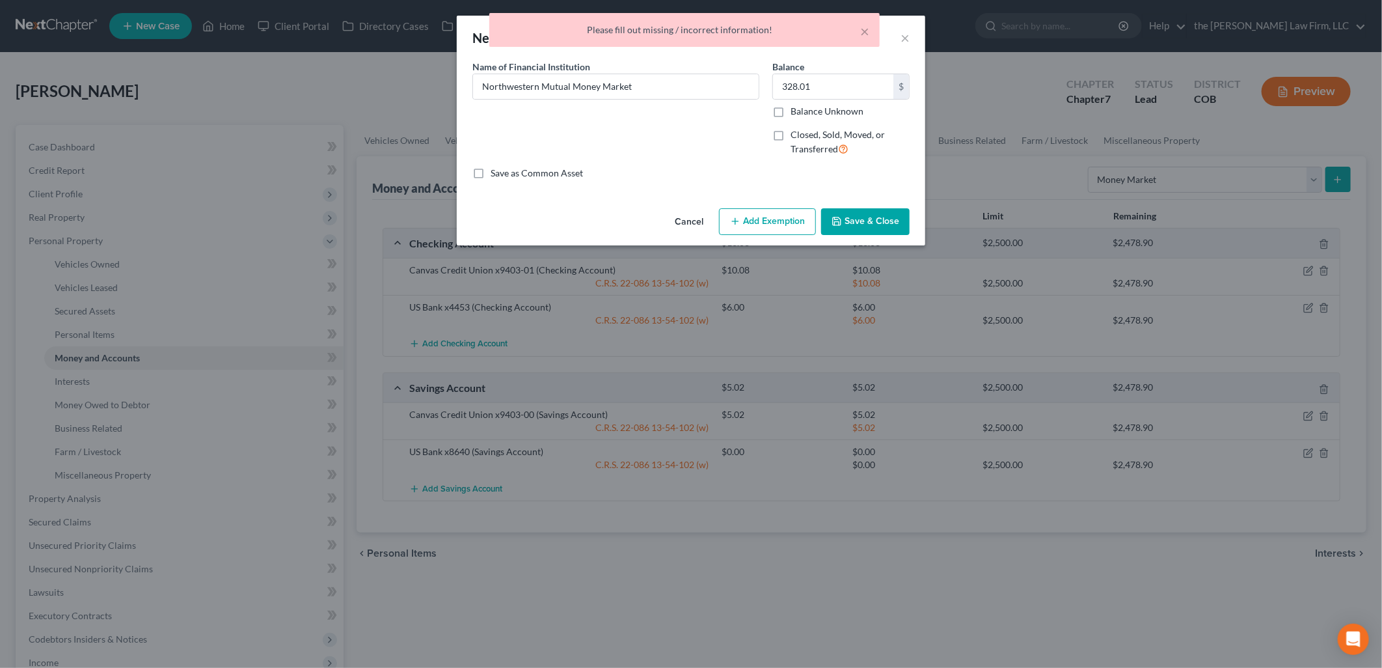
click at [888, 220] on button "Save & Close" at bounding box center [865, 221] width 89 height 27
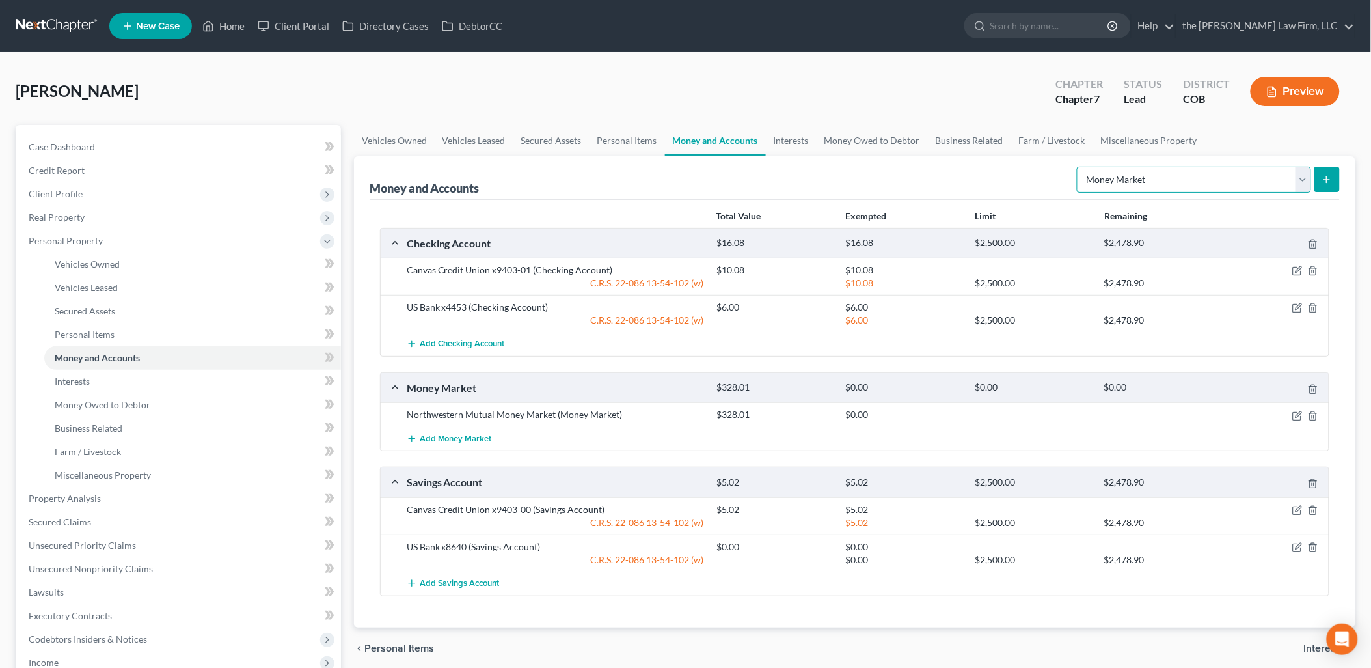
click at [1168, 187] on select "Select Account Type Brokerage Cash on Hand Certificates of Deposit Checking Acc…" at bounding box center [1194, 180] width 234 height 26
click at [773, 139] on link "Interests" at bounding box center [791, 140] width 51 height 31
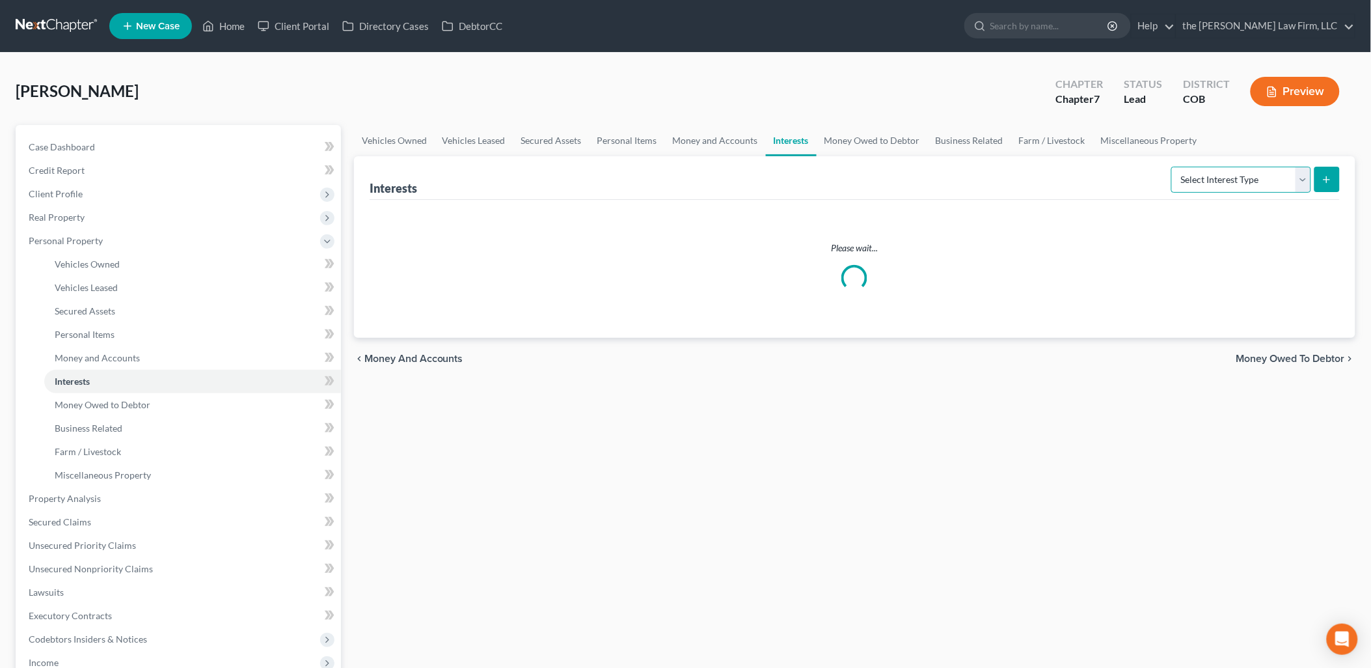
click at [1293, 176] on select "Select Interest Type 401K Annuity Bond Education IRA Government Bond Government…" at bounding box center [1241, 180] width 140 height 26
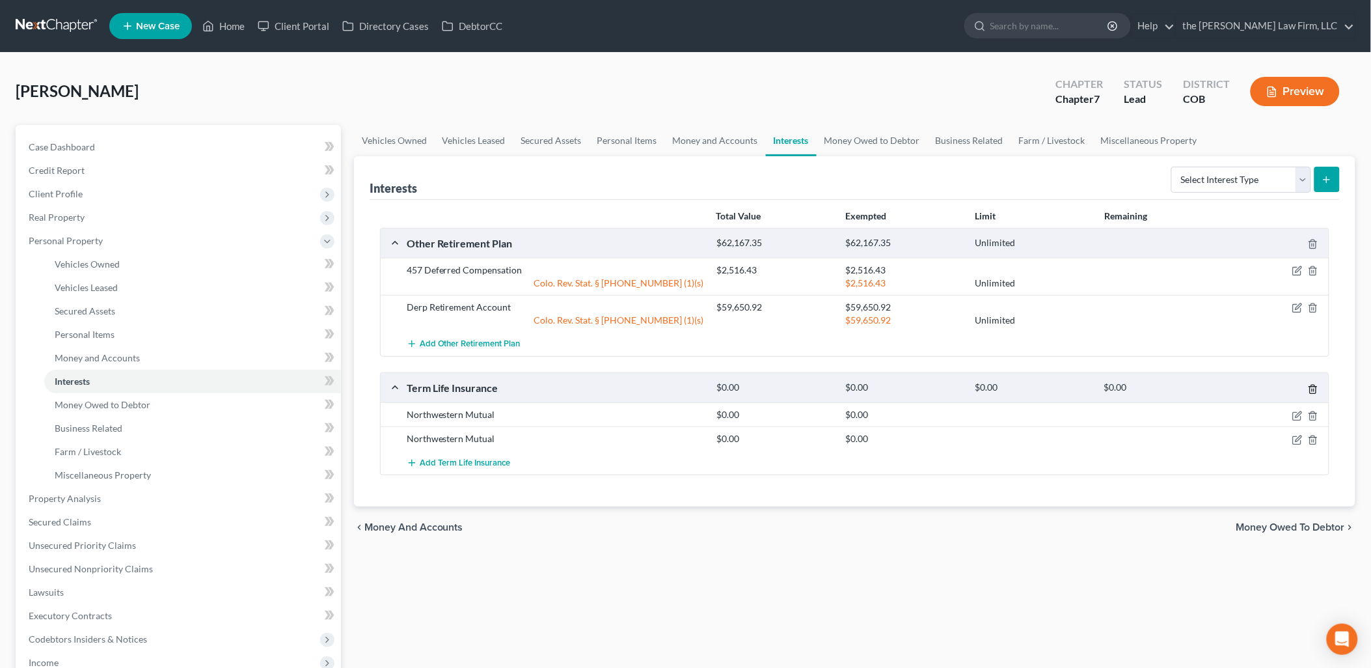
click at [1316, 389] on icon "button" at bounding box center [1313, 389] width 6 height 8
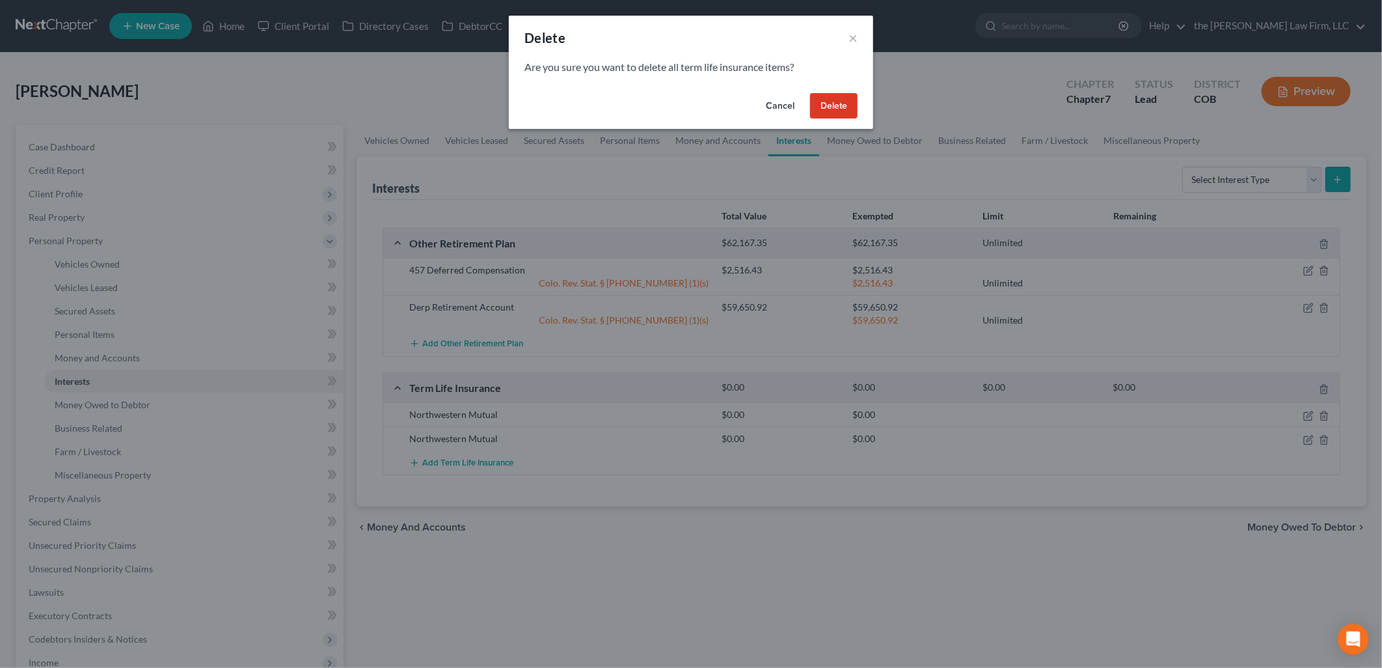
click at [840, 105] on button "Delete" at bounding box center [834, 106] width 48 height 26
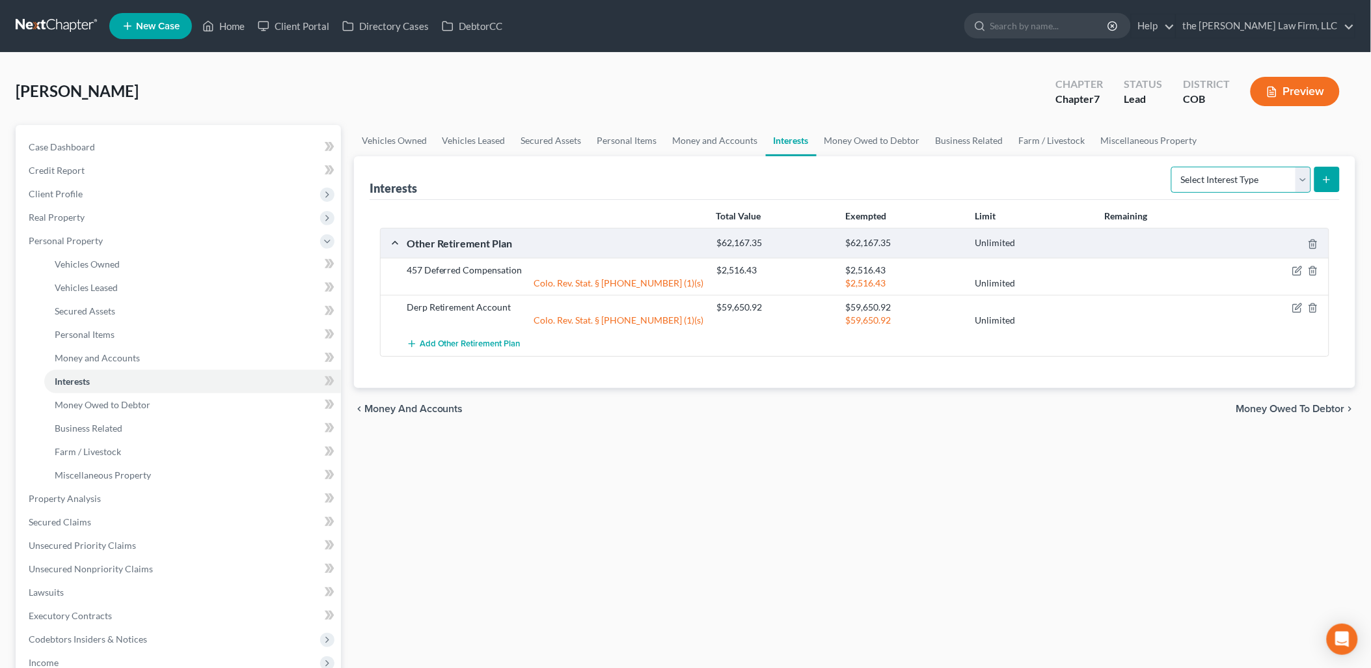
drag, startPoint x: 1234, startPoint y: 176, endPoint x: 1258, endPoint y: 193, distance: 29.4
click at [1234, 176] on select "Select Interest Type 401K Annuity Bond Education IRA Government Bond Government…" at bounding box center [1241, 180] width 140 height 26
select select "whole_life_insurance"
click at [1173, 167] on select "Select Interest Type 401K Annuity Bond Education IRA Government Bond Government…" at bounding box center [1241, 180] width 140 height 26
click at [1324, 185] on button "submit" at bounding box center [1327, 179] width 25 height 25
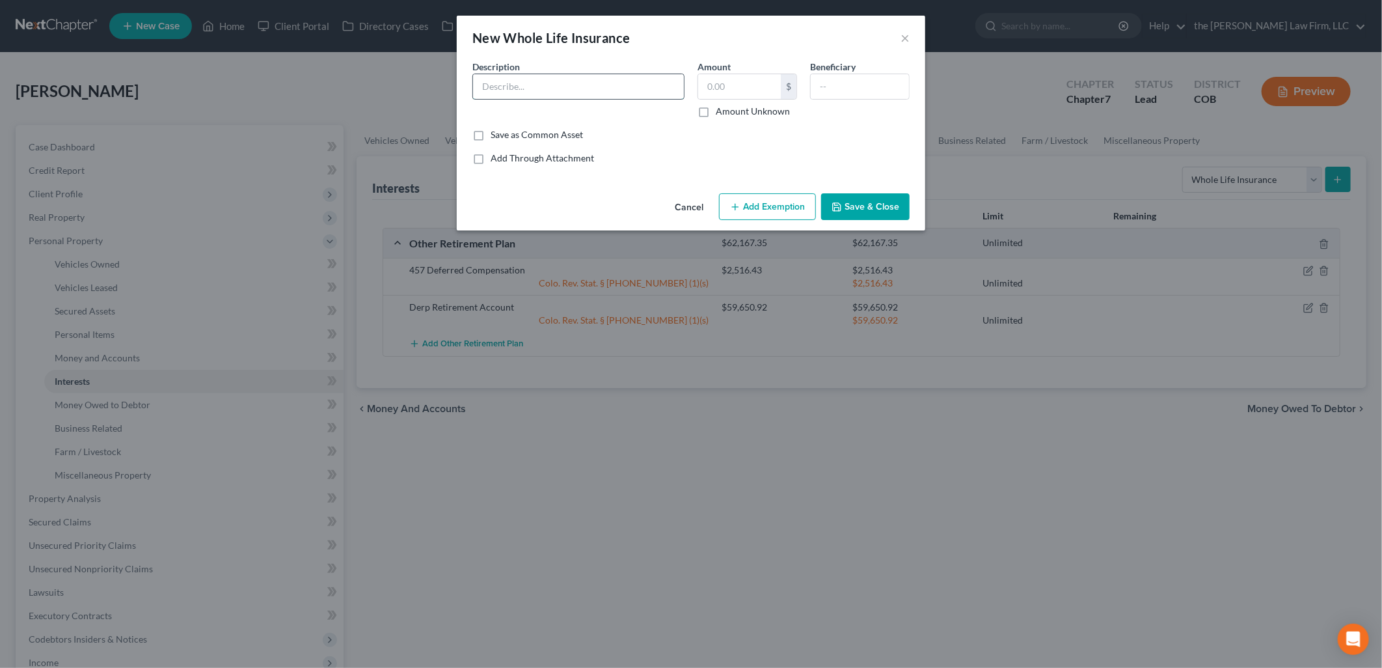
click at [628, 94] on input "text" at bounding box center [578, 86] width 211 height 25
type input "Northwestern Mutual"
type input "414.00"
drag, startPoint x: 745, startPoint y: 89, endPoint x: 704, endPoint y: 95, distance: 42.1
click at [704, 95] on input "414.00" at bounding box center [739, 86] width 83 height 25
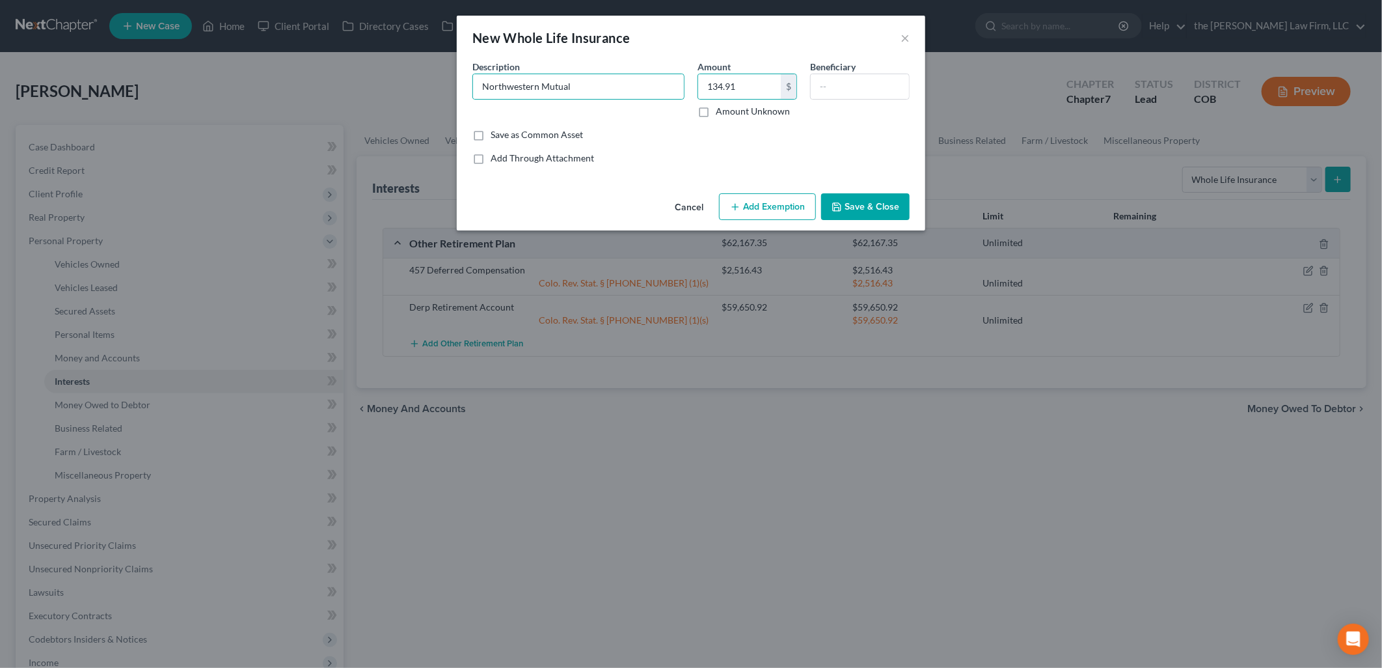
type input "134.91"
click at [790, 198] on button "Add Exemption" at bounding box center [767, 206] width 97 height 27
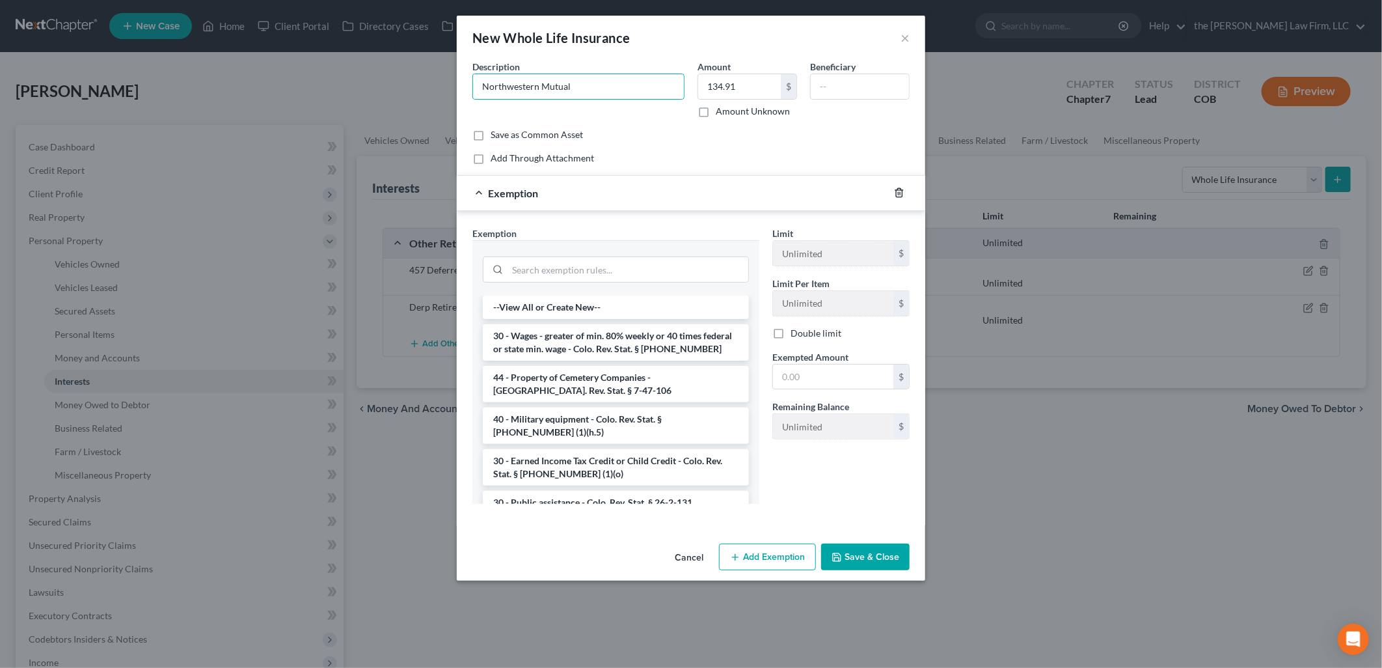
click at [894, 191] on icon "button" at bounding box center [899, 192] width 10 height 10
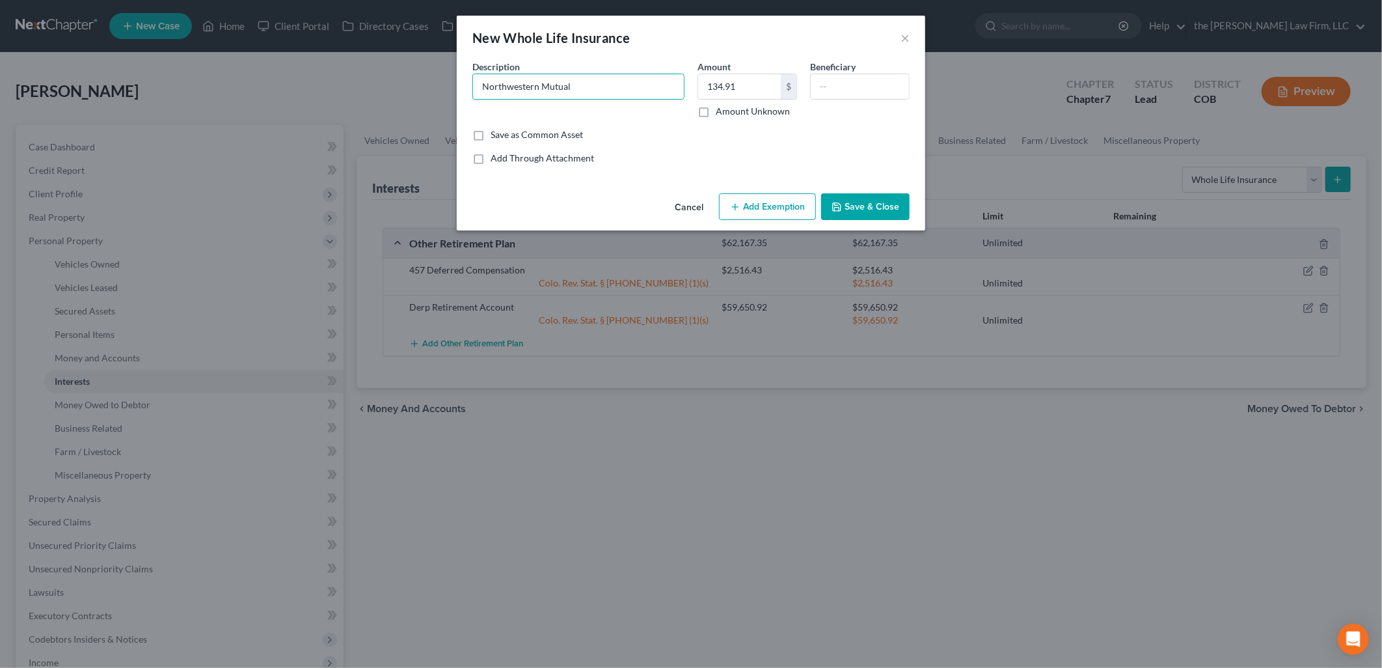
click at [828, 202] on button "Save & Close" at bounding box center [865, 206] width 89 height 27
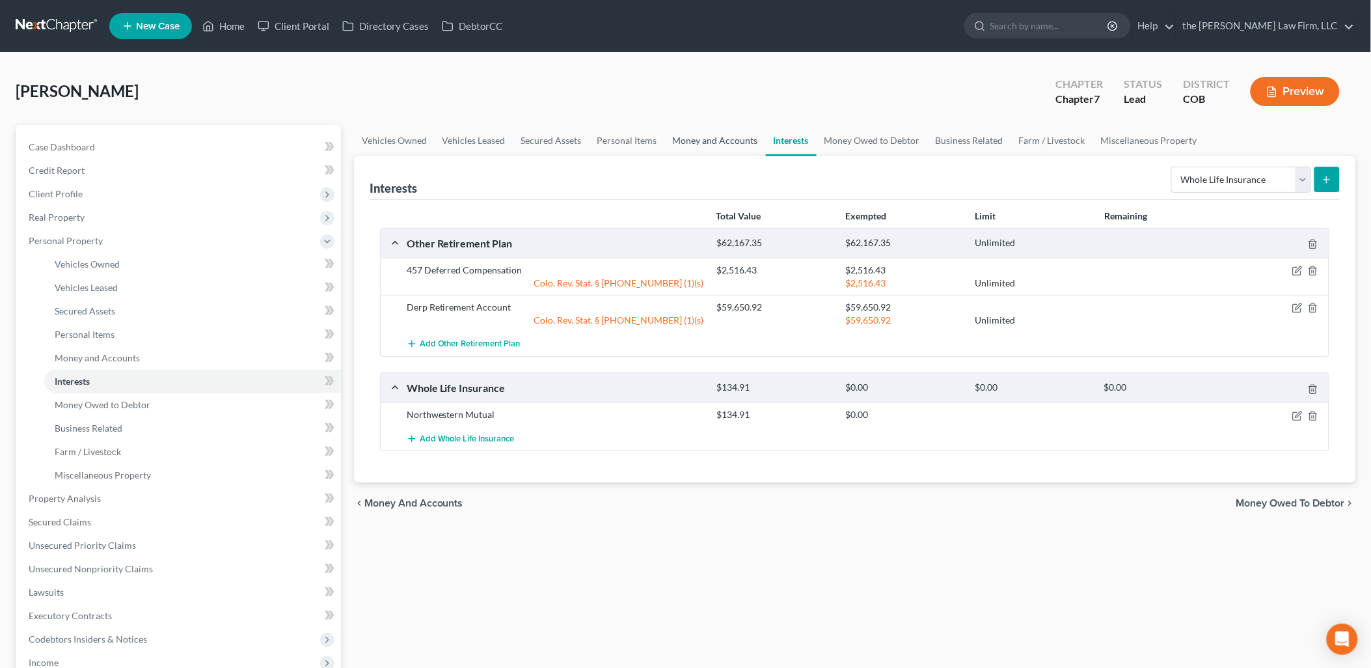
click at [725, 138] on link "Money and Accounts" at bounding box center [715, 140] width 101 height 31
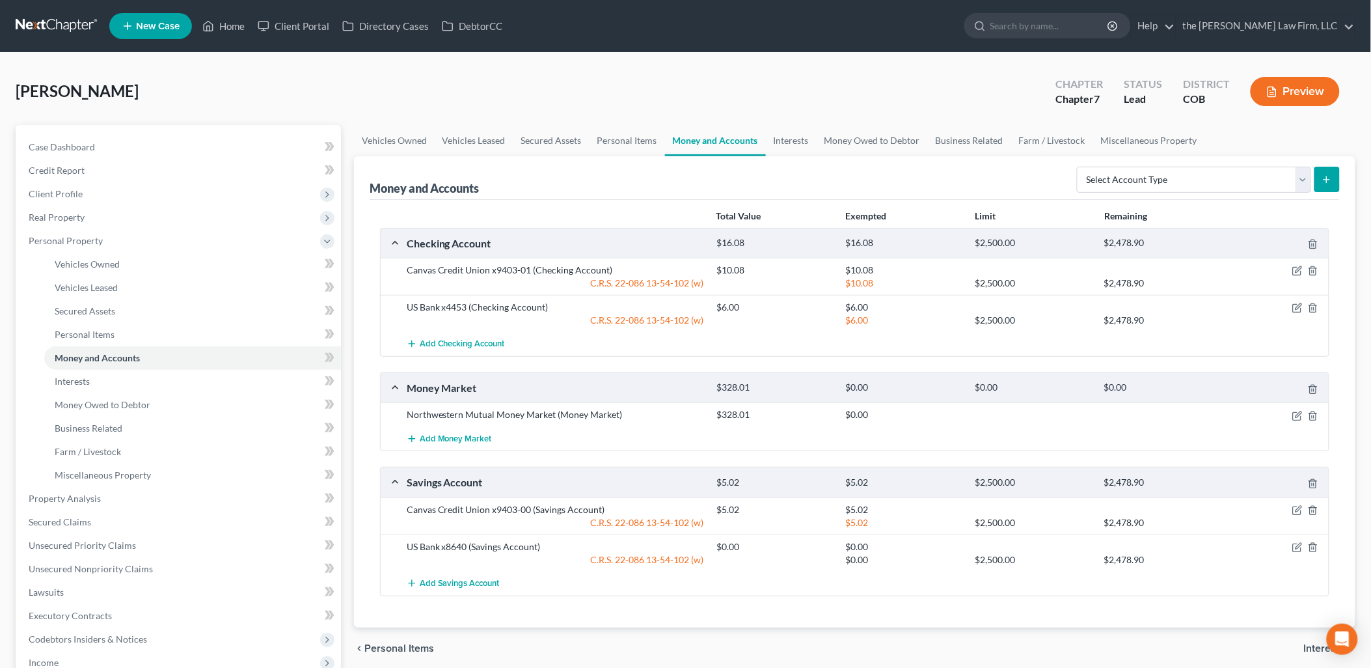
scroll to position [72, 0]
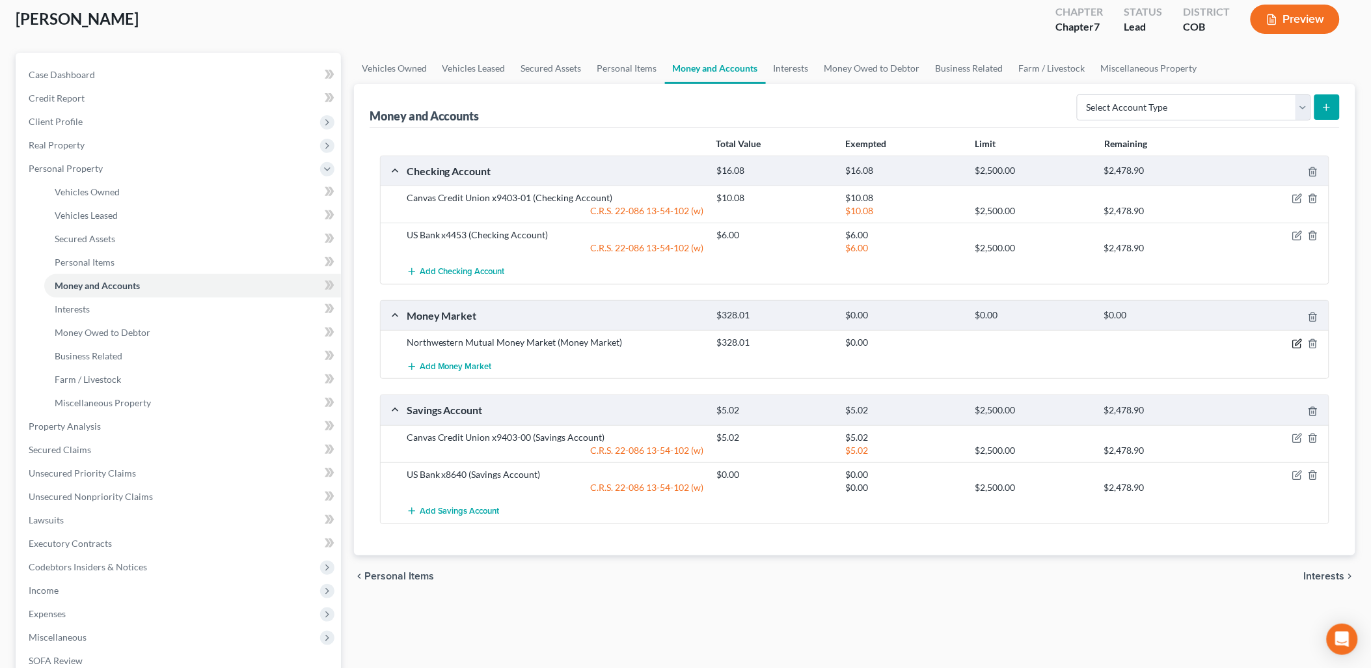
click at [1298, 340] on icon "button" at bounding box center [1297, 344] width 8 height 8
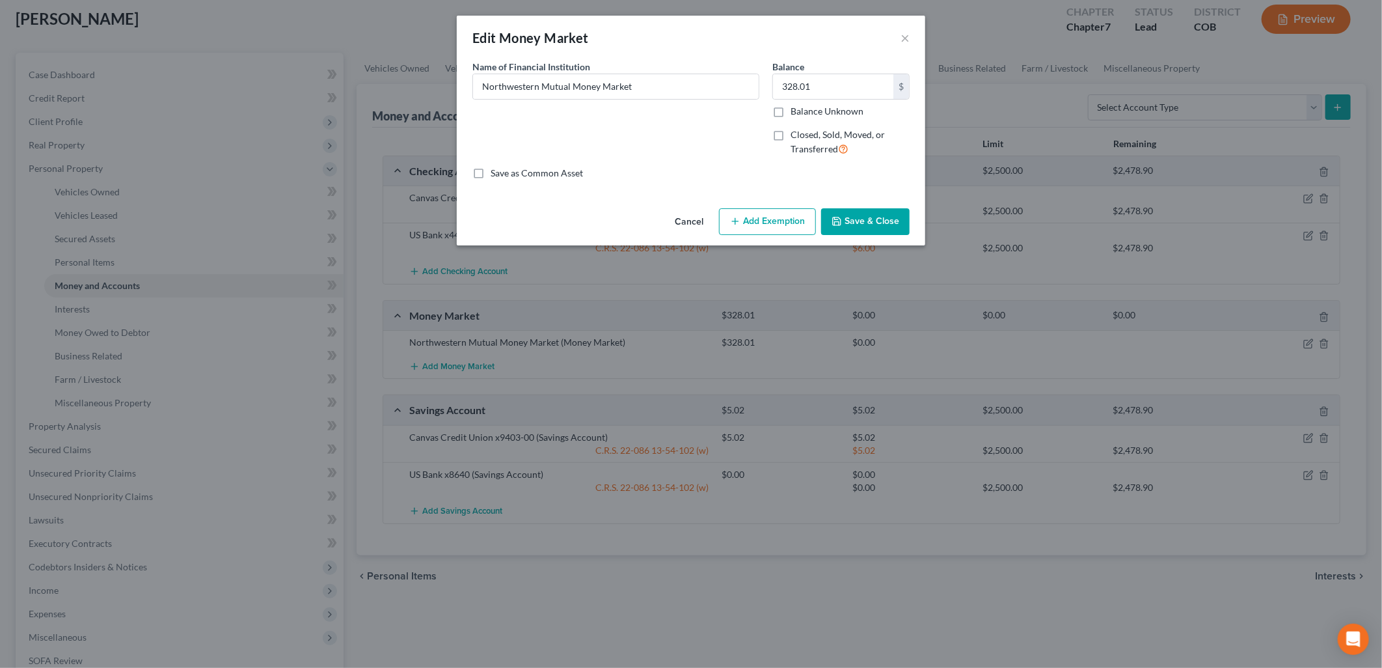
click at [742, 217] on button "Add Exemption" at bounding box center [767, 221] width 97 height 27
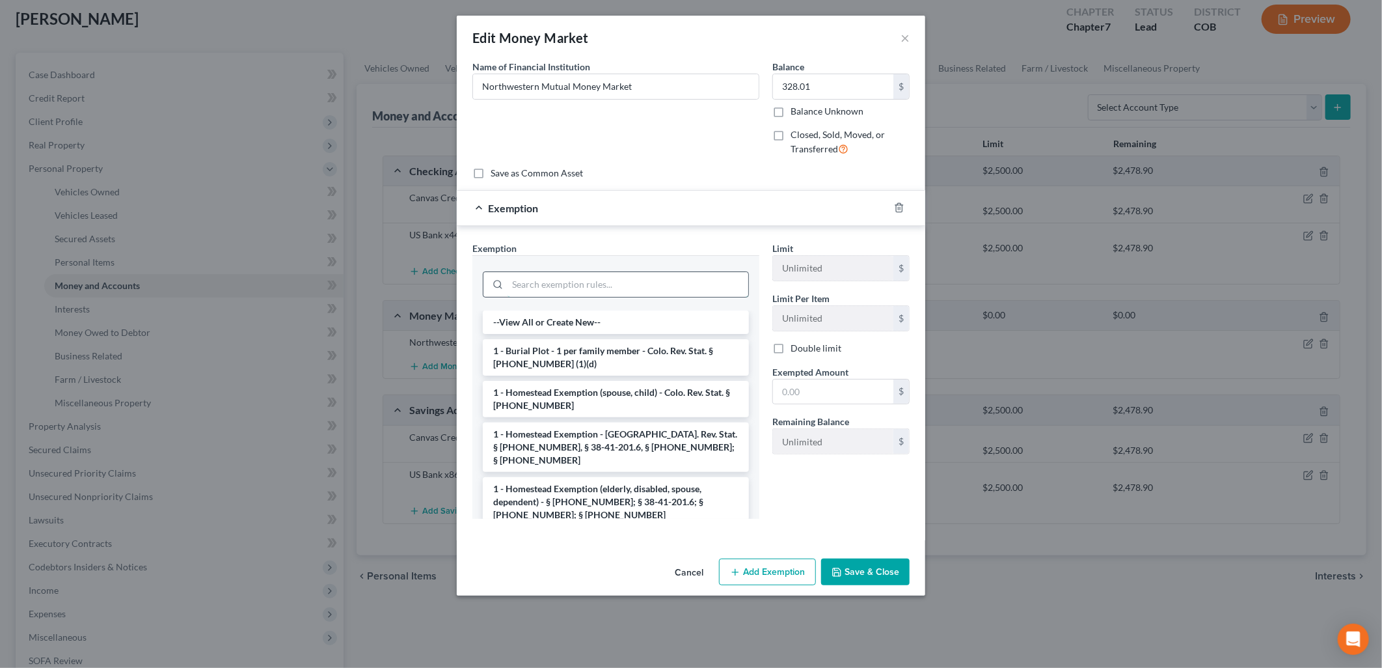
click at [593, 287] on input "search" at bounding box center [628, 284] width 241 height 25
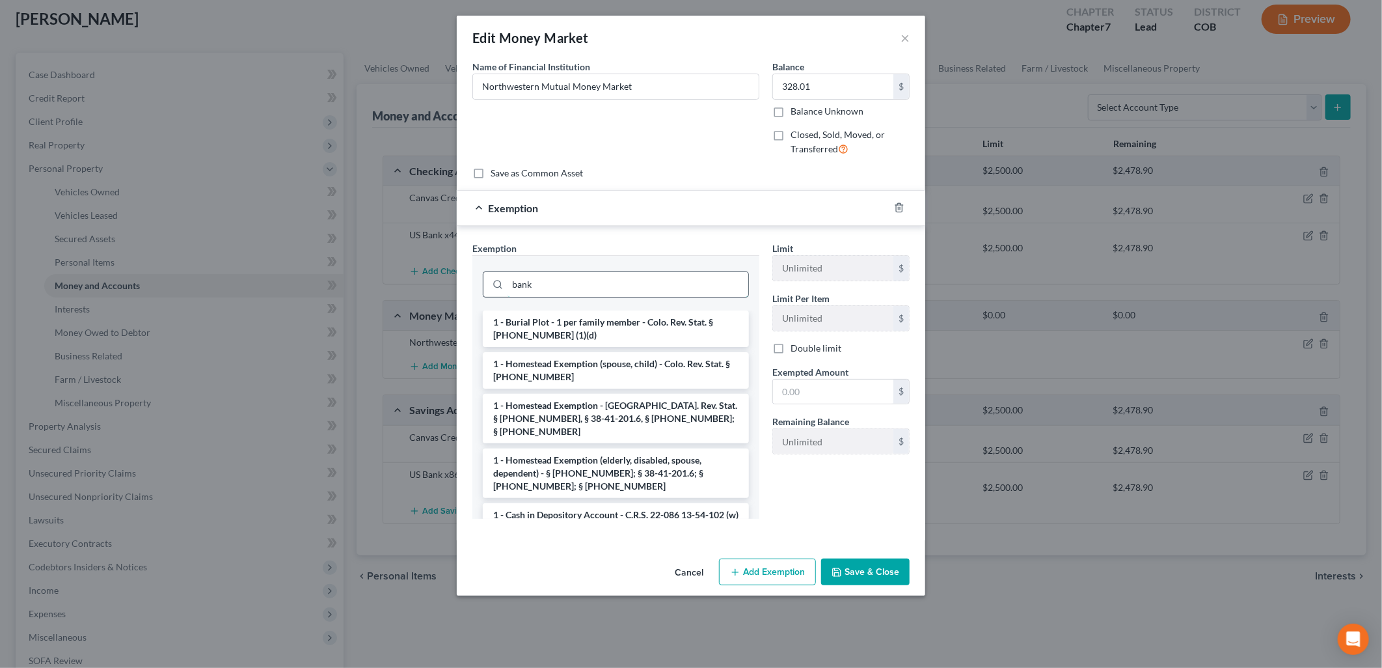
type input "bank"
drag, startPoint x: 593, startPoint y: 287, endPoint x: 380, endPoint y: 331, distance: 217.2
click at [380, 331] on div "Edit Money Market × An exemption set must first be selected from the Filing Inf…" at bounding box center [691, 334] width 1382 height 668
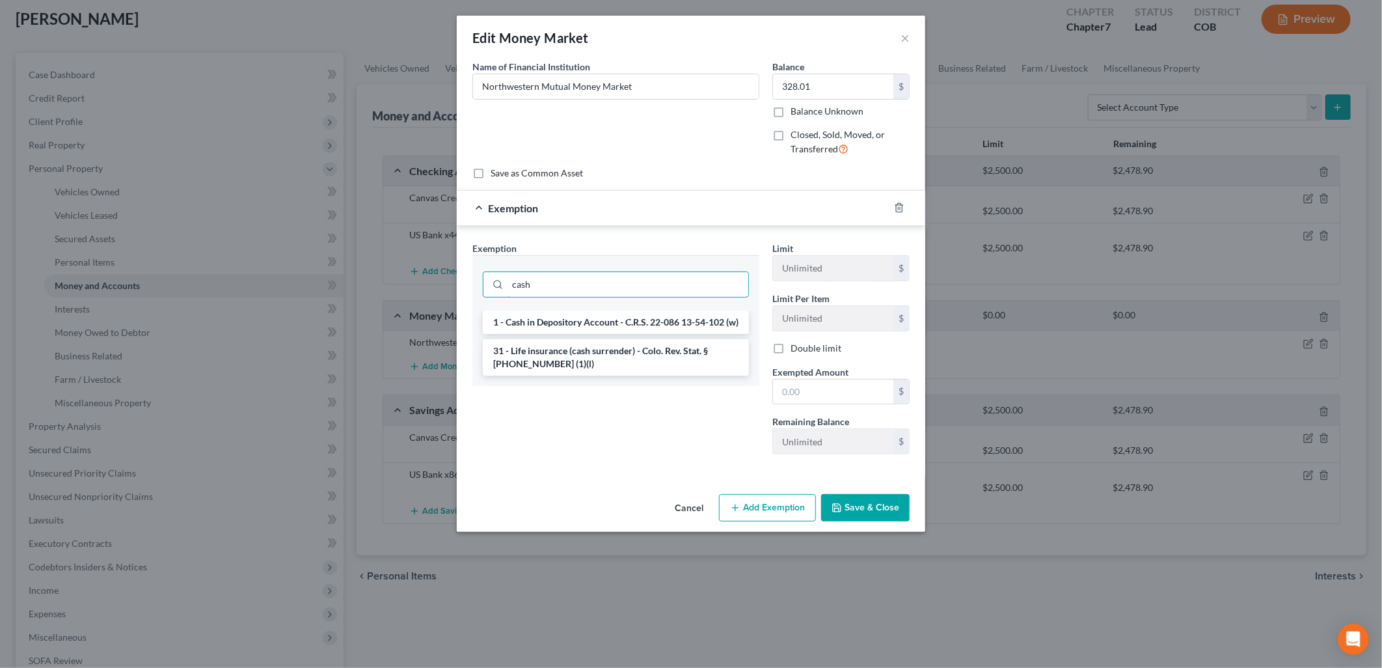
type input "cash"
click at [581, 333] on li "1 - Cash in Depository Account - C.R.S. 22-086 13-54-102 (w)" at bounding box center [616, 321] width 266 height 23
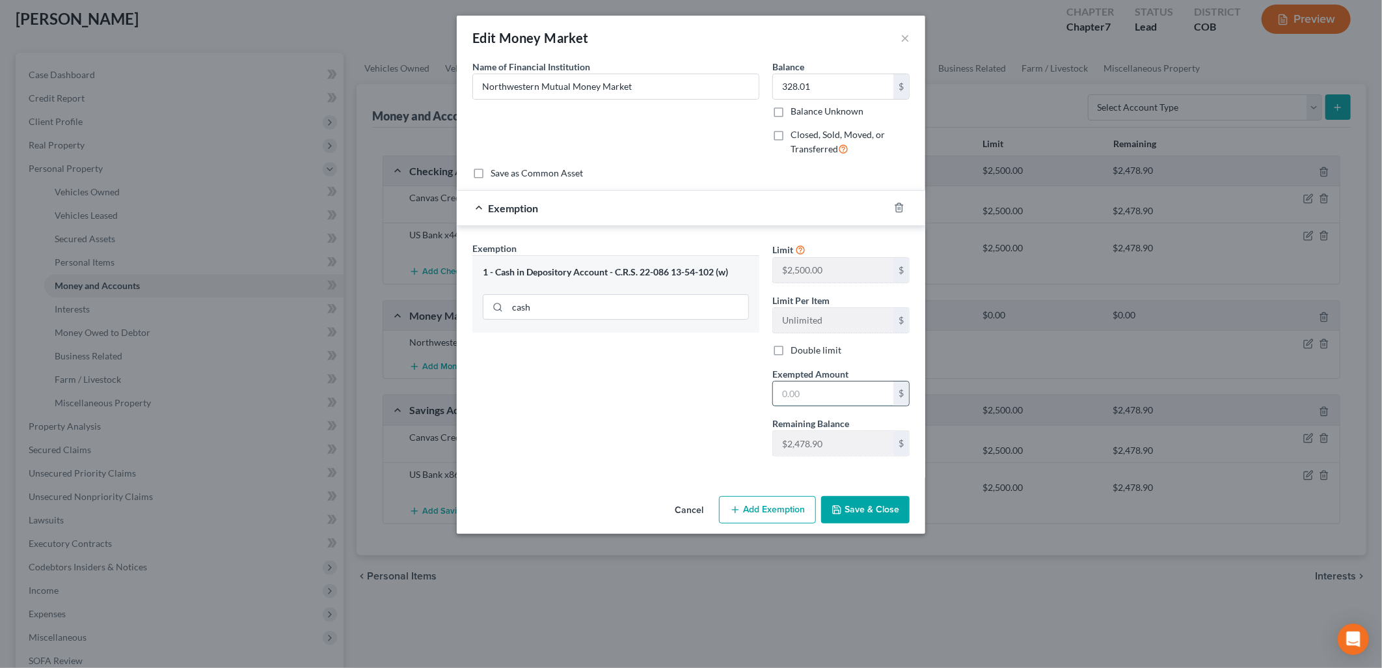
click at [836, 398] on input "text" at bounding box center [833, 393] width 120 height 25
type input "328.01"
click at [874, 506] on button "Save & Close" at bounding box center [865, 509] width 89 height 27
